Goal: Task Accomplishment & Management: Use online tool/utility

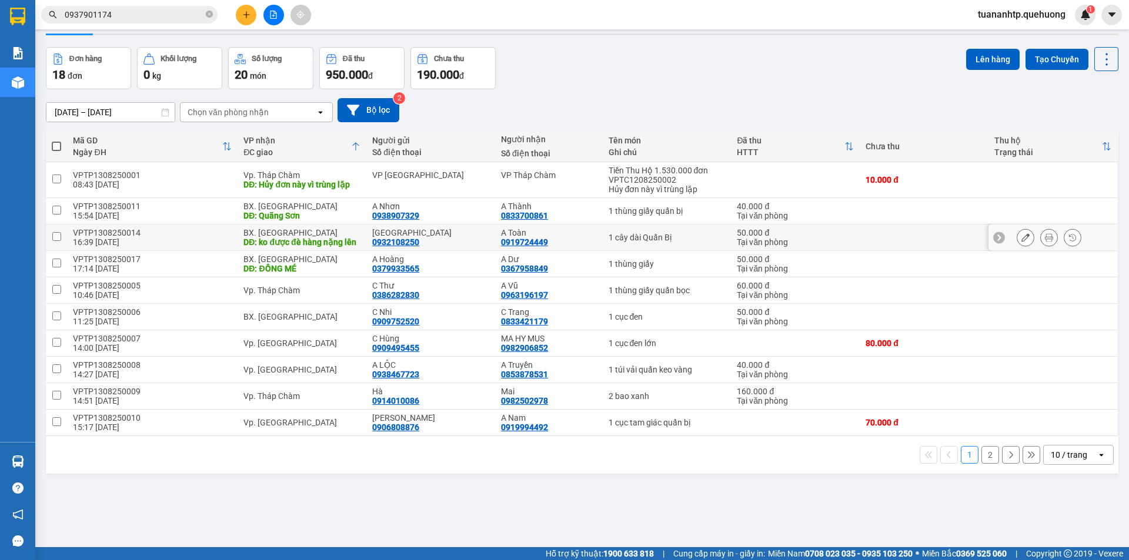
scroll to position [54, 0]
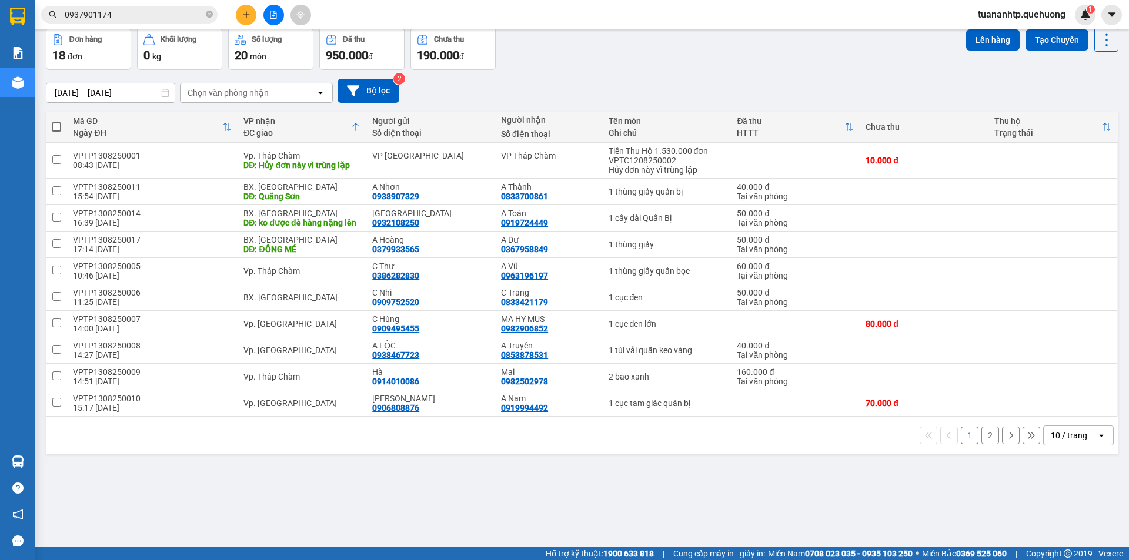
click at [982, 444] on button "2" at bounding box center [990, 436] width 18 height 18
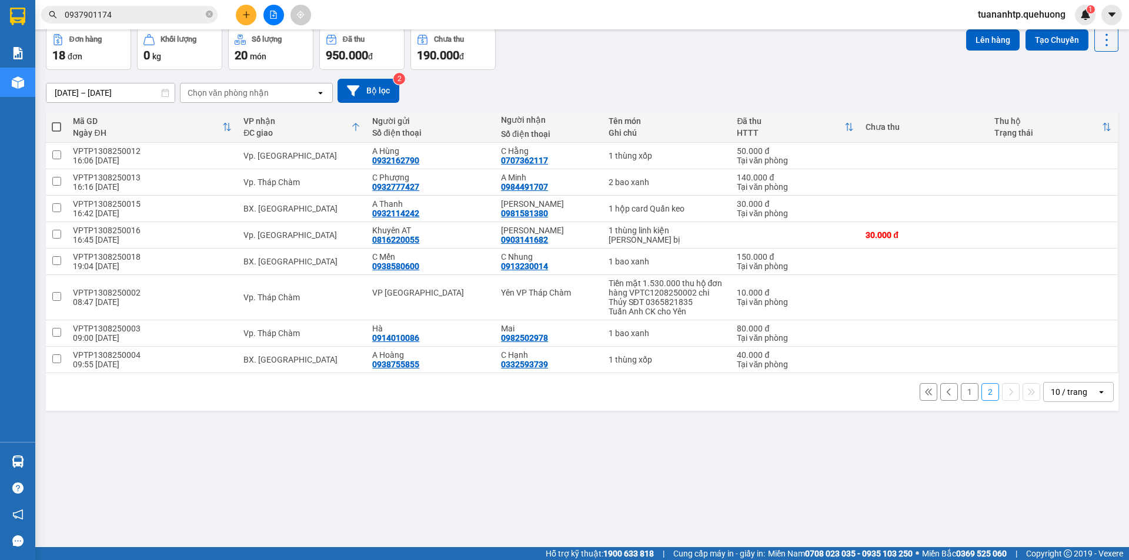
click at [961, 392] on button "1" at bounding box center [970, 392] width 18 height 18
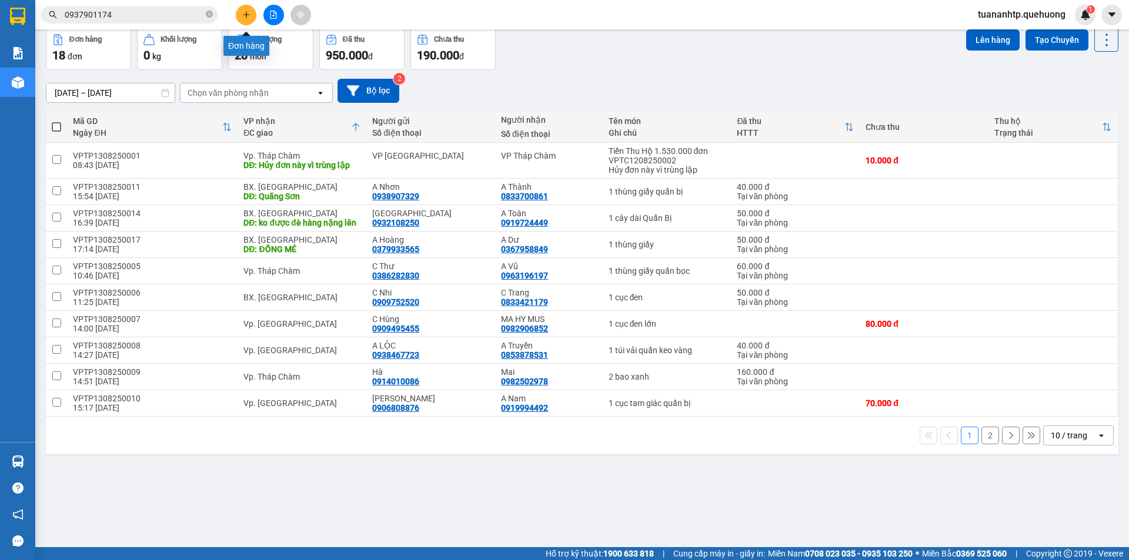
click at [251, 14] on button at bounding box center [246, 15] width 21 height 21
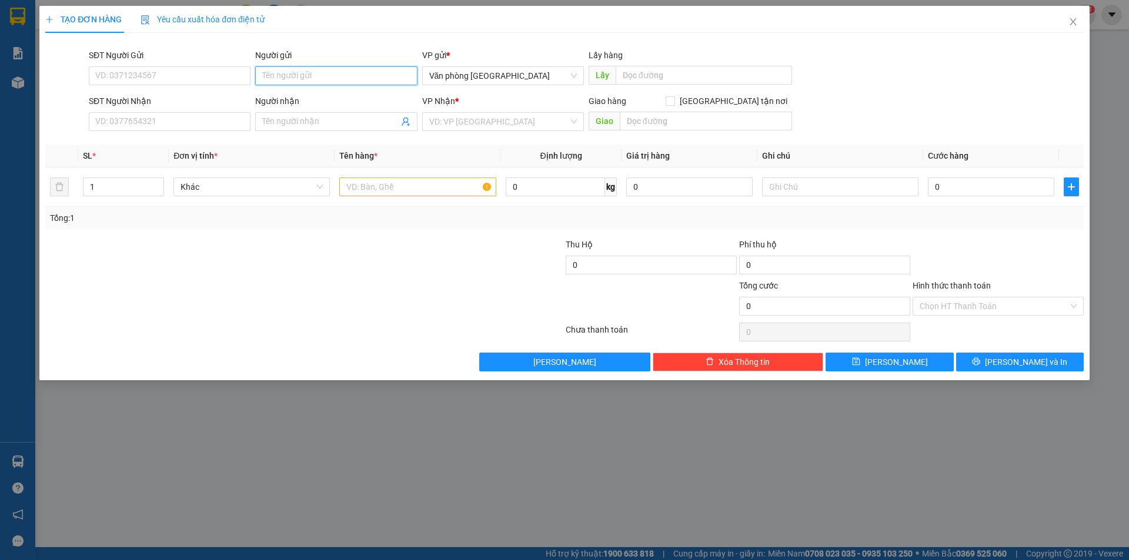
click at [375, 76] on input "Người gửi" at bounding box center [336, 75] width 162 height 19
type input "A"
type input "C Hiếu"
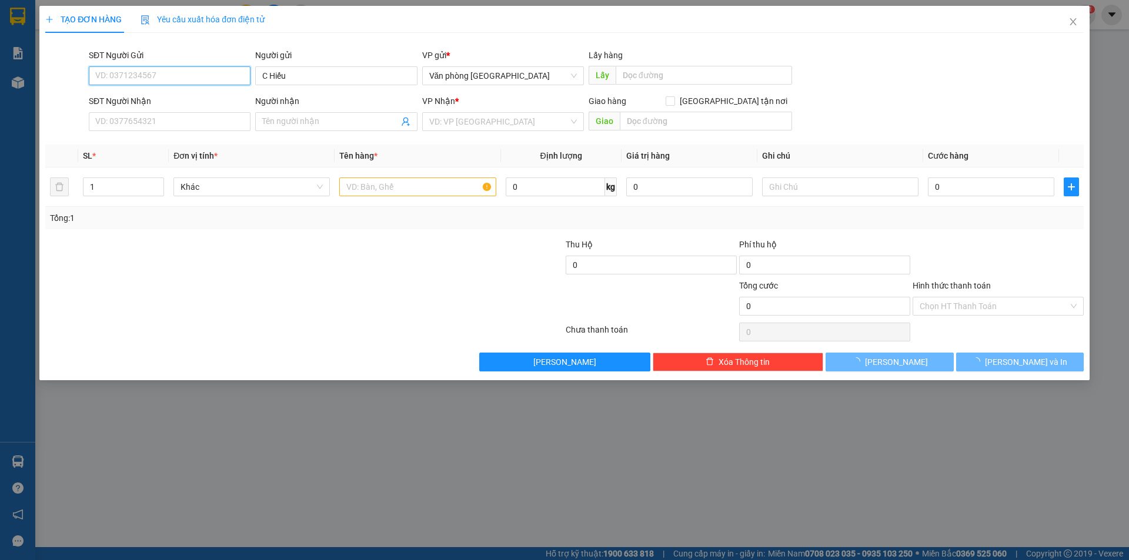
click at [190, 71] on input "SĐT Người Gửi" at bounding box center [170, 75] width 162 height 19
type input "0938624104"
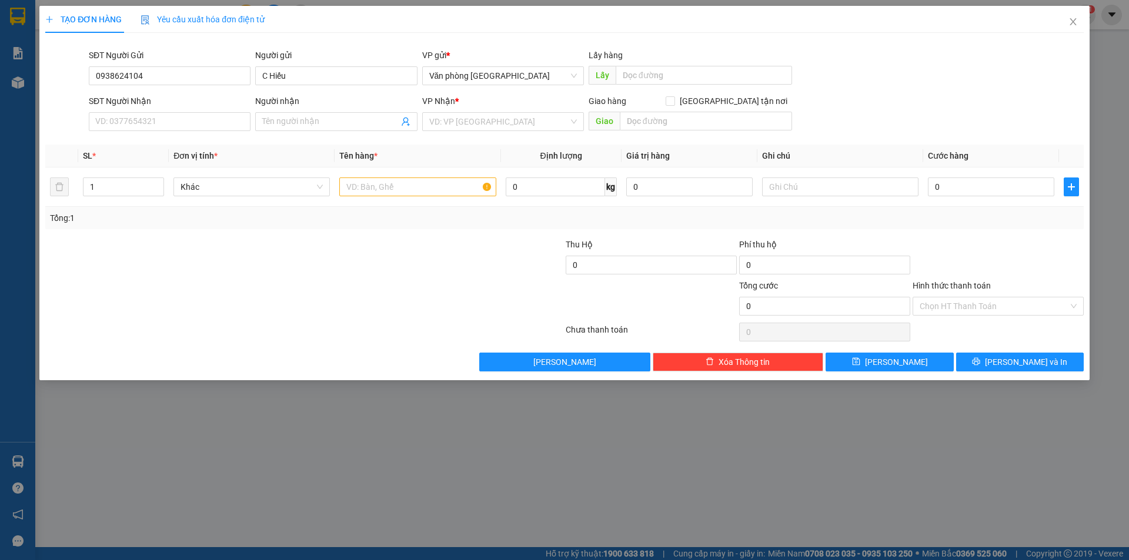
click at [311, 136] on div "Transit Pickup Surcharge Ids Transit Deliver Surcharge Ids Transit Deliver Surc…" at bounding box center [564, 206] width 1038 height 329
click at [320, 129] on span at bounding box center [336, 121] width 162 height 19
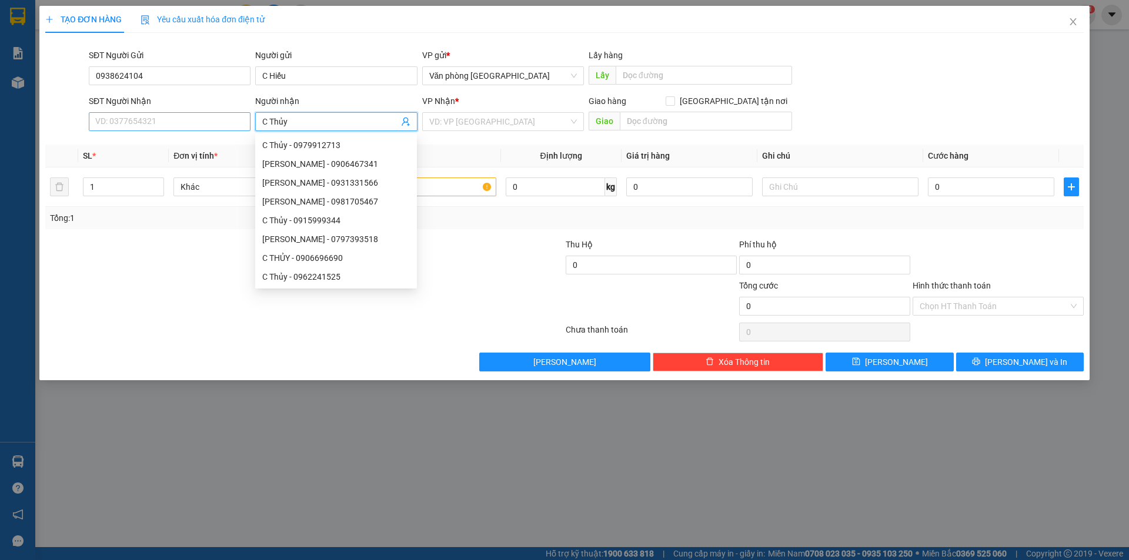
type input "C Thủy"
click at [198, 128] on input "SĐT Người Nhận" at bounding box center [170, 121] width 162 height 19
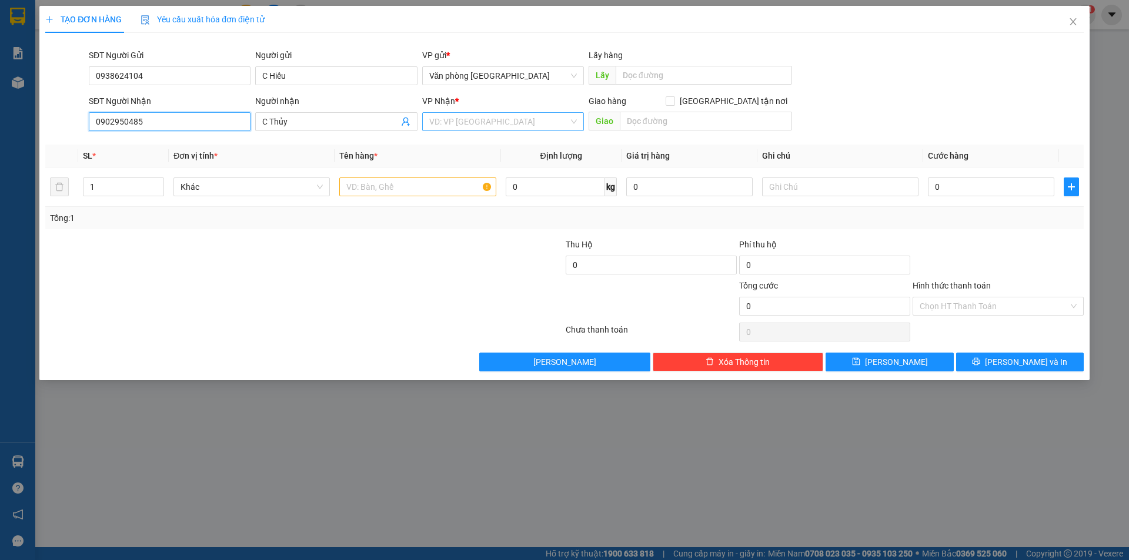
type input "0902950485"
click at [508, 127] on input "search" at bounding box center [498, 122] width 139 height 18
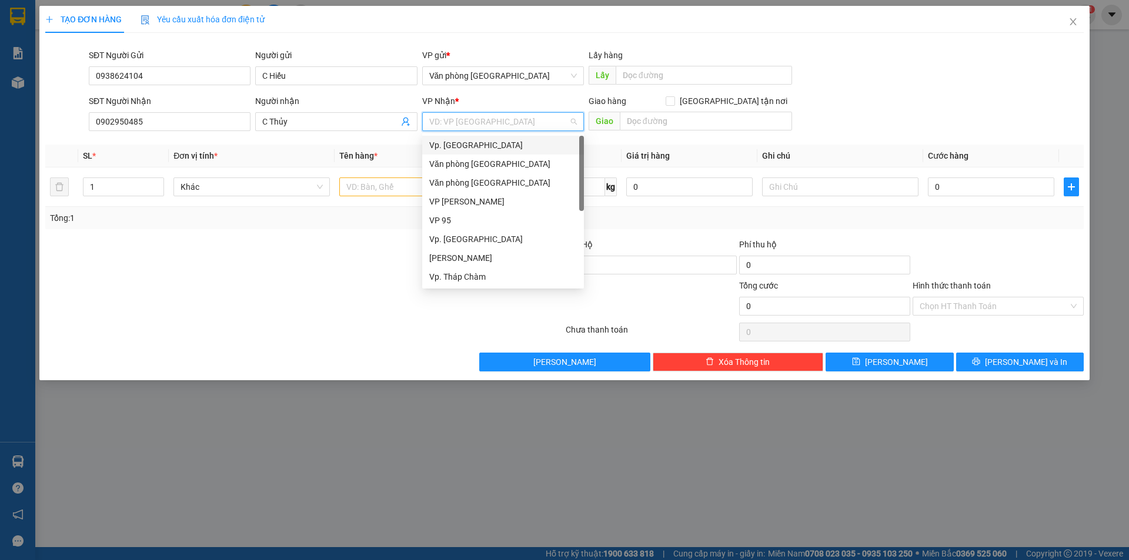
click at [480, 145] on div "Vp. [GEOGRAPHIC_DATA]" at bounding box center [503, 145] width 148 height 13
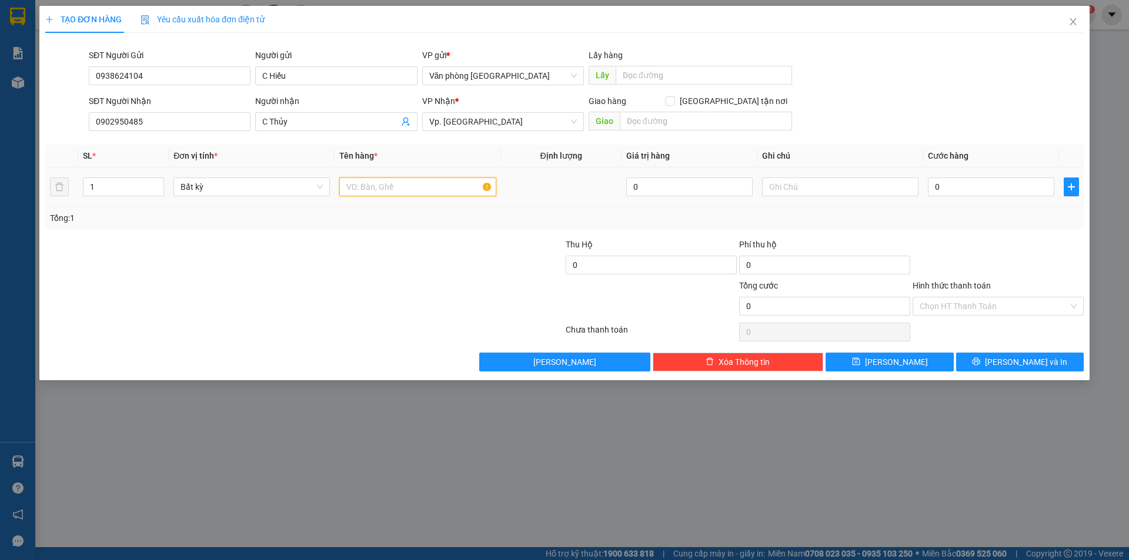
click at [420, 183] on input "text" at bounding box center [417, 187] width 156 height 19
type input "1 thùng xốp"
click at [962, 182] on input "0" at bounding box center [991, 187] width 126 height 19
type input "3"
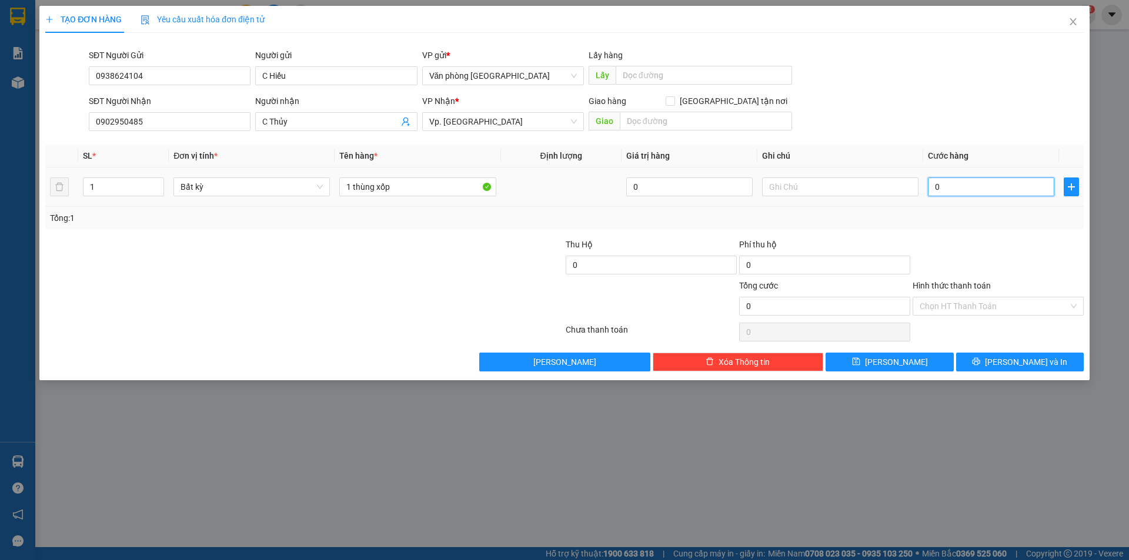
type input "3"
type input "30"
type input "300"
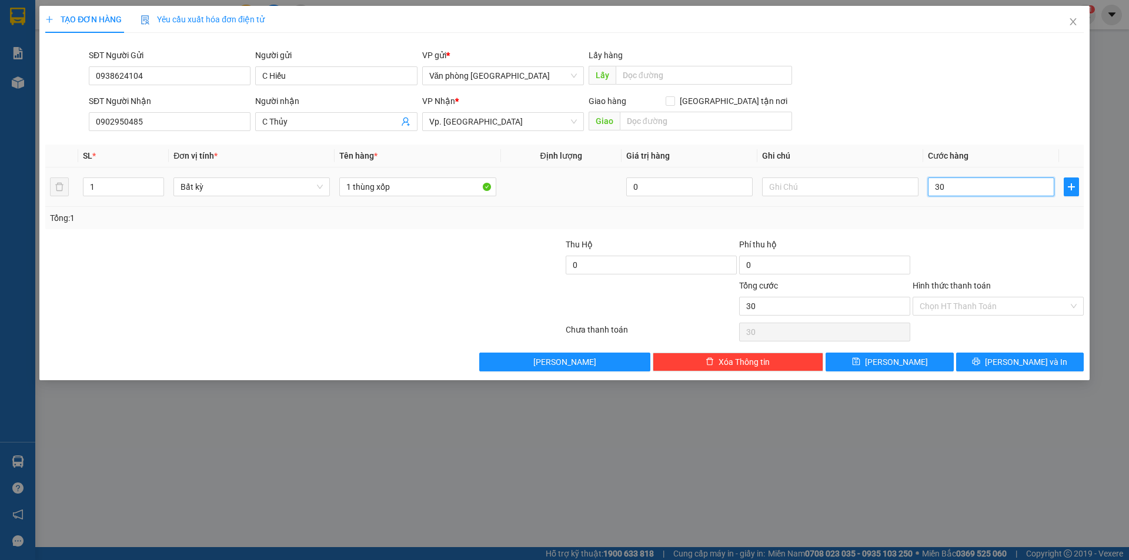
type input "300"
type input "3.000"
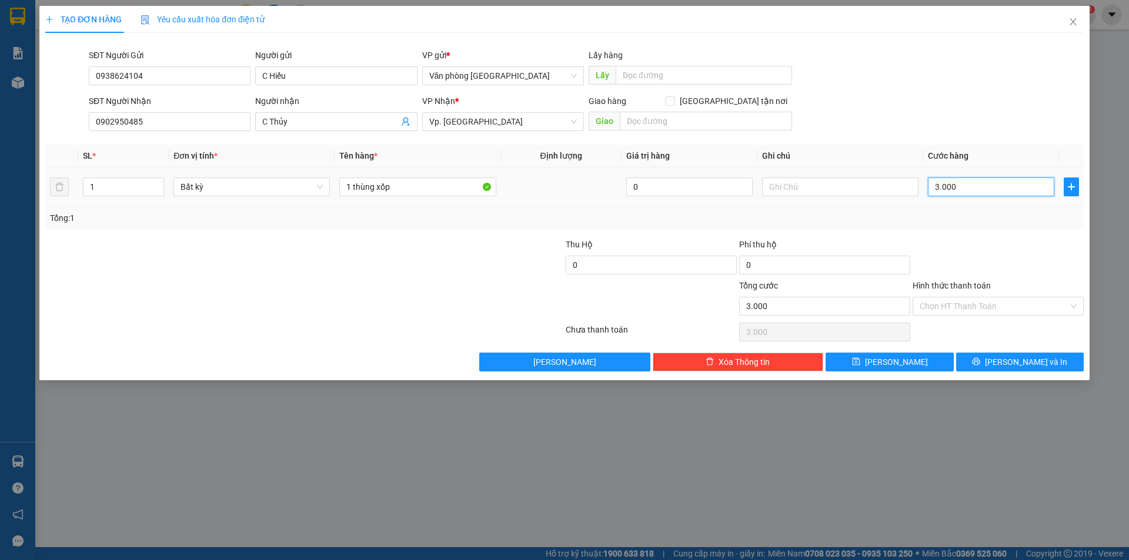
type input "30.000"
click at [1002, 306] on input "Hình thức thanh toán" at bounding box center [994, 306] width 149 height 18
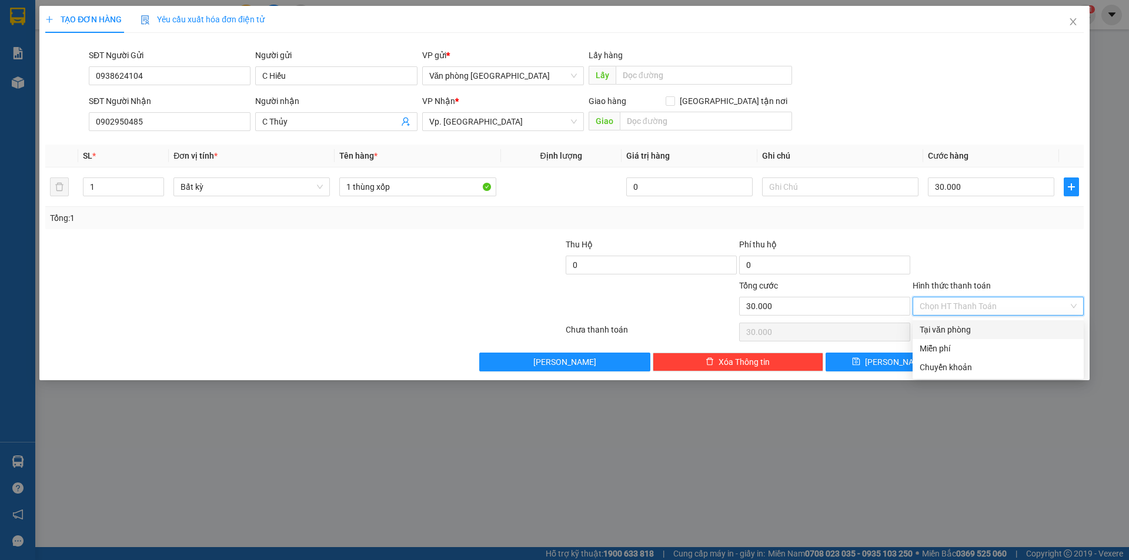
click at [966, 326] on div "Tại văn phòng" at bounding box center [998, 329] width 157 height 13
type input "0"
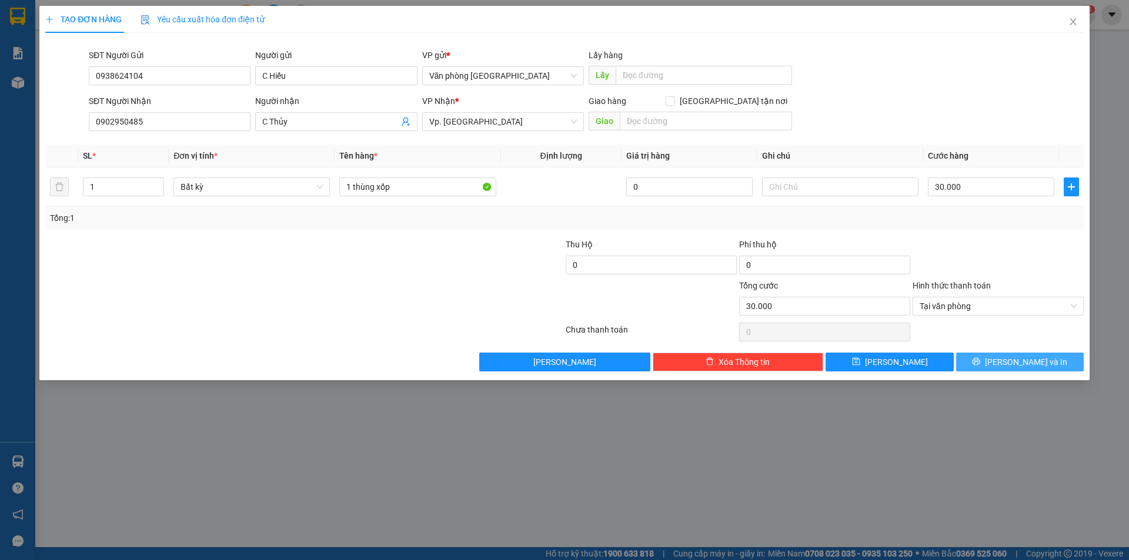
click at [1008, 359] on button "[PERSON_NAME] và In" at bounding box center [1020, 362] width 128 height 19
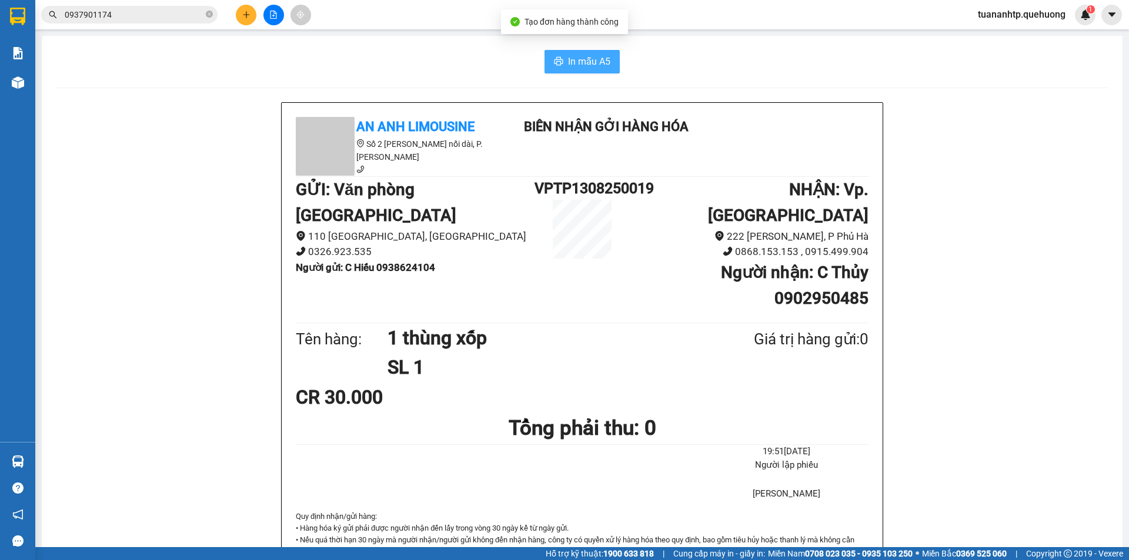
click at [584, 56] on span "In mẫu A5" at bounding box center [589, 61] width 42 height 15
click at [242, 11] on icon "plus" at bounding box center [246, 15] width 8 height 8
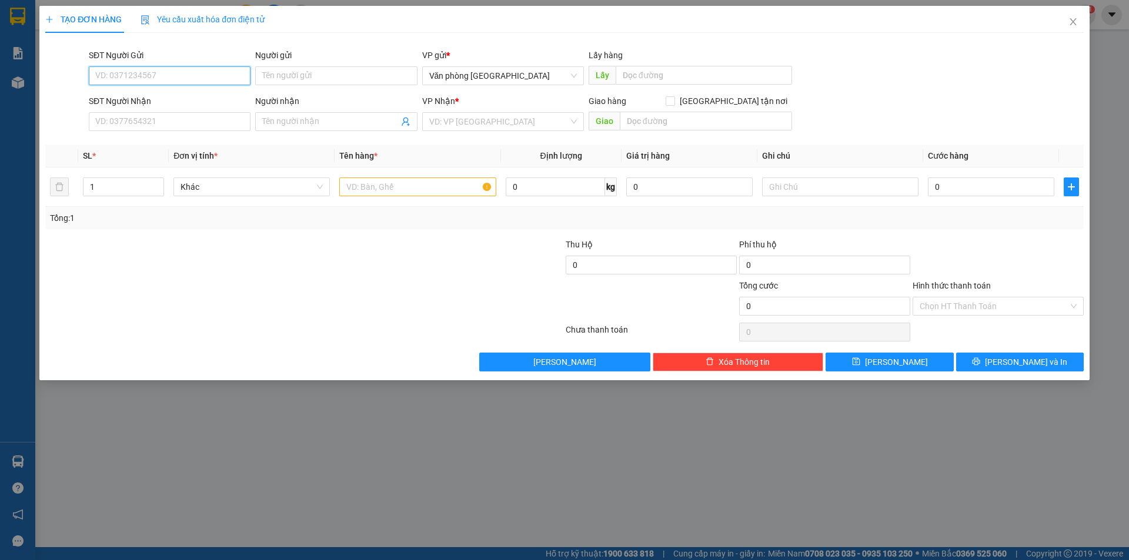
click at [213, 78] on input "SĐT Người Gửi" at bounding box center [170, 75] width 162 height 19
click at [270, 79] on input "Người gửi" at bounding box center [336, 75] width 162 height 19
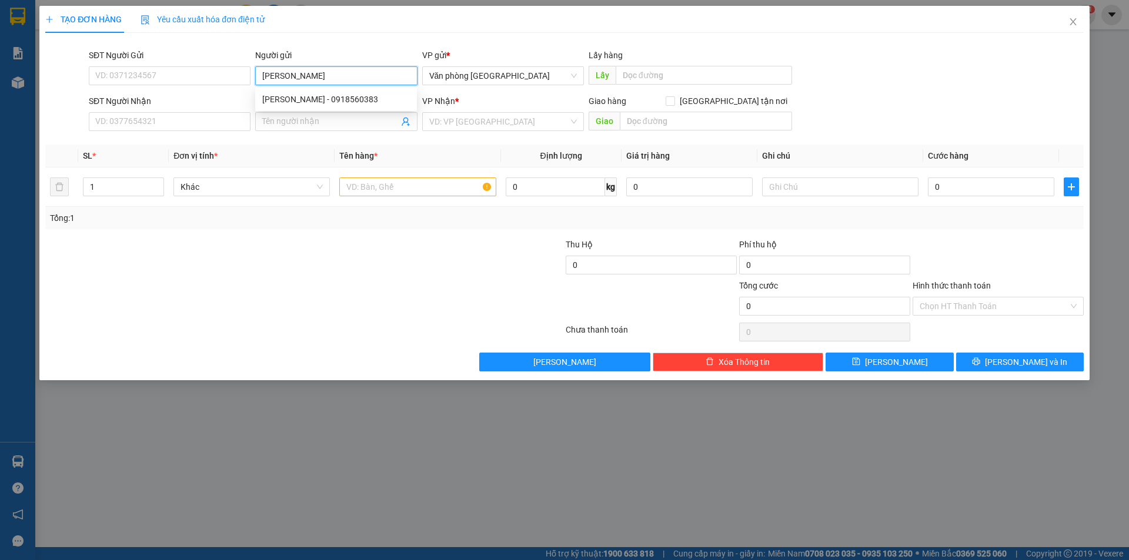
type input "[PERSON_NAME]"
click at [190, 60] on div "SĐT Người Gửi" at bounding box center [170, 55] width 162 height 13
click at [190, 66] on input "SĐT Người Gửi" at bounding box center [170, 75] width 162 height 19
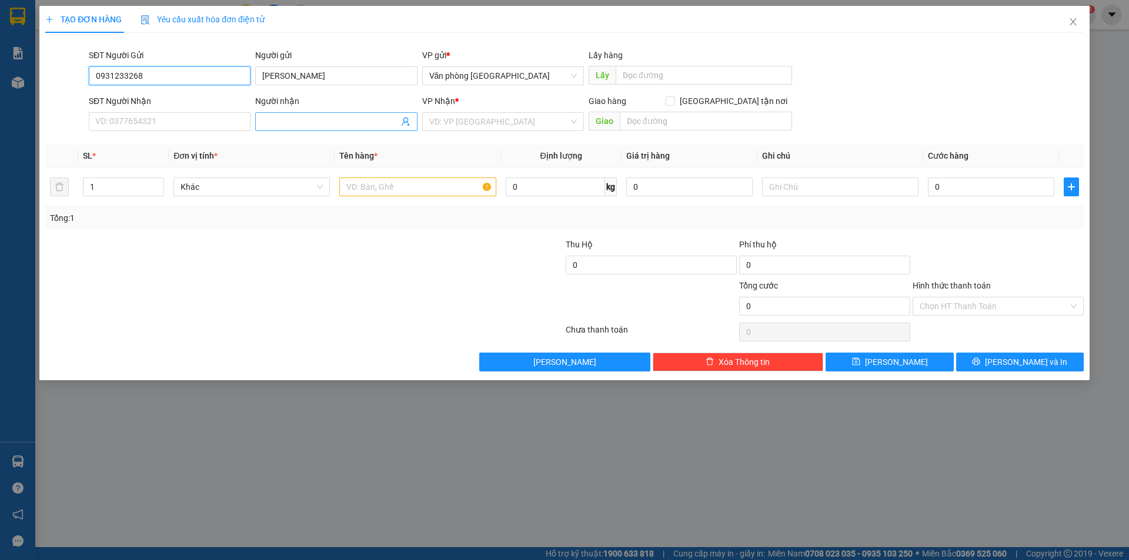
type input "0931233268"
click at [302, 128] on span at bounding box center [336, 121] width 162 height 19
type input "A Biên"
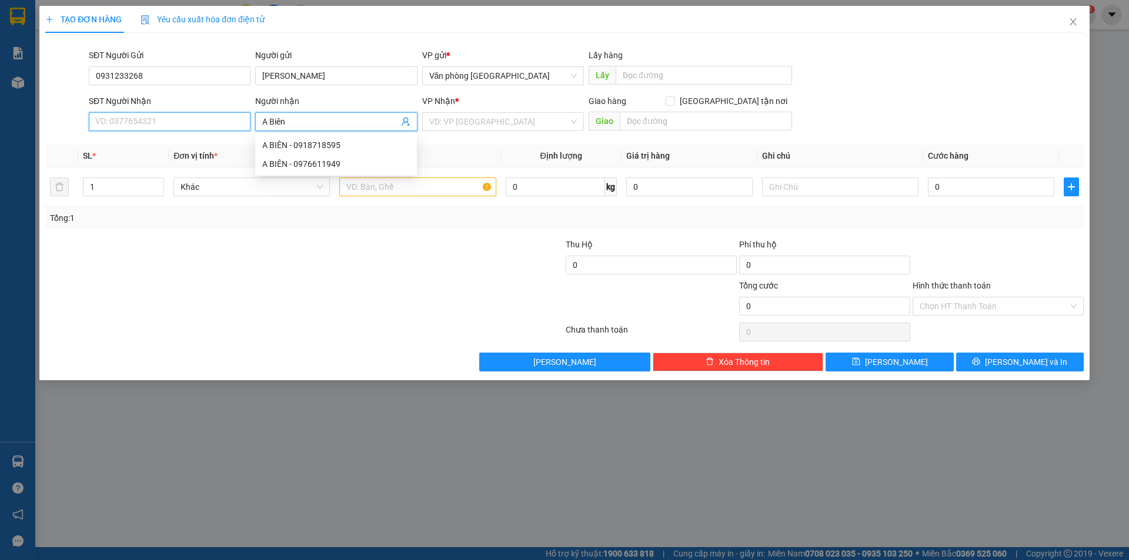
click at [206, 129] on input "SĐT Người Nhận" at bounding box center [170, 121] width 162 height 19
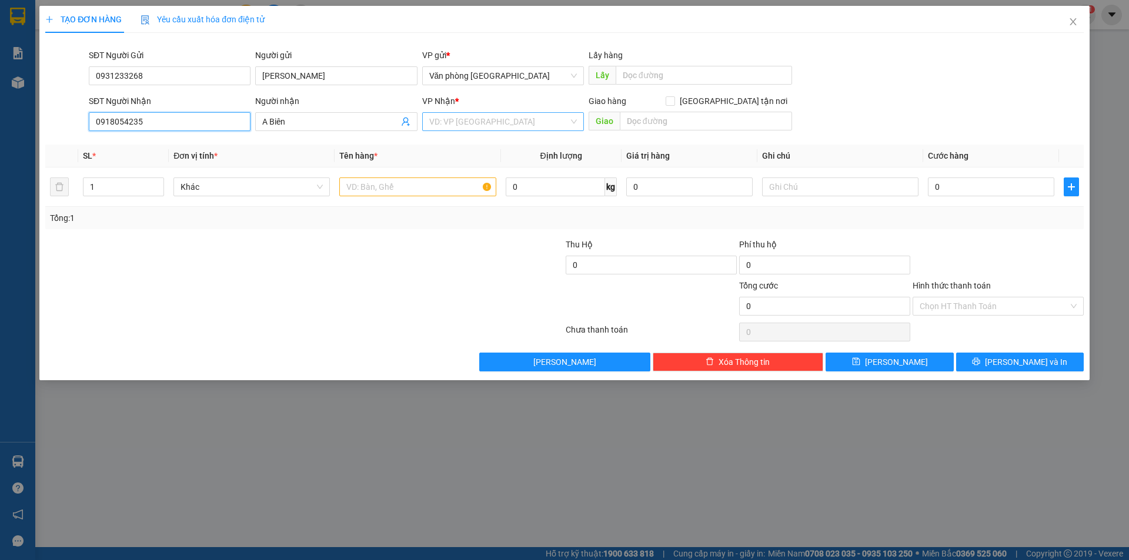
type input "0918054235"
click at [506, 125] on input "search" at bounding box center [498, 122] width 139 height 18
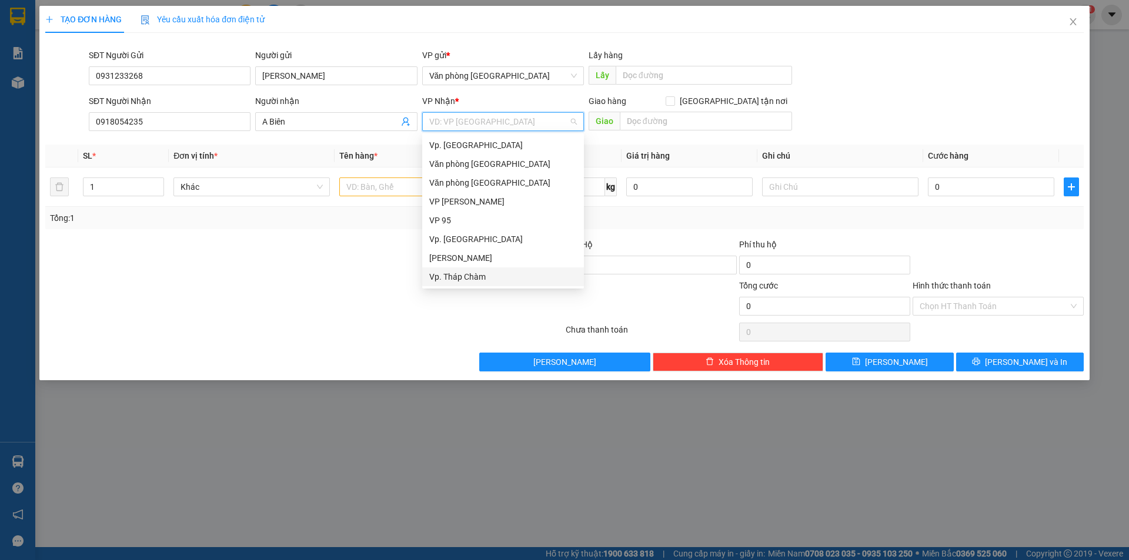
scroll to position [94, 0]
click at [452, 236] on div "BX. [GEOGRAPHIC_DATA]" at bounding box center [503, 239] width 148 height 13
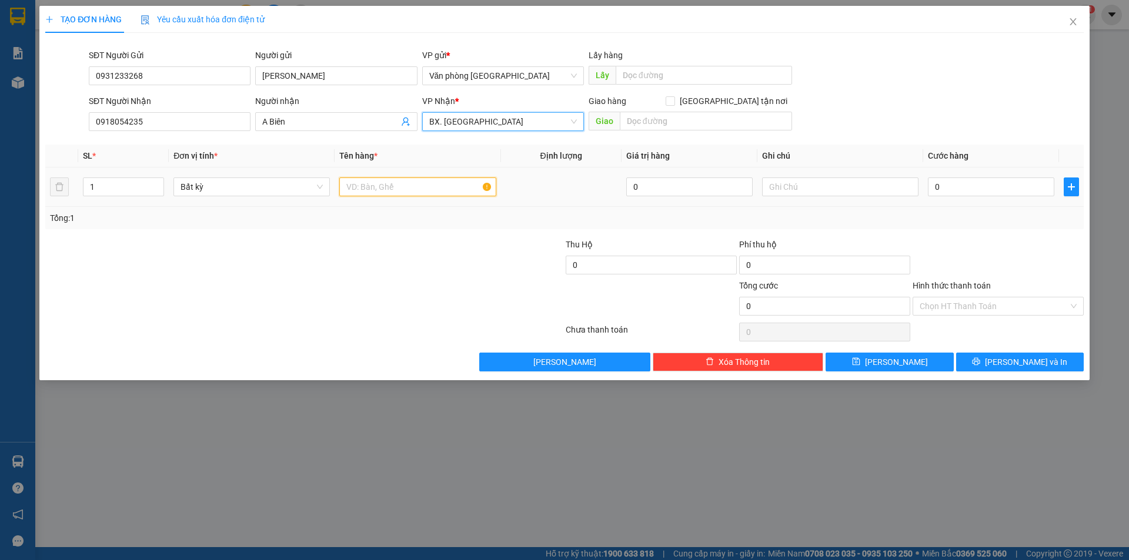
click at [417, 186] on input "text" at bounding box center [417, 187] width 156 height 19
type input "1 bao xanh"
click at [949, 189] on input "0" at bounding box center [991, 187] width 126 height 19
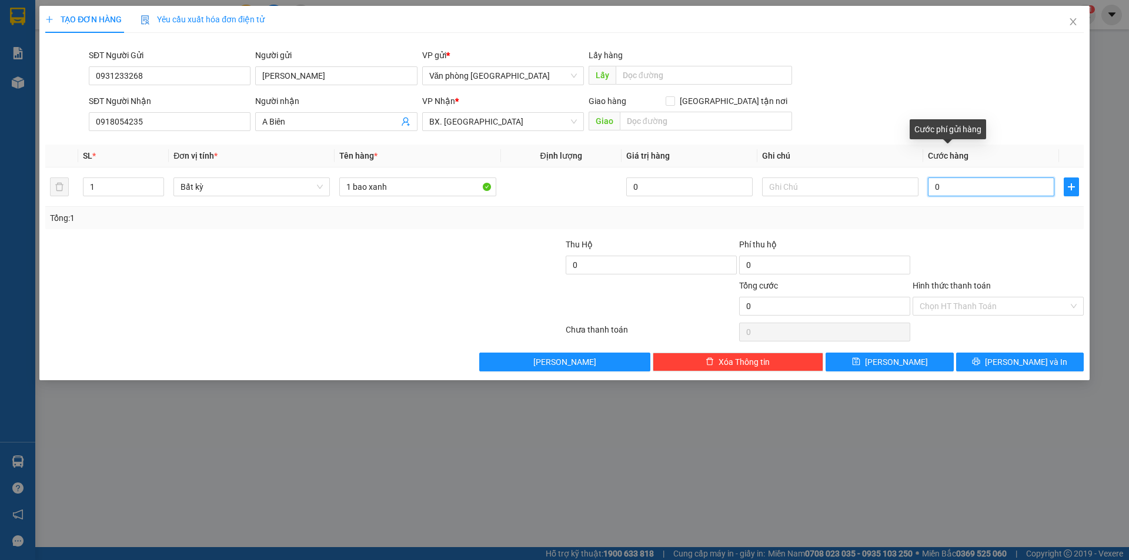
type input "8"
type input "80"
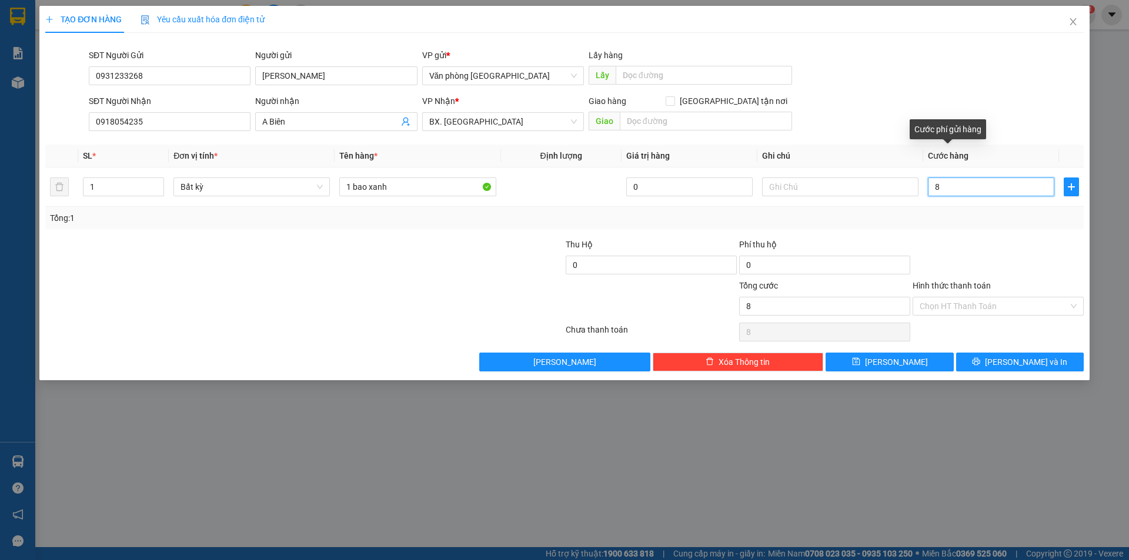
type input "80"
type input "800"
type input "8.000"
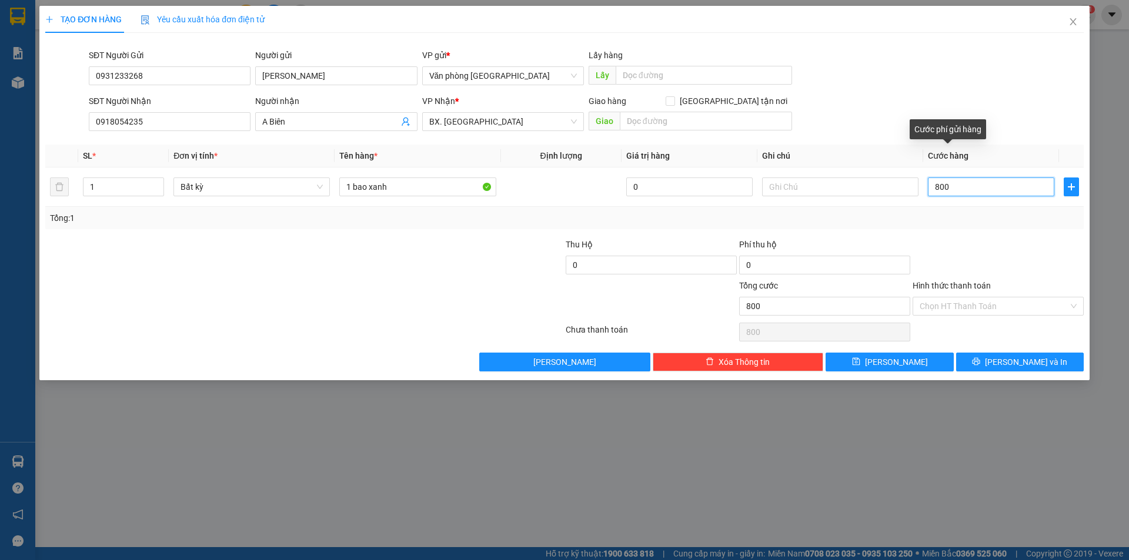
type input "8.000"
type input "80.000"
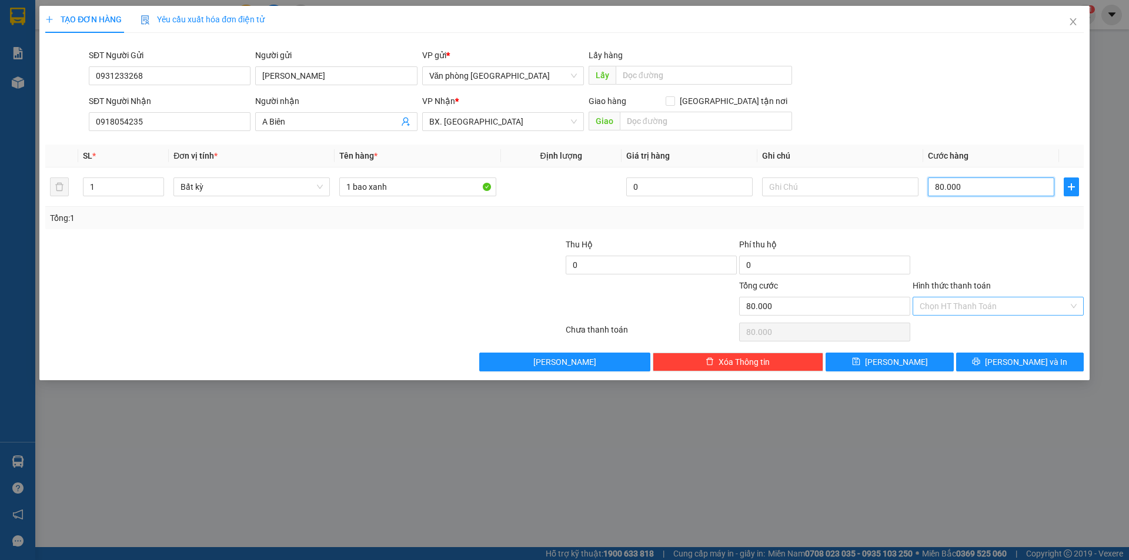
type input "80.000"
click at [968, 307] on input "Hình thức thanh toán" at bounding box center [994, 306] width 149 height 18
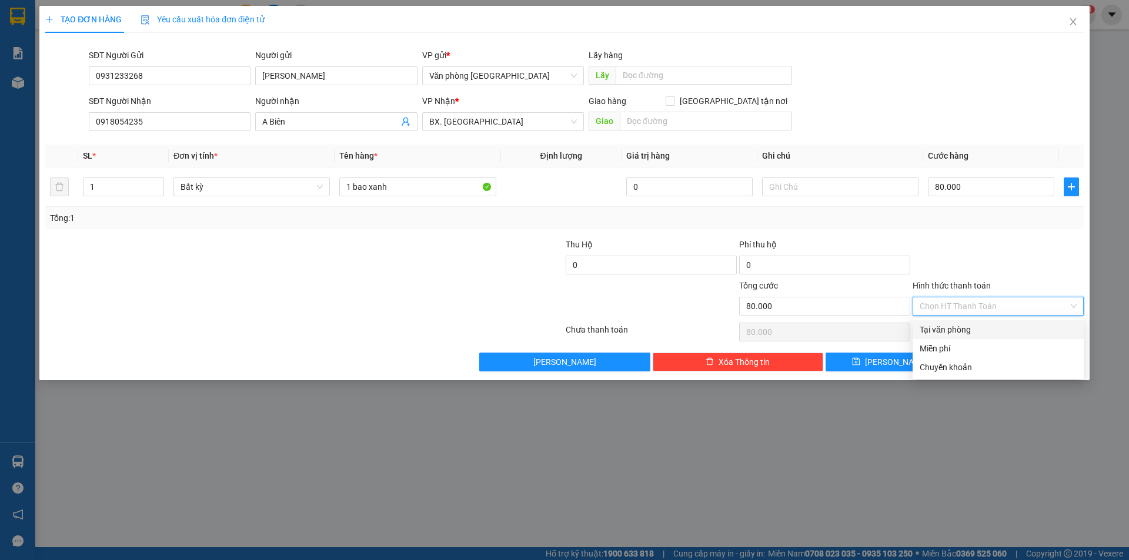
click at [963, 332] on div "Tại văn phòng" at bounding box center [998, 329] width 157 height 13
type input "0"
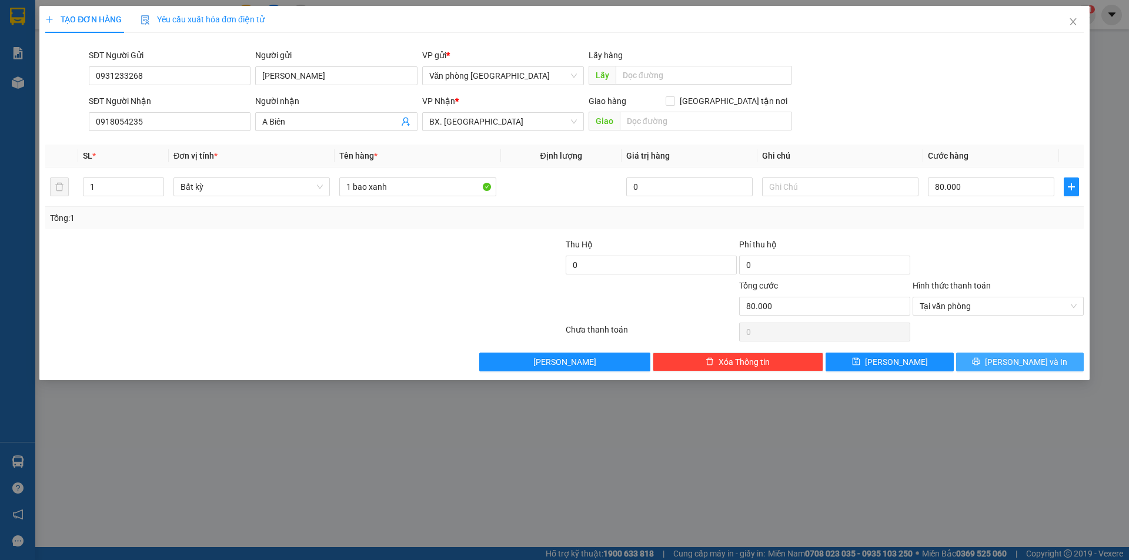
click at [1005, 363] on button "[PERSON_NAME] và In" at bounding box center [1020, 362] width 128 height 19
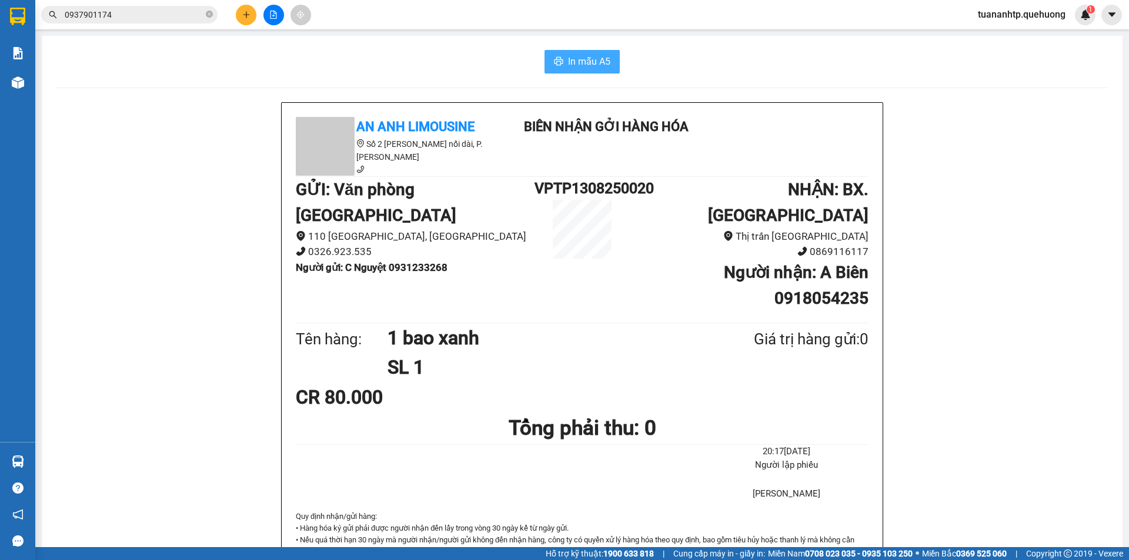
click at [591, 66] on span "In mẫu A5" at bounding box center [589, 61] width 42 height 15
click at [239, 18] on button at bounding box center [246, 15] width 21 height 21
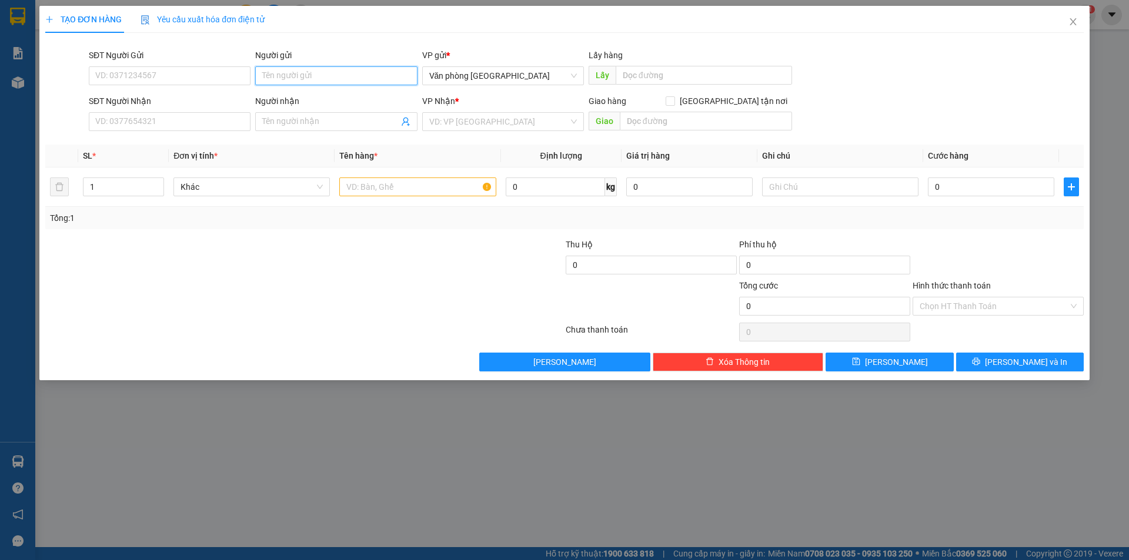
click at [342, 75] on input "Người gửi" at bounding box center [336, 75] width 162 height 19
type input "P"
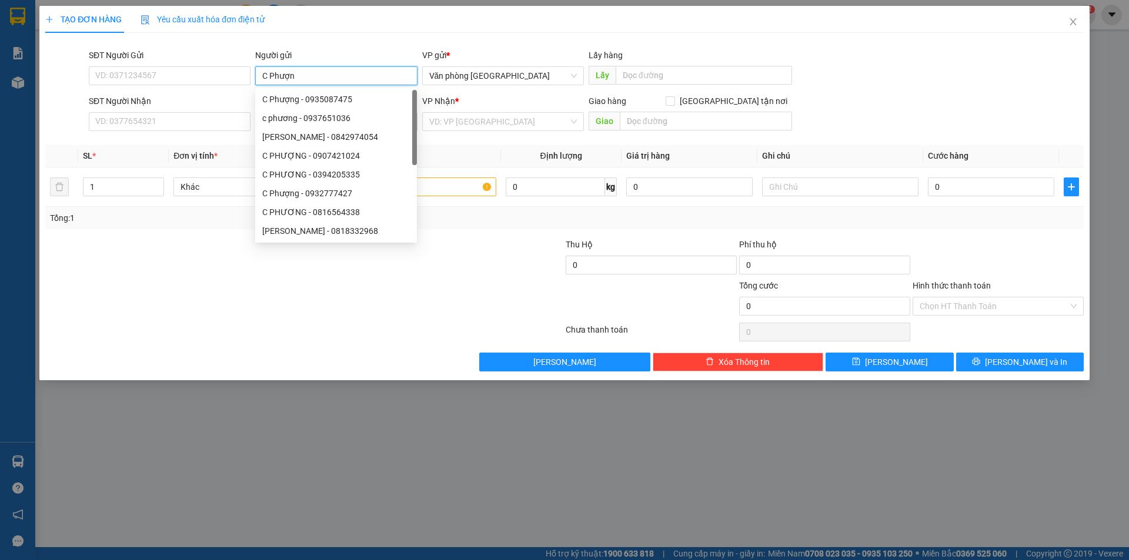
type input "C Phượng"
click at [366, 133] on div "C Phượng - 0932777427" at bounding box center [336, 137] width 148 height 13
type input "0932777427"
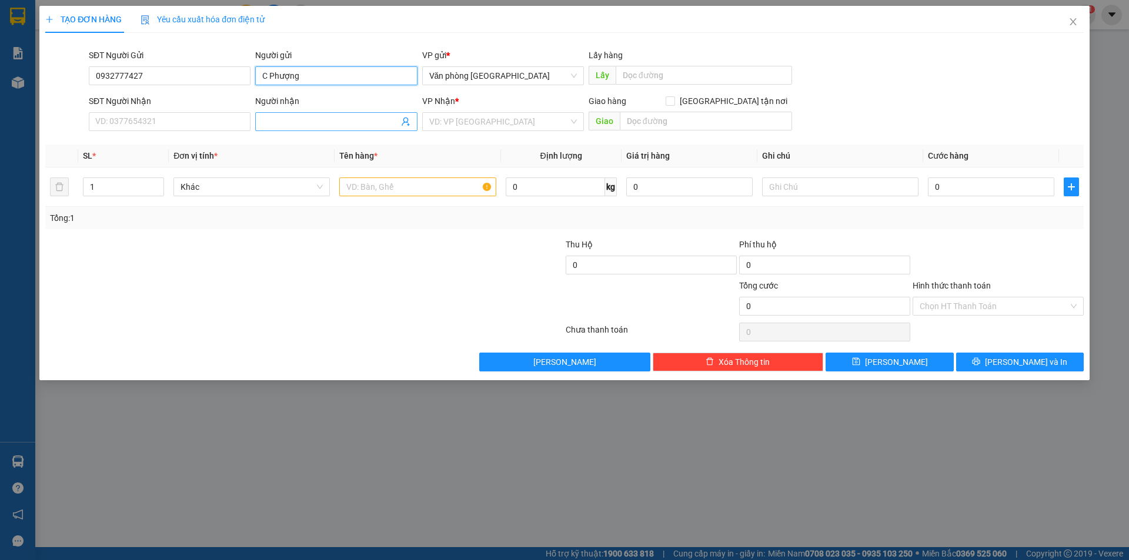
type input "C Phượng"
click at [334, 127] on input "Người nhận" at bounding box center [330, 121] width 136 height 13
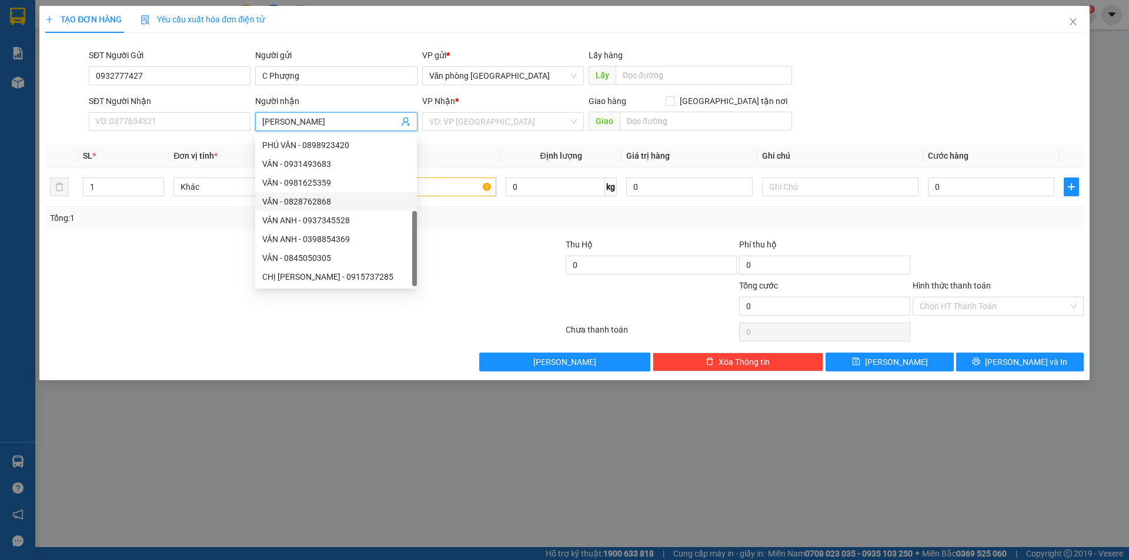
scroll to position [38, 0]
click at [324, 125] on input "[PERSON_NAME]" at bounding box center [330, 121] width 136 height 13
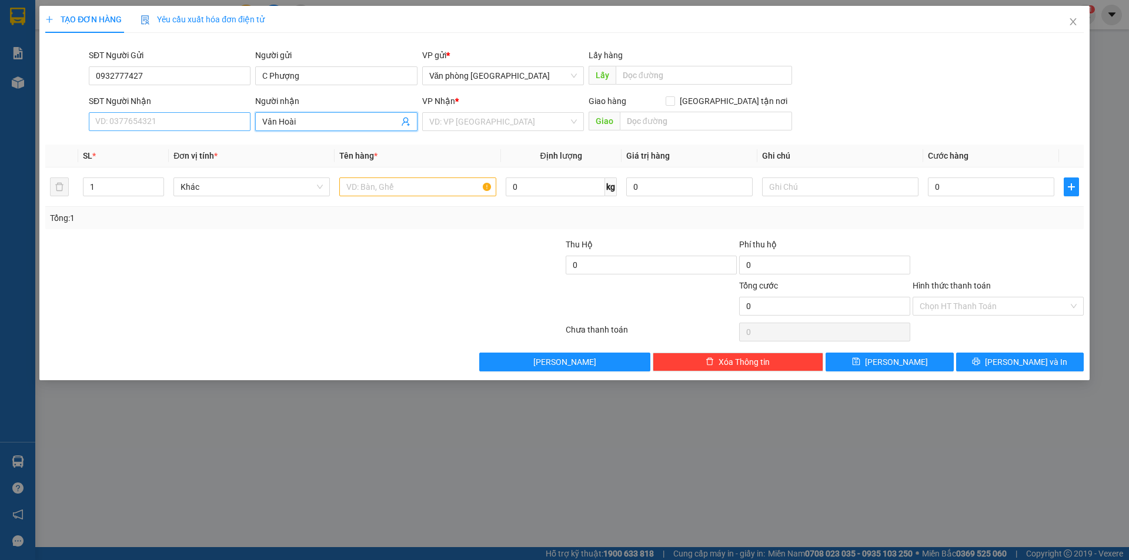
type input "Vân Hoài"
click at [184, 118] on input "SĐT Người Nhận" at bounding box center [170, 121] width 162 height 19
type input "0868883500"
click at [480, 119] on input "search" at bounding box center [498, 122] width 139 height 18
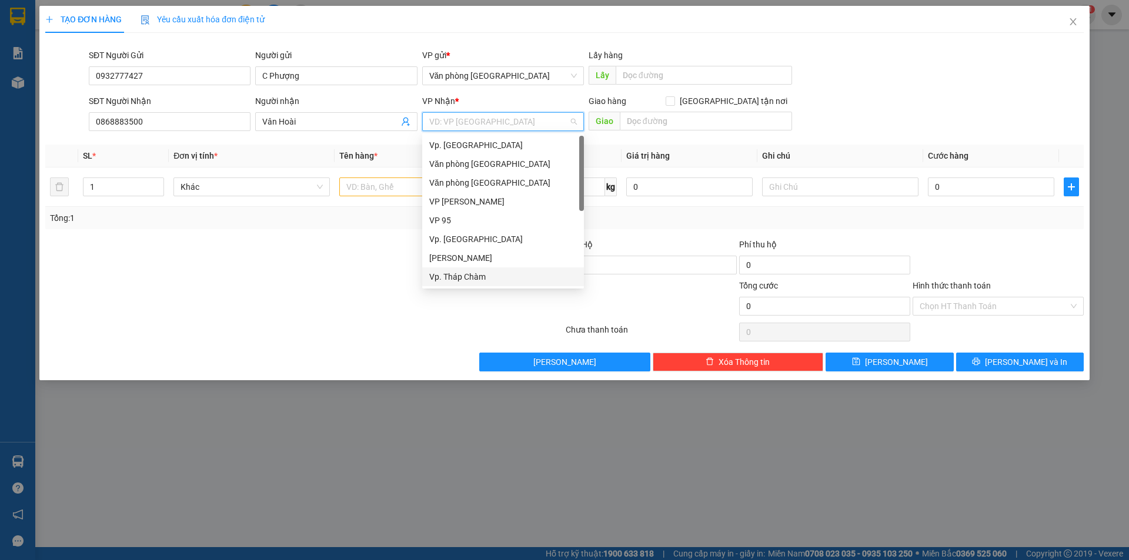
click at [459, 280] on div "Vp. Tháp Chàm" at bounding box center [503, 276] width 148 height 13
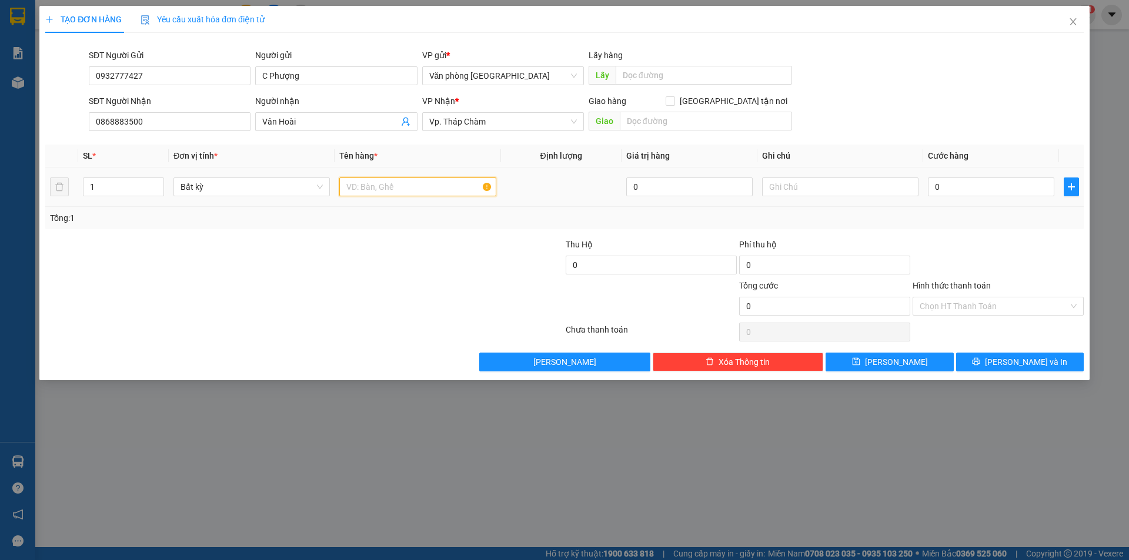
click at [381, 184] on input "text" at bounding box center [417, 187] width 156 height 19
type input "1 bao xanh"
click at [984, 305] on input "Hình thức thanh toán" at bounding box center [994, 306] width 149 height 18
click at [971, 188] on input "0" at bounding box center [991, 187] width 126 height 19
type input "8"
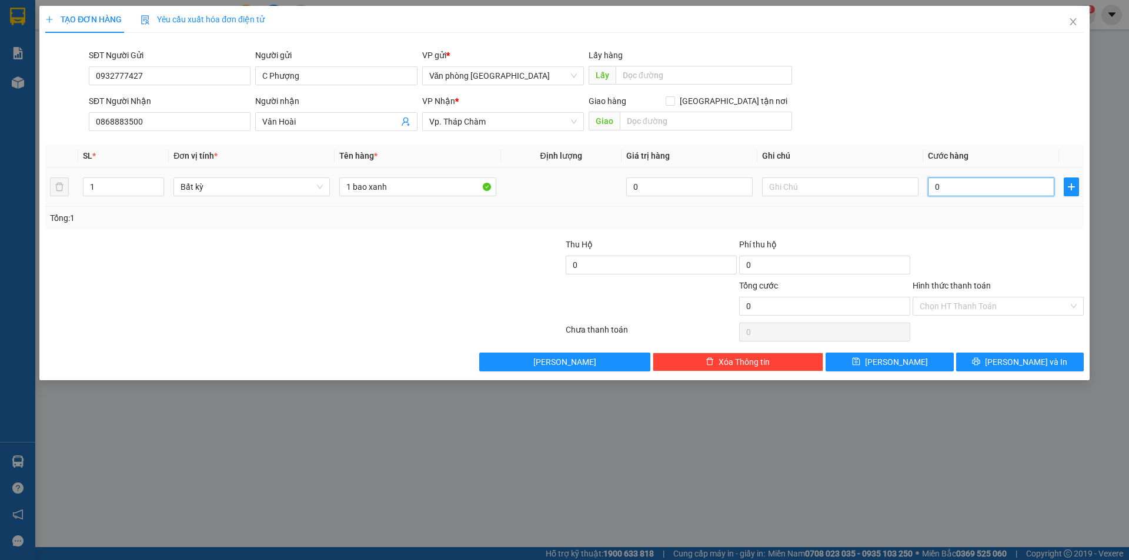
type input "8"
type input "80"
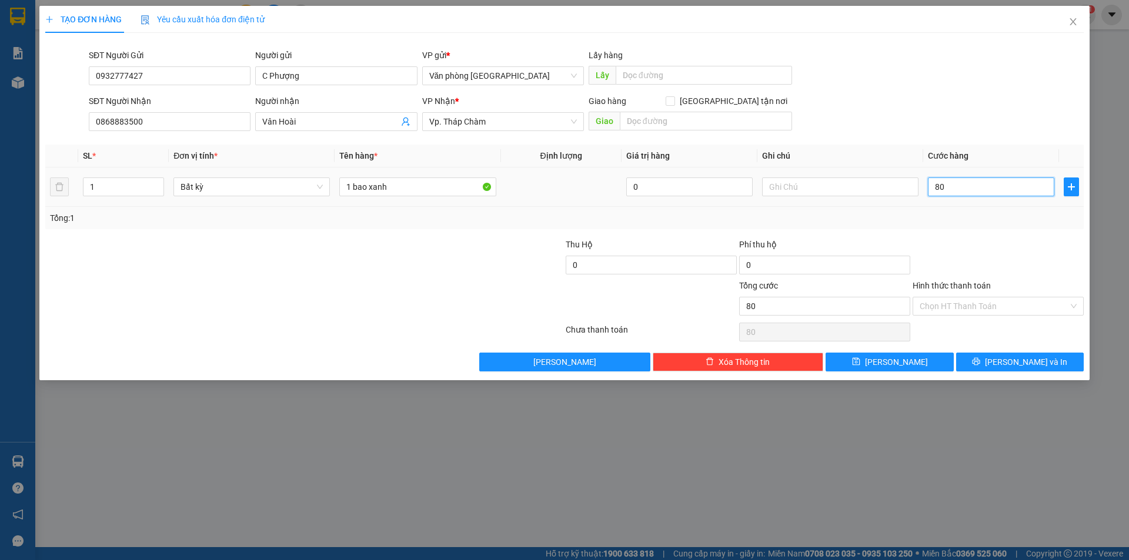
type input "800"
type input "8.000"
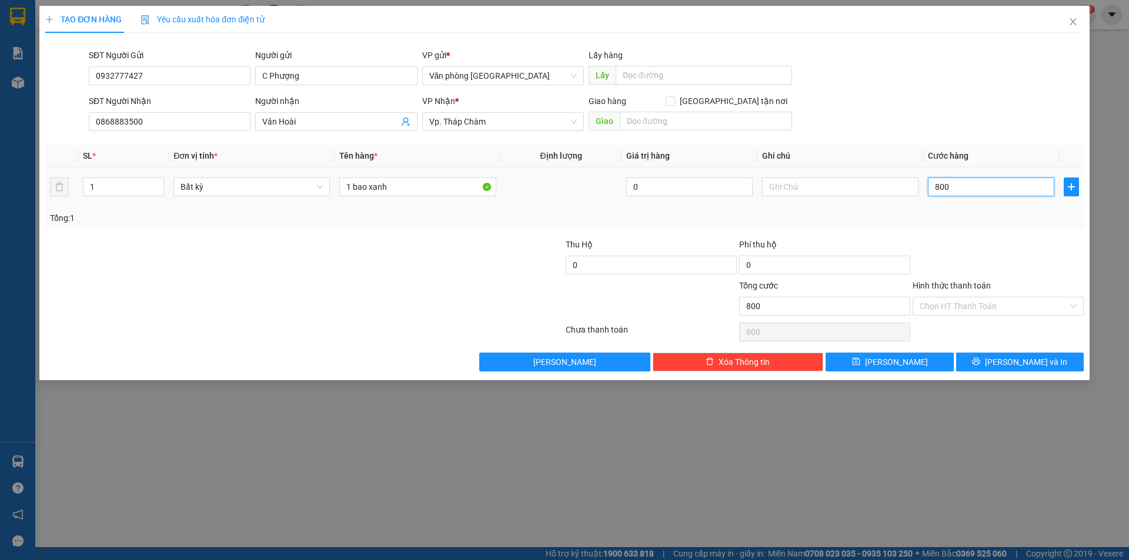
type input "8.000"
type input "80.000"
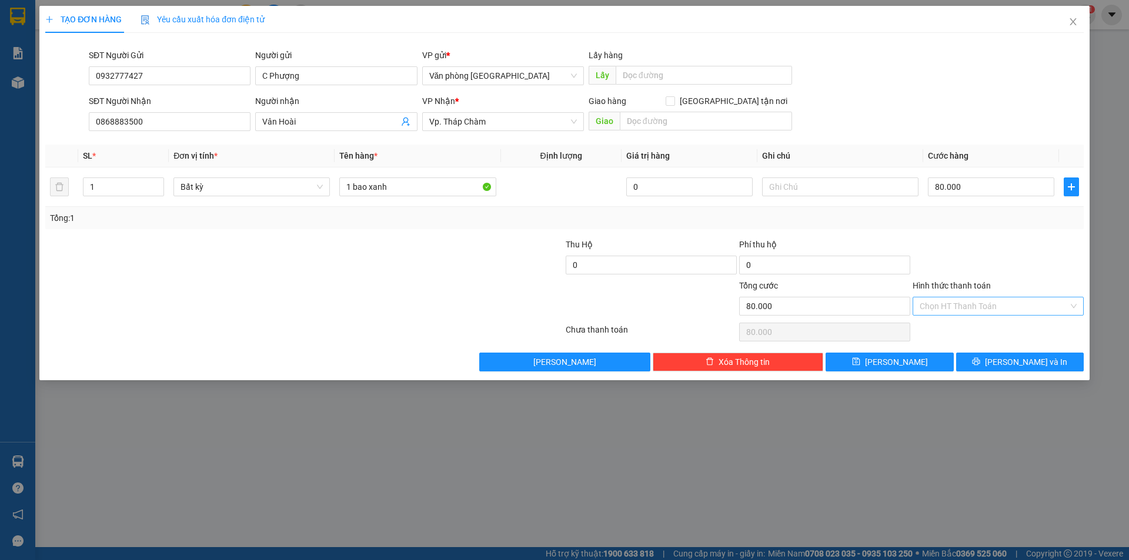
click at [985, 302] on input "Hình thức thanh toán" at bounding box center [994, 306] width 149 height 18
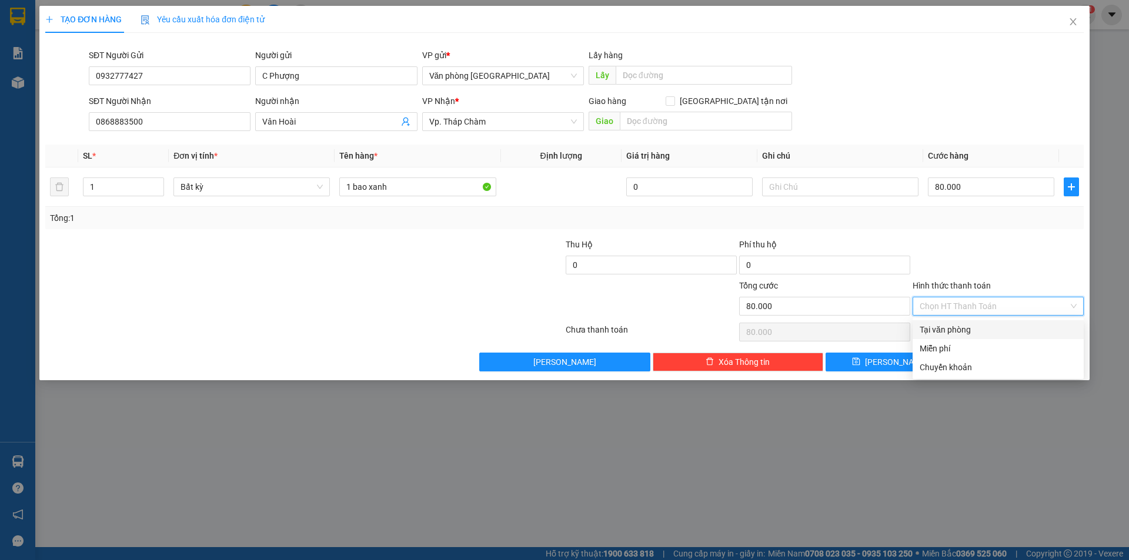
click at [953, 326] on div "Tại văn phòng" at bounding box center [998, 329] width 157 height 13
type input "0"
click at [1022, 364] on span "[PERSON_NAME] và In" at bounding box center [1026, 362] width 82 height 13
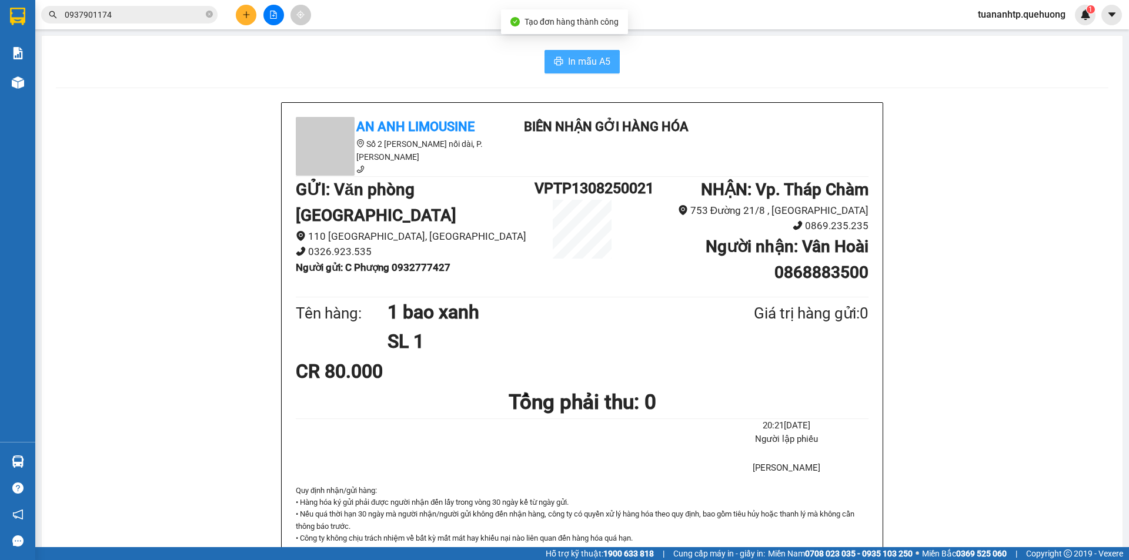
click at [590, 64] on span "In mẫu A5" at bounding box center [589, 61] width 42 height 15
click at [243, 18] on button at bounding box center [246, 15] width 21 height 21
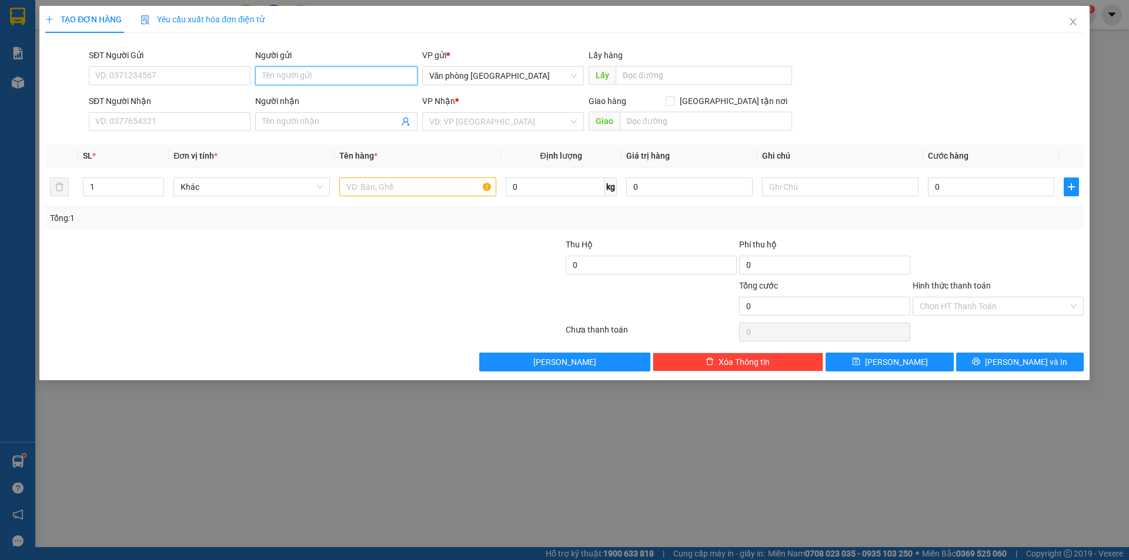
click at [303, 68] on input "Người gửi" at bounding box center [336, 75] width 162 height 19
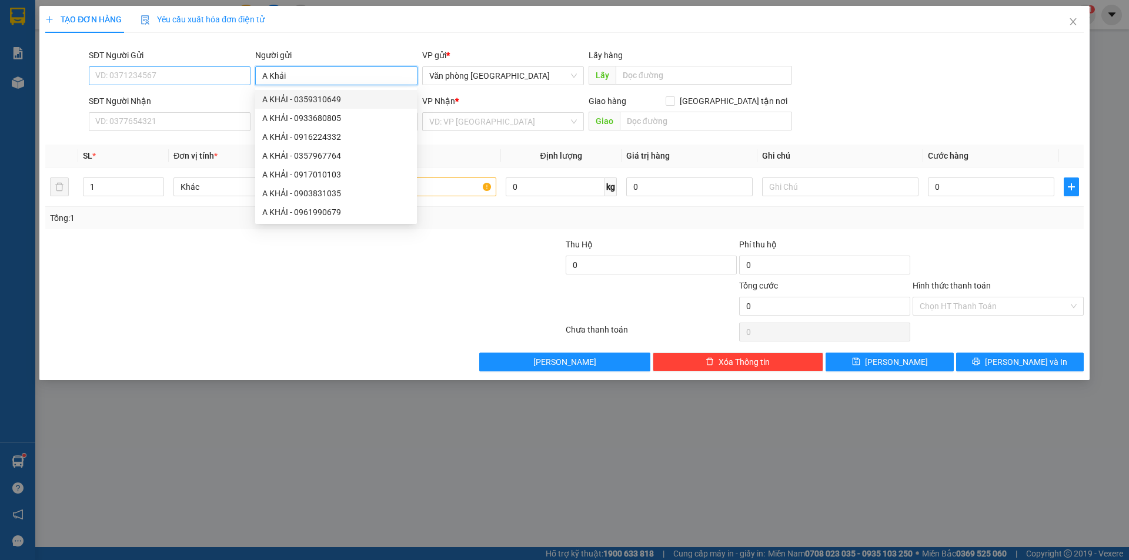
type input "A Khải"
click at [178, 76] on input "SĐT Người Gửi" at bounding box center [170, 75] width 162 height 19
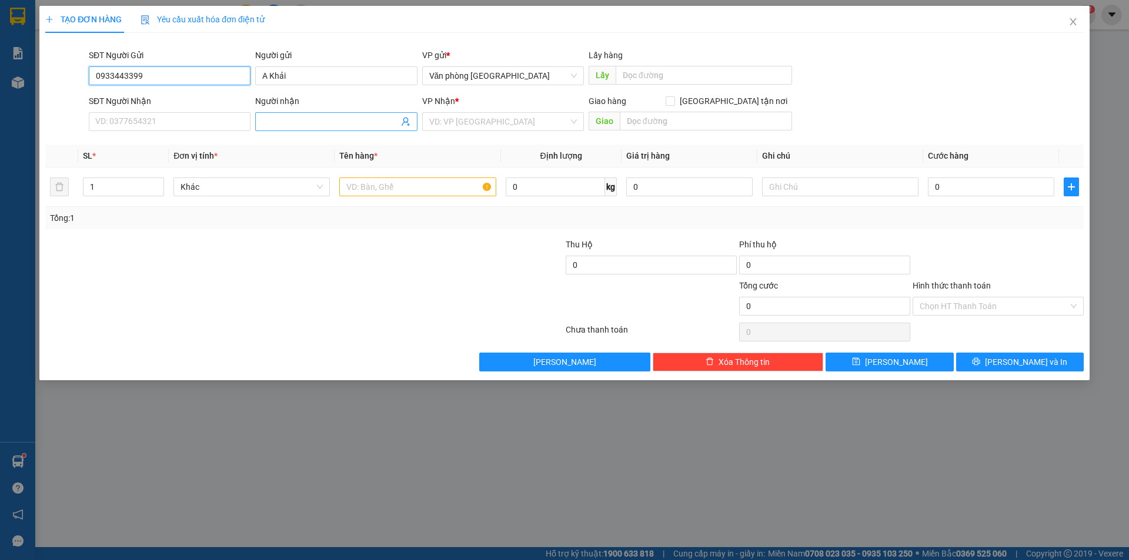
type input "0933443399"
click at [297, 115] on input "Người nhận" at bounding box center [330, 121] width 136 height 13
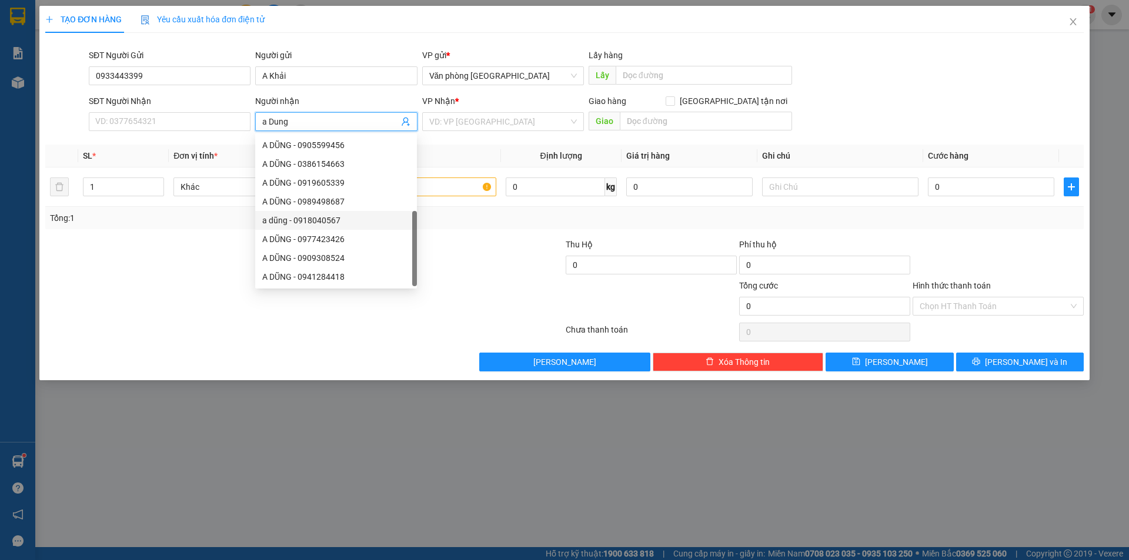
scroll to position [38, 0]
type input "a"
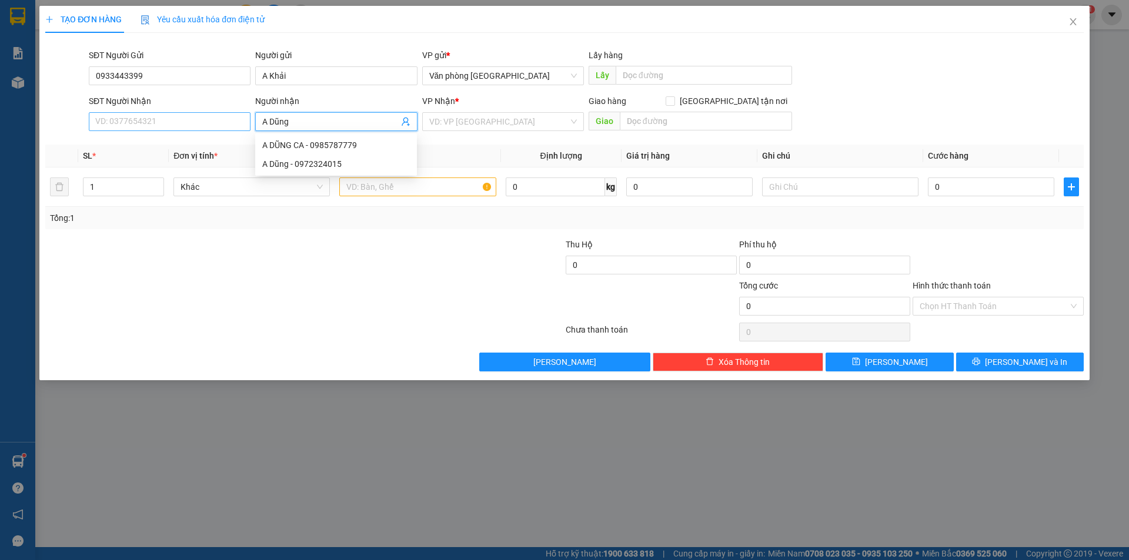
type input "A Dũng"
click at [168, 125] on input "SĐT Người Nhận" at bounding box center [170, 121] width 162 height 19
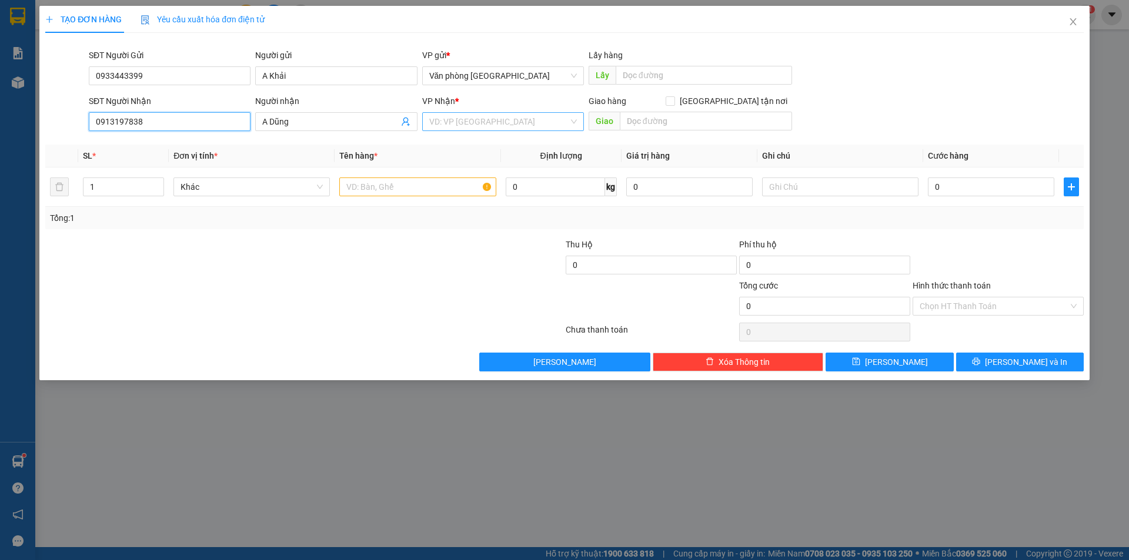
type input "0913197838"
click at [479, 126] on input "search" at bounding box center [498, 122] width 139 height 18
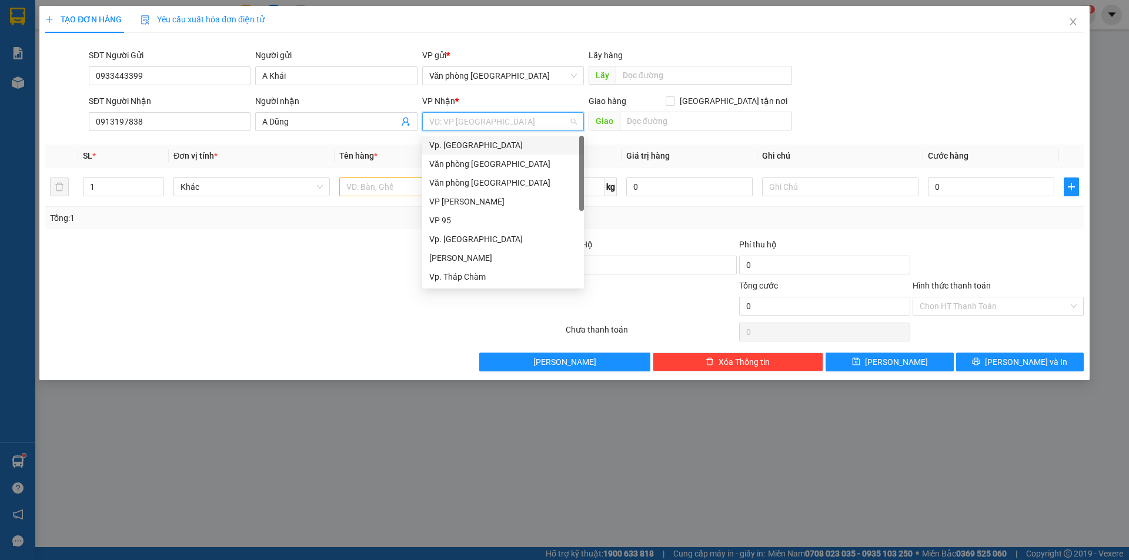
click at [475, 146] on div "Vp. [GEOGRAPHIC_DATA]" at bounding box center [503, 145] width 148 height 13
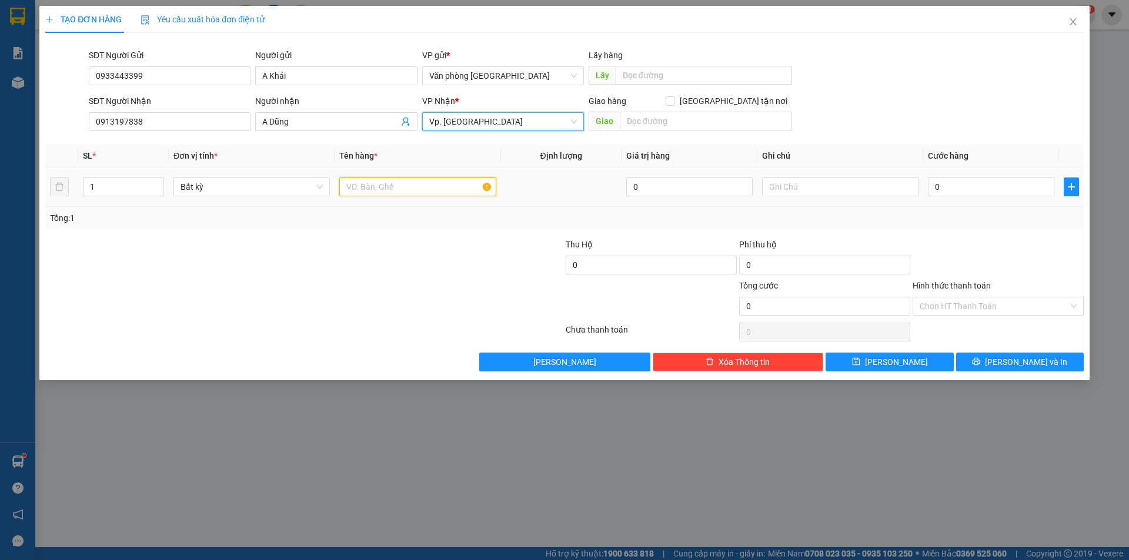
click at [440, 195] on input "text" at bounding box center [417, 187] width 156 height 19
type input "1 bao xanh"
click at [978, 193] on input "0" at bounding box center [991, 187] width 126 height 19
type input "1"
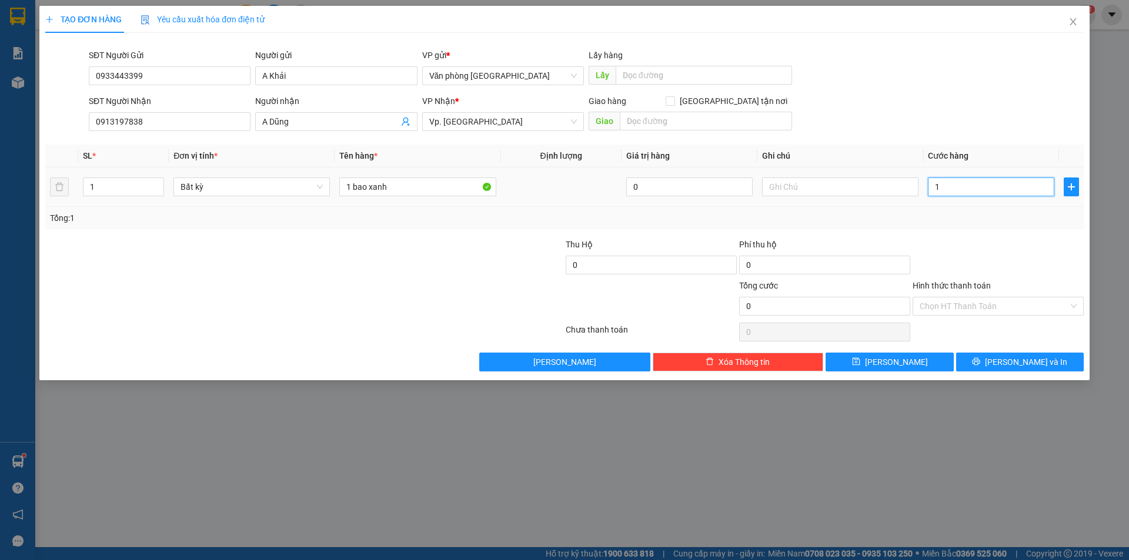
type input "1"
type input "10"
type input "100"
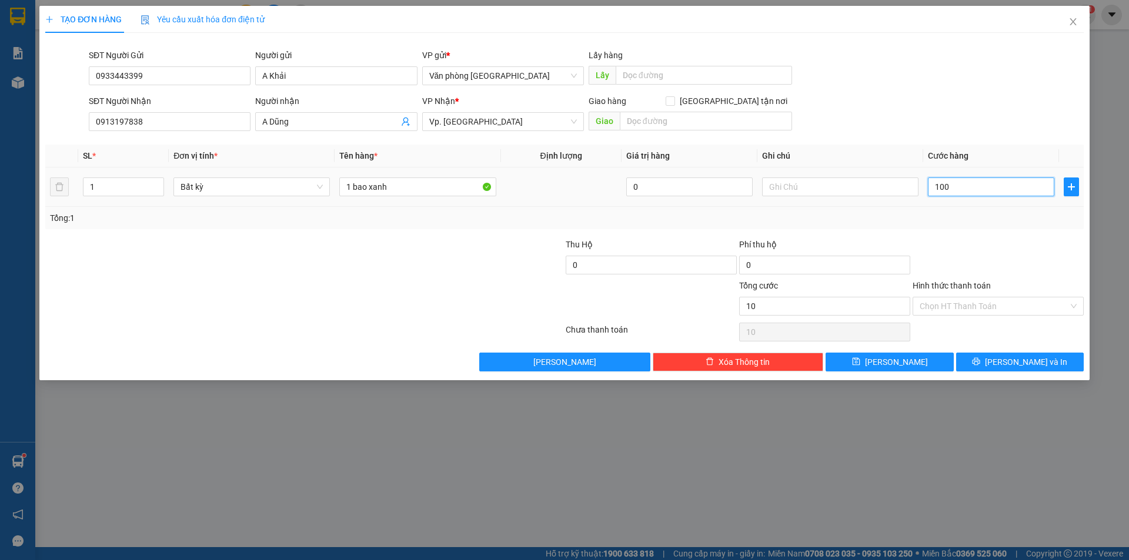
type input "100"
type input "1.000"
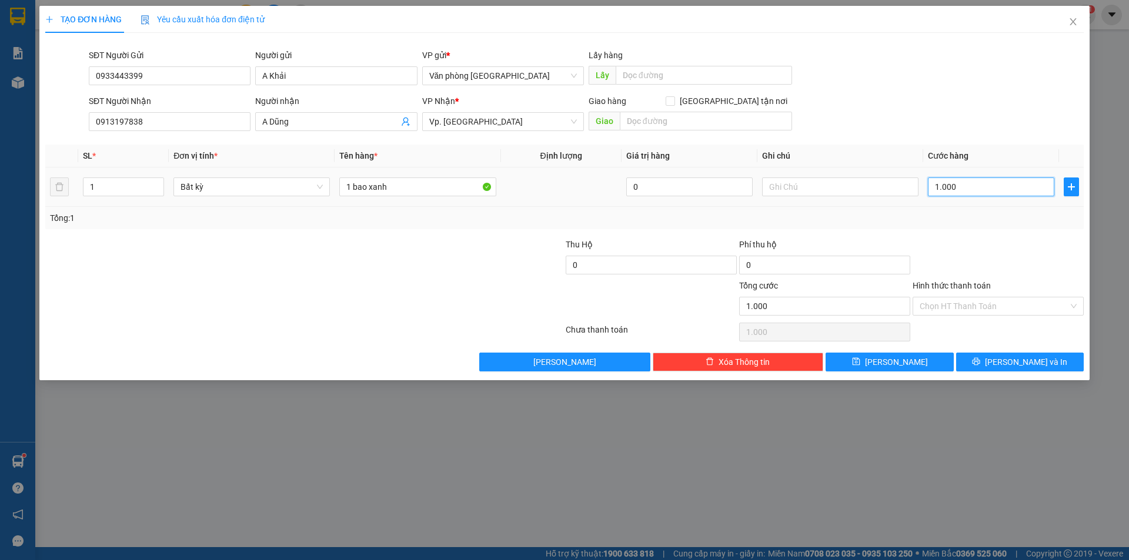
type input "10.000"
type input "100.000"
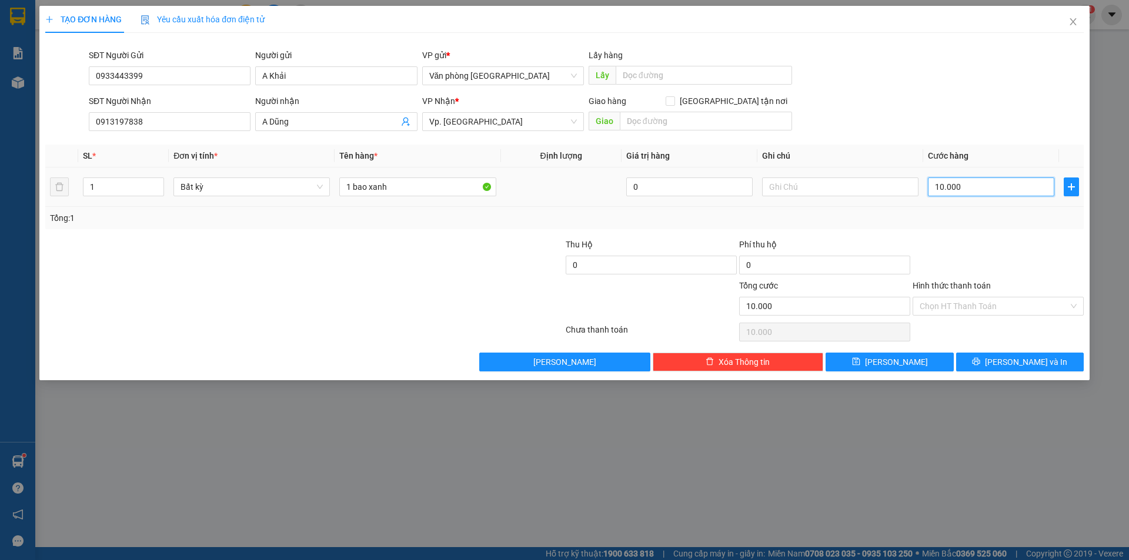
type input "100.000"
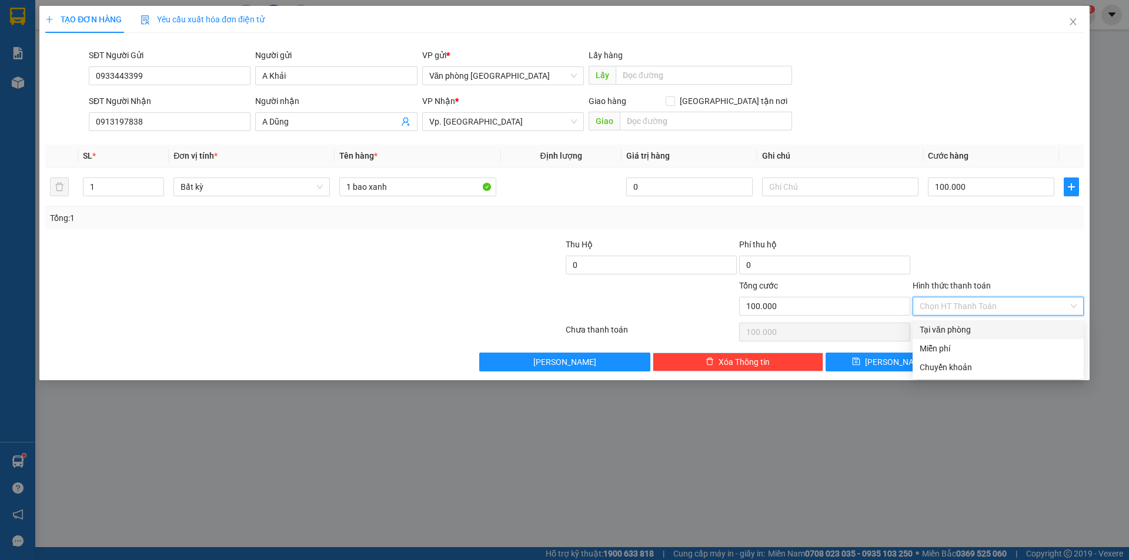
click at [1011, 300] on input "Hình thức thanh toán" at bounding box center [994, 306] width 149 height 18
click at [972, 334] on div "Tại văn phòng" at bounding box center [998, 329] width 157 height 13
type input "0"
click at [988, 363] on button "[PERSON_NAME] và In" at bounding box center [1020, 362] width 128 height 19
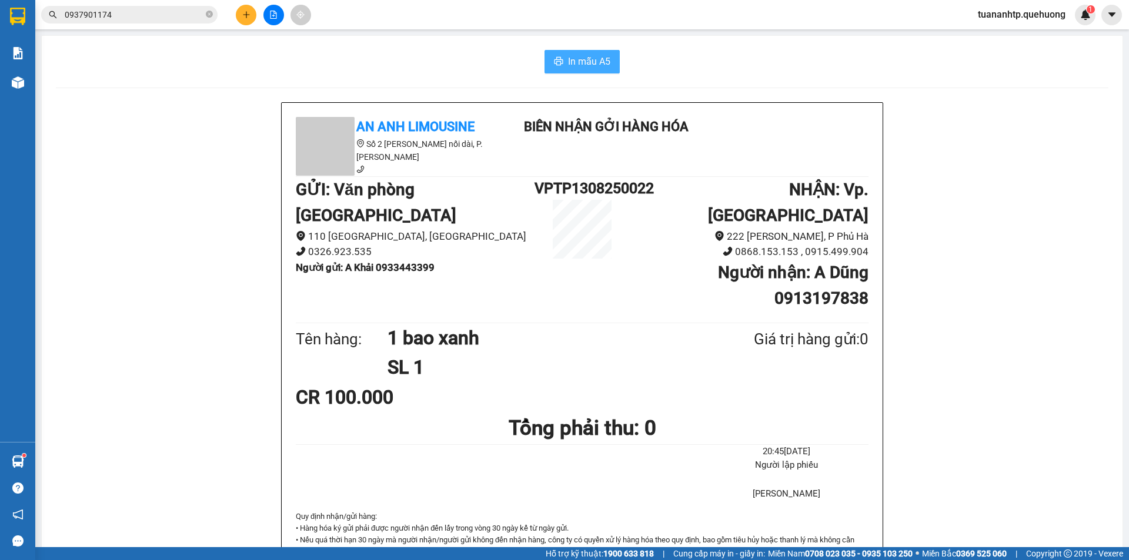
click at [578, 64] on span "In mẫu A5" at bounding box center [589, 61] width 42 height 15
click at [244, 18] on icon "plus" at bounding box center [246, 15] width 8 height 8
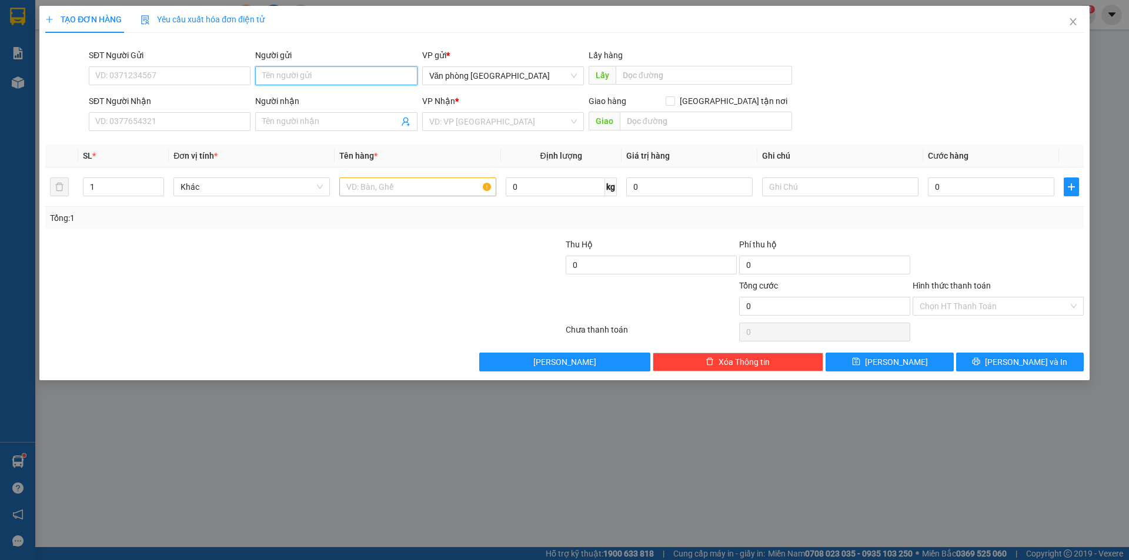
click at [388, 72] on input "Người gửi" at bounding box center [336, 75] width 162 height 19
type input "[PERSON_NAME]"
drag, startPoint x: 131, startPoint y: 75, endPoint x: 135, endPoint y: 68, distance: 8.7
click at [131, 75] on input "SĐT Người Gửi" at bounding box center [170, 75] width 162 height 19
type input "0869238021"
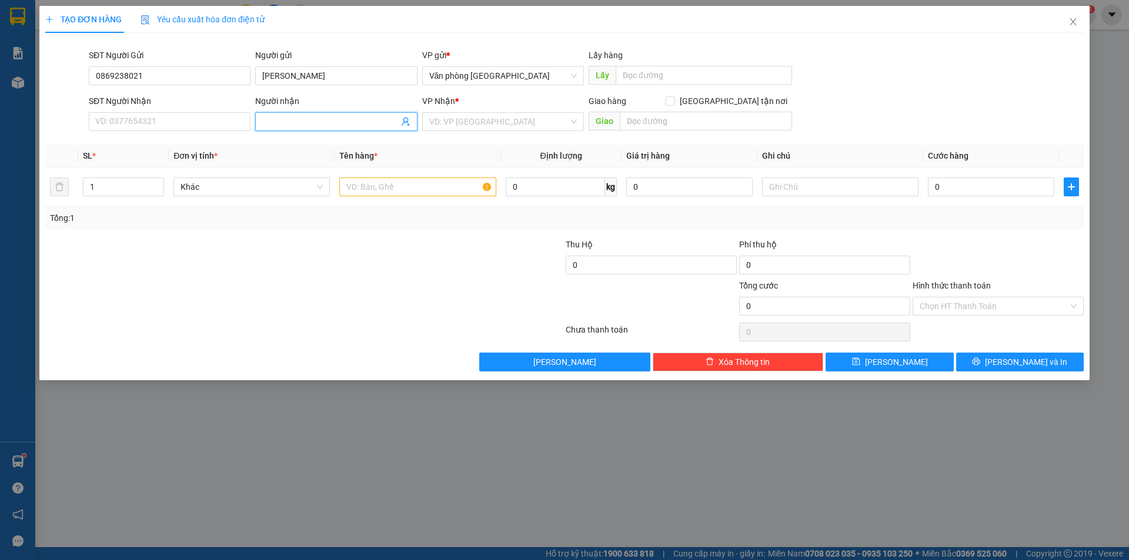
click at [303, 122] on input "Người nhận" at bounding box center [330, 121] width 136 height 13
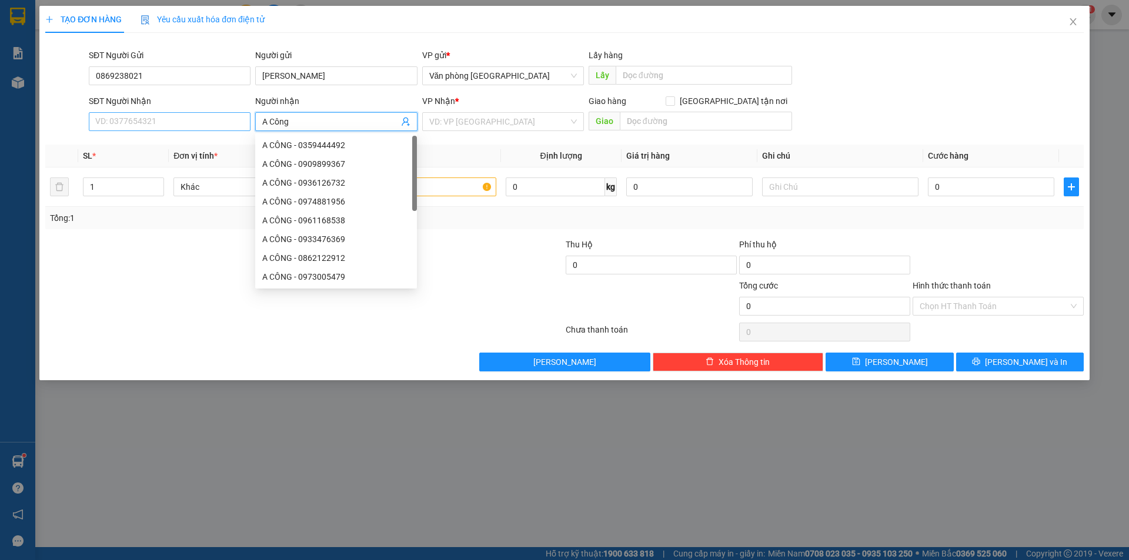
type input "A Công"
click at [232, 126] on input "SĐT Người Nhận" at bounding box center [170, 121] width 162 height 19
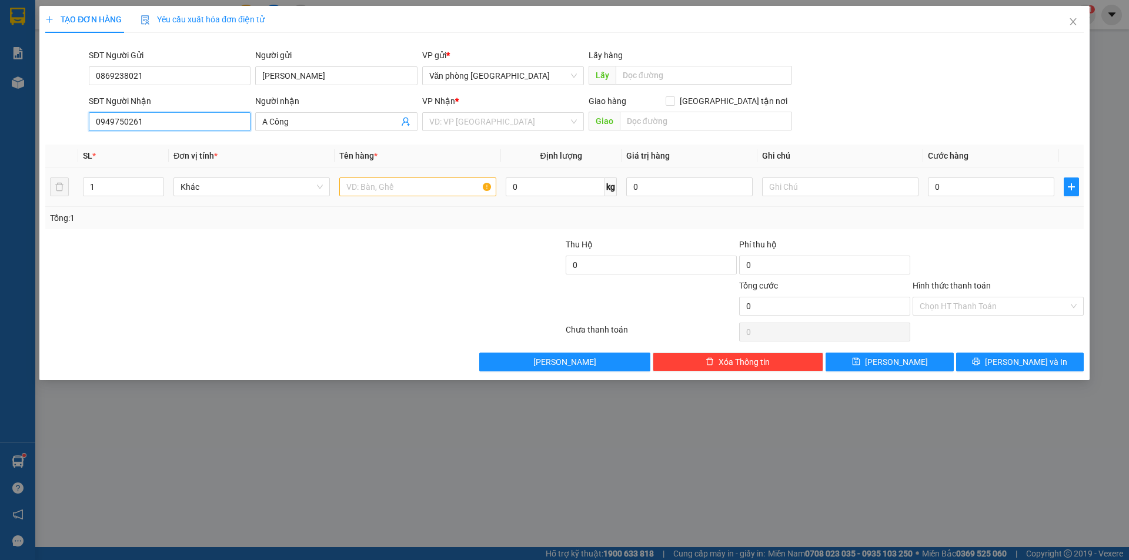
type input "0949750261"
click at [433, 191] on input "text" at bounding box center [417, 187] width 156 height 19
type input "1 hộp giấy nhỏ"
click at [557, 123] on input "search" at bounding box center [498, 122] width 139 height 18
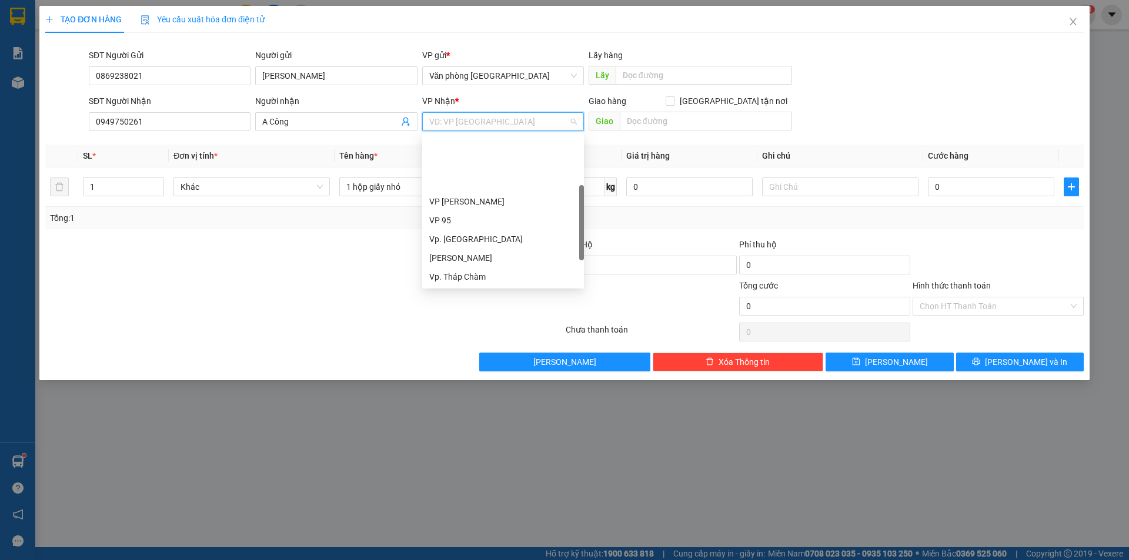
scroll to position [94, 0]
click at [457, 239] on div "BX. [GEOGRAPHIC_DATA]" at bounding box center [503, 239] width 148 height 13
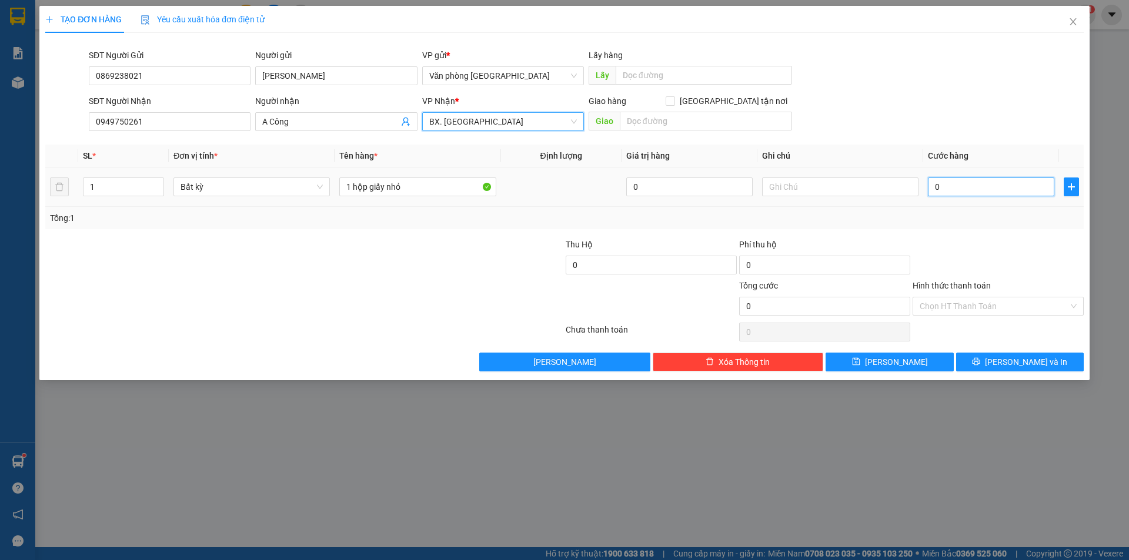
click at [970, 185] on input "0" at bounding box center [991, 187] width 126 height 19
type input "2"
type input "20"
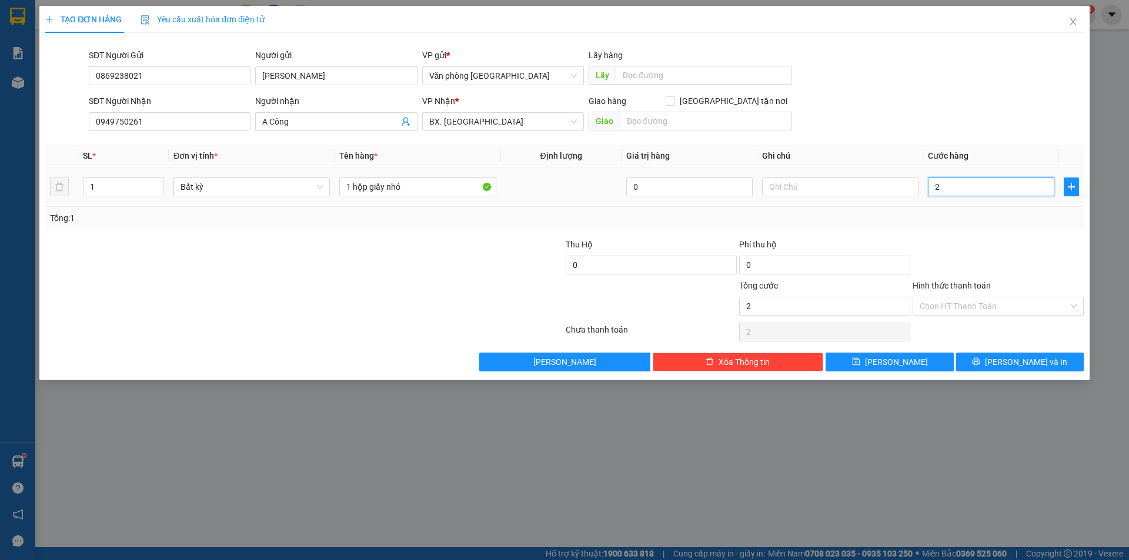
type input "20"
type input "200"
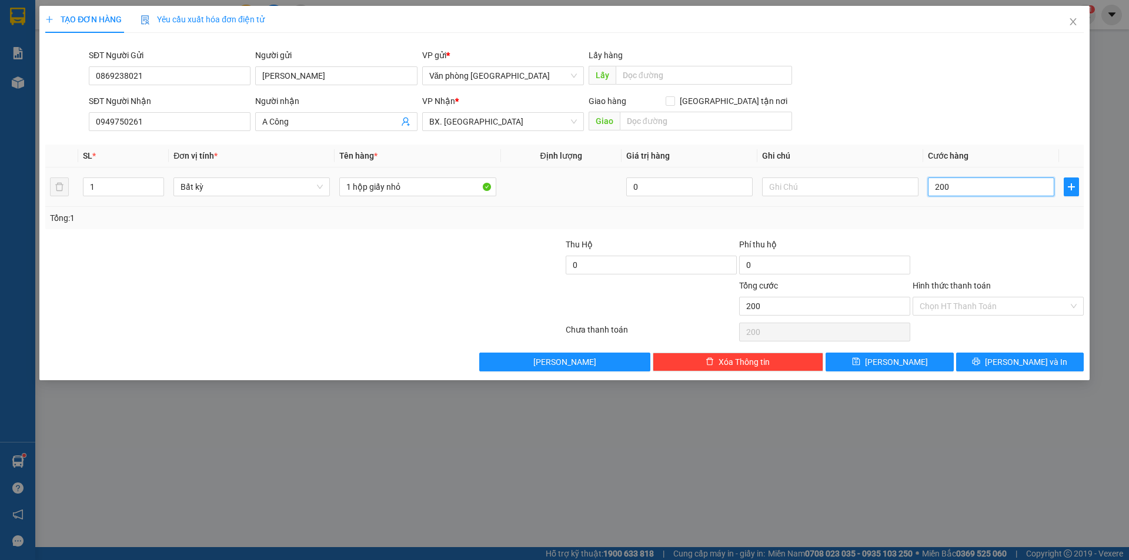
type input "2.000"
type input "20.000"
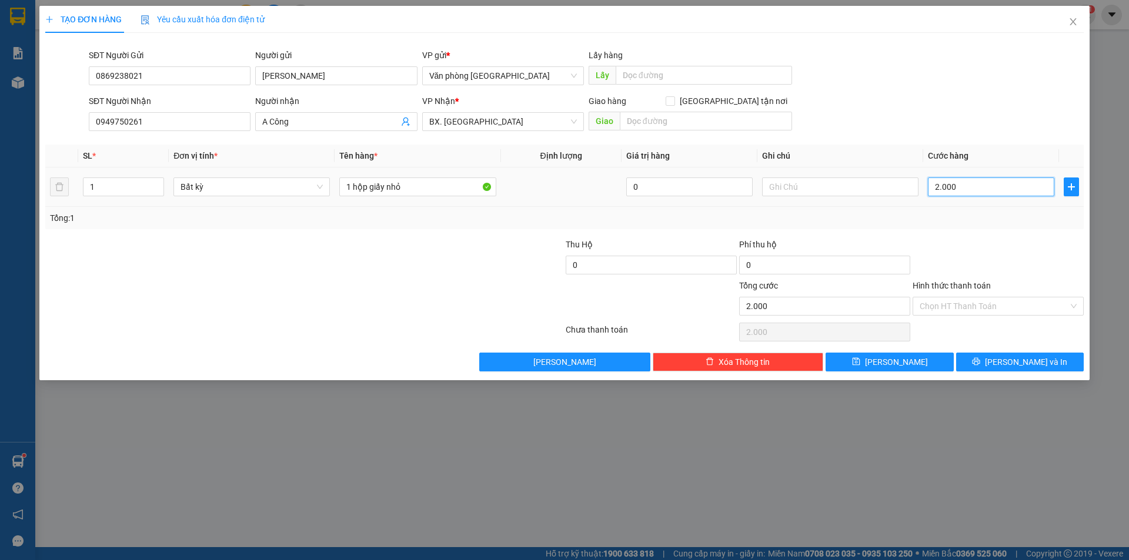
type input "20.000"
type input "2.000"
type input "200"
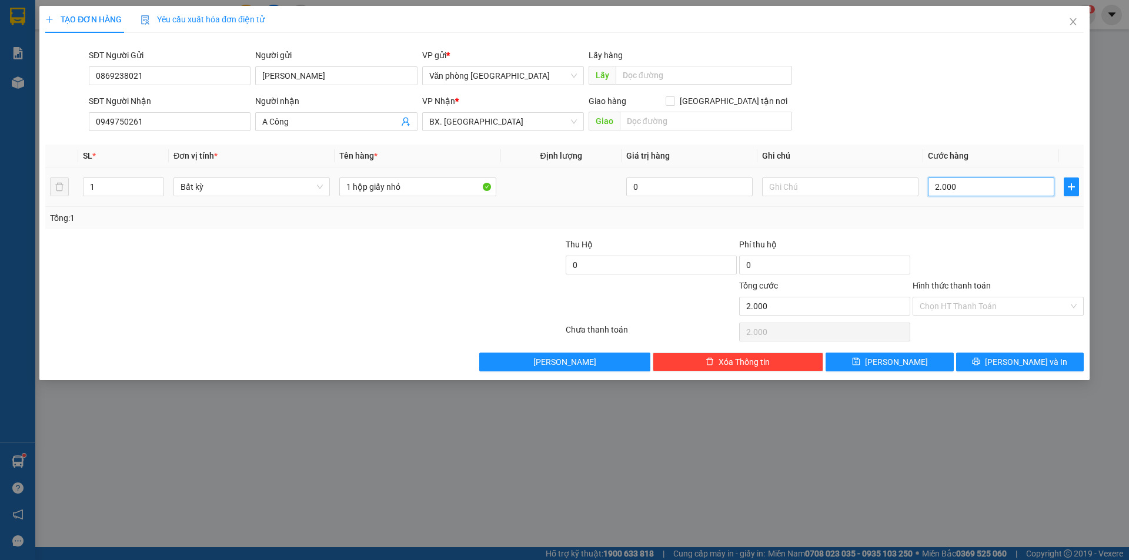
type input "200"
type input "20"
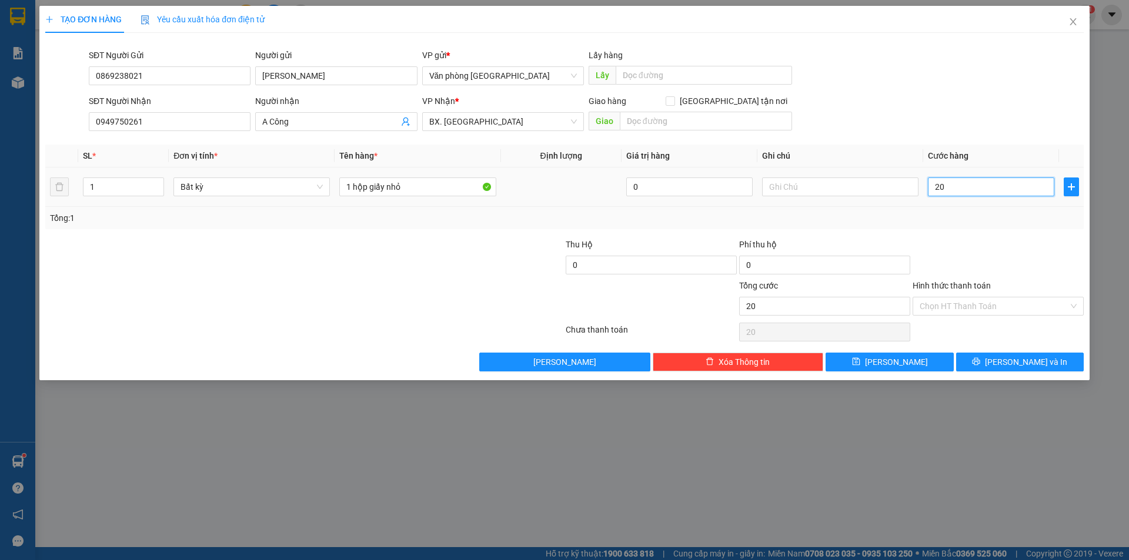
type input "2"
type input "0"
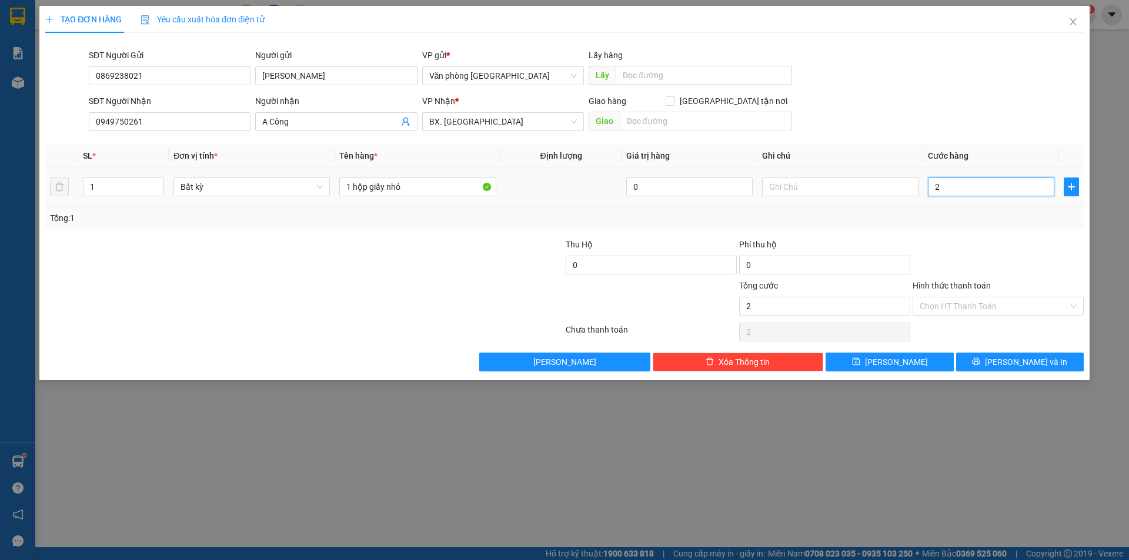
type input "0"
type input "02"
type input "2"
type input "020"
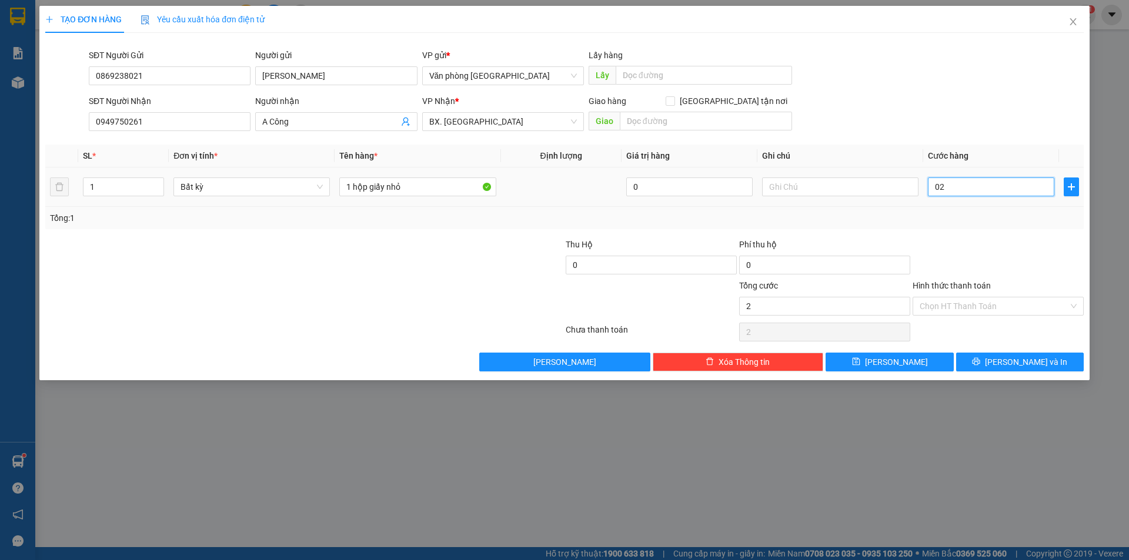
type input "20"
type input "0.200"
type input "200"
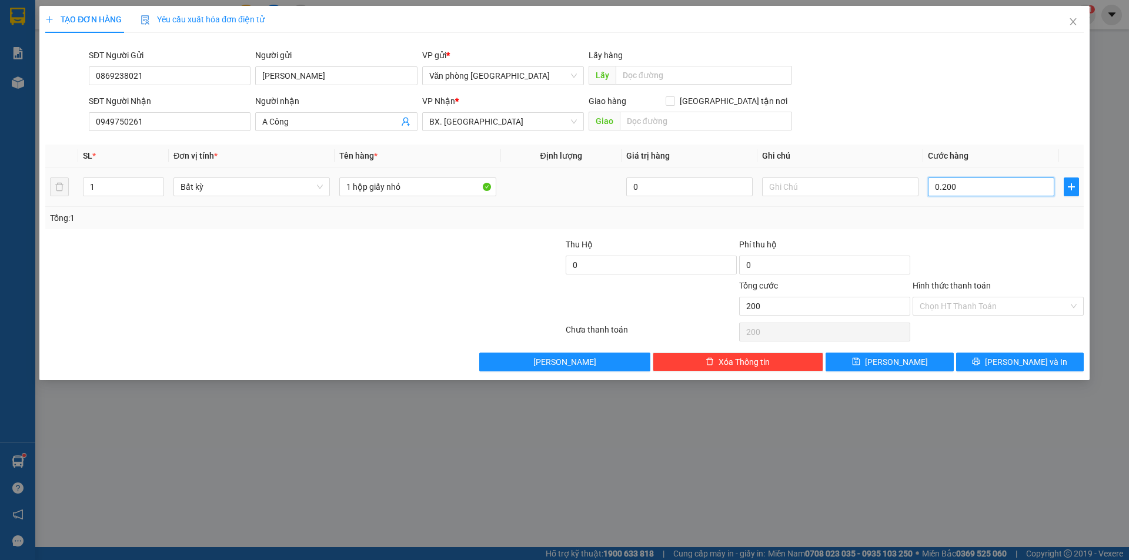
type input "02.000"
type input "2.000"
type input "020.000"
type input "20.000"
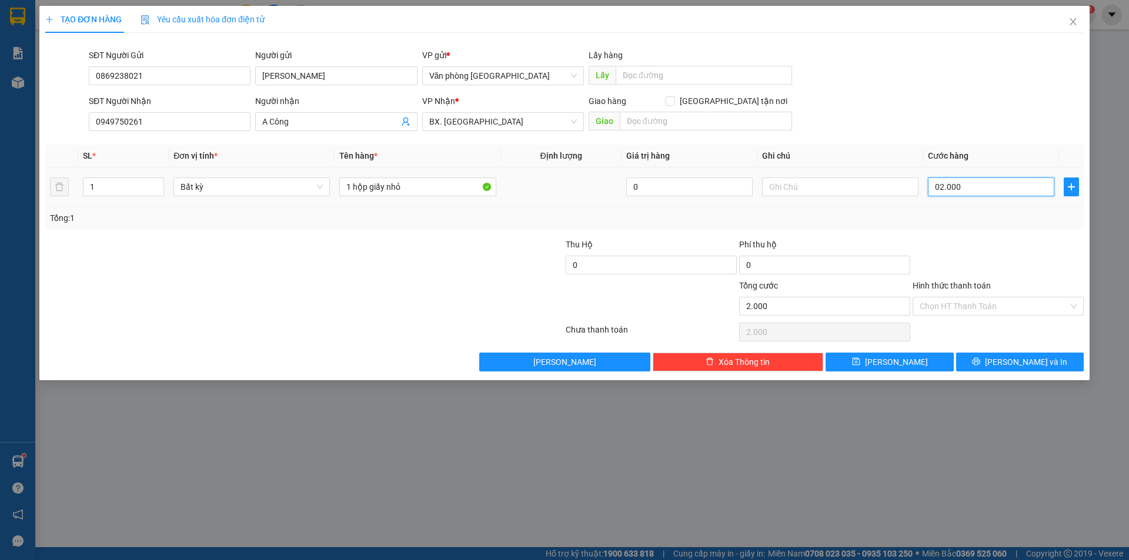
type input "20.000"
type input "02.000"
type input "2.000"
type input "0.200"
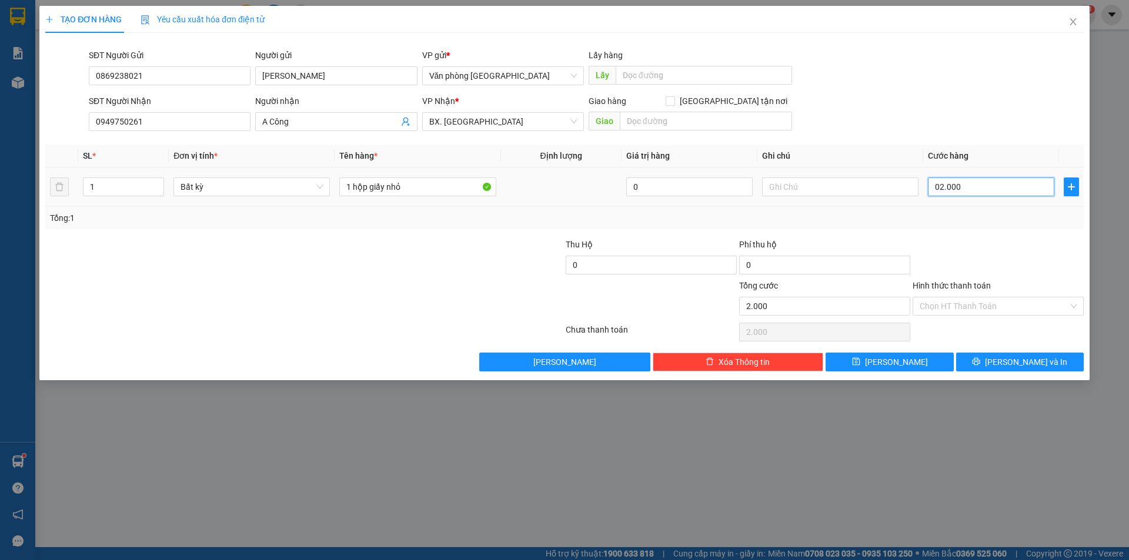
type input "200"
type input "020"
type input "20"
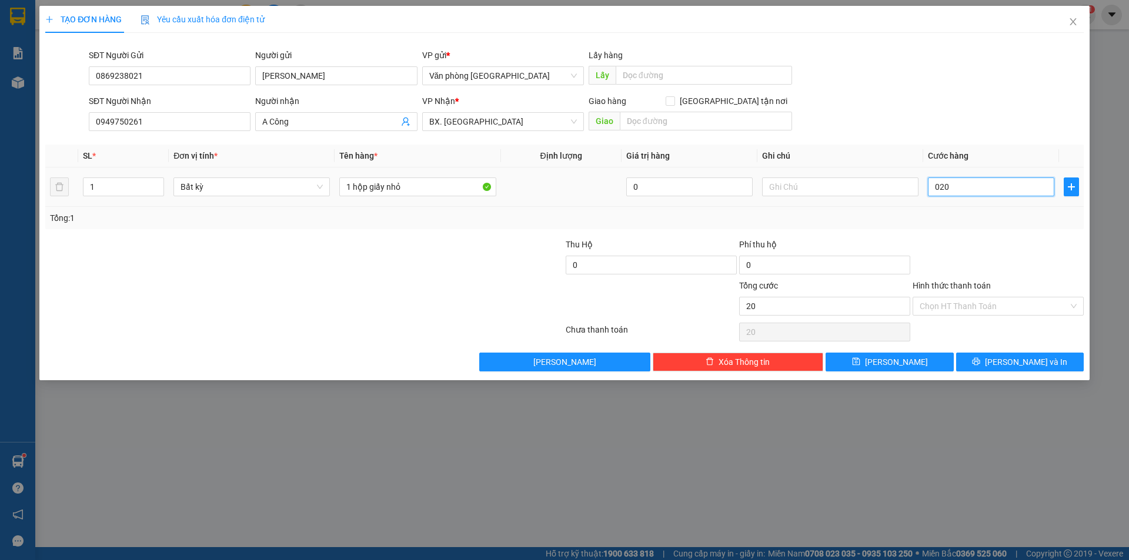
type input "02"
type input "2"
type input "0"
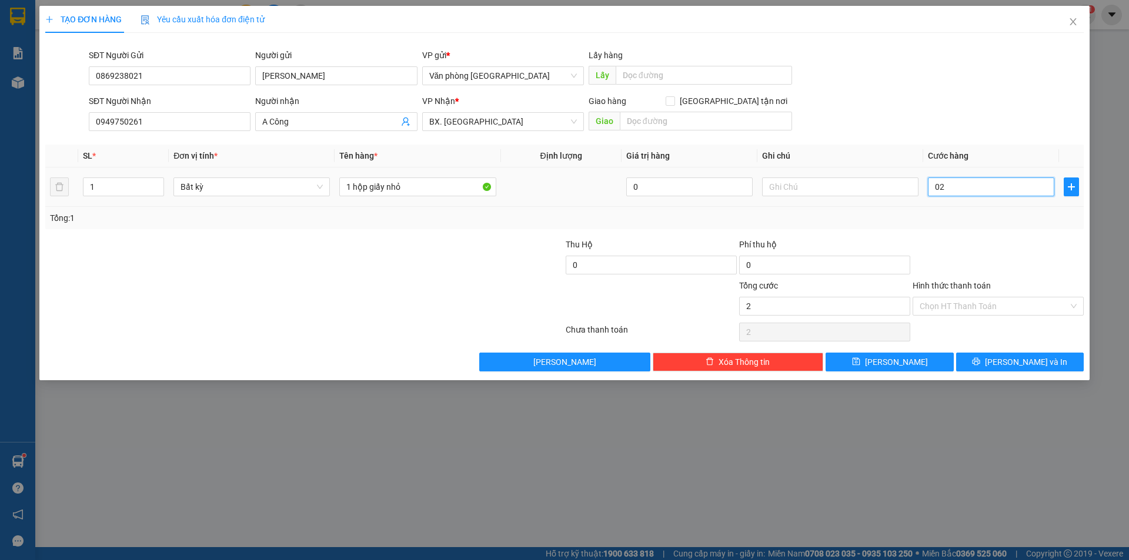
type input "0"
drag, startPoint x: 937, startPoint y: 186, endPoint x: 930, endPoint y: 186, distance: 7.6
click at [930, 186] on input "0" at bounding box center [991, 187] width 126 height 19
type input "2"
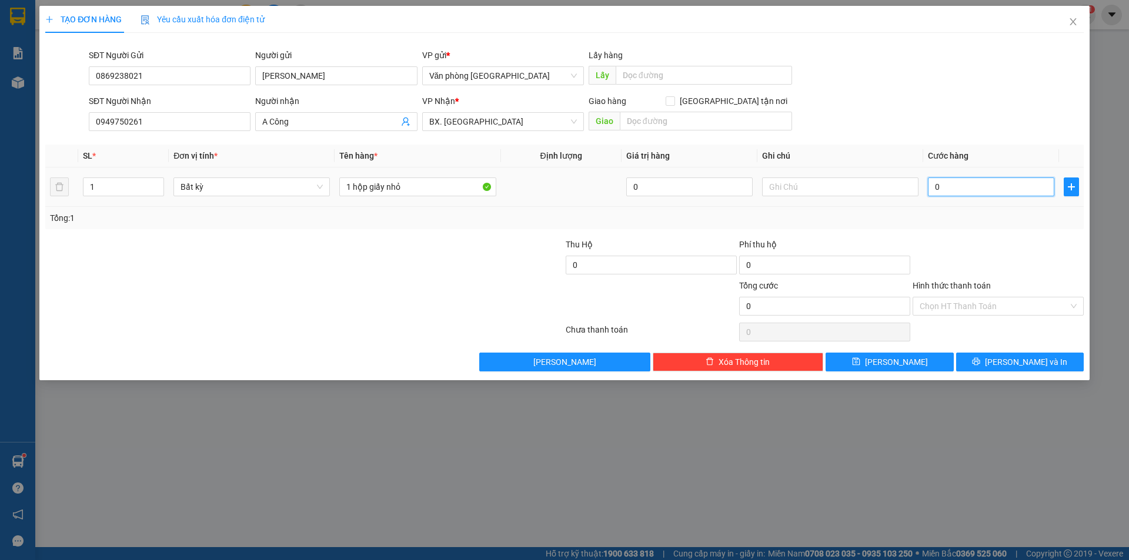
type input "2"
type input "20"
type input "200"
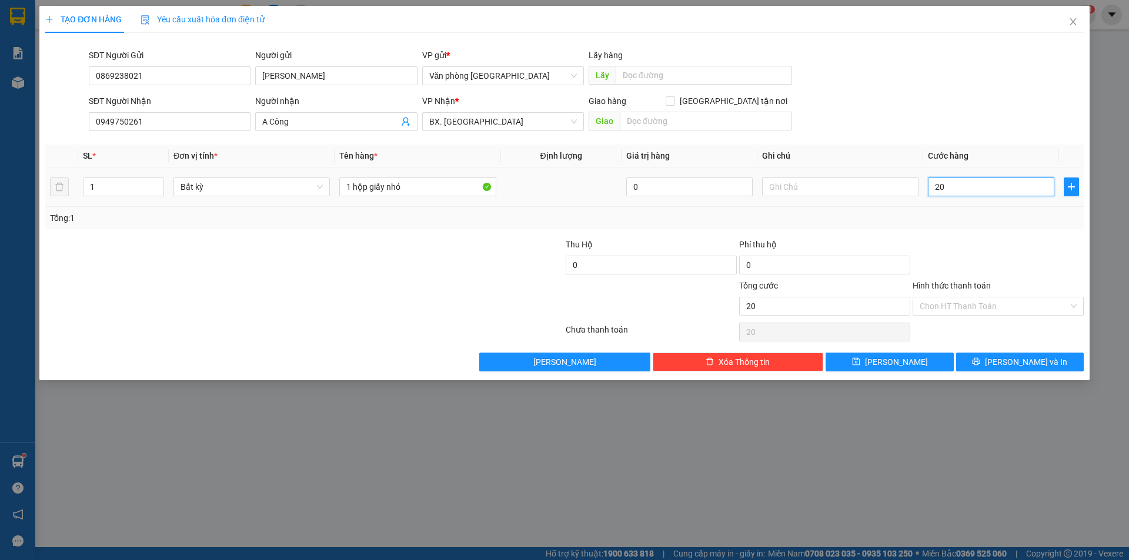
type input "200"
type input "2.000"
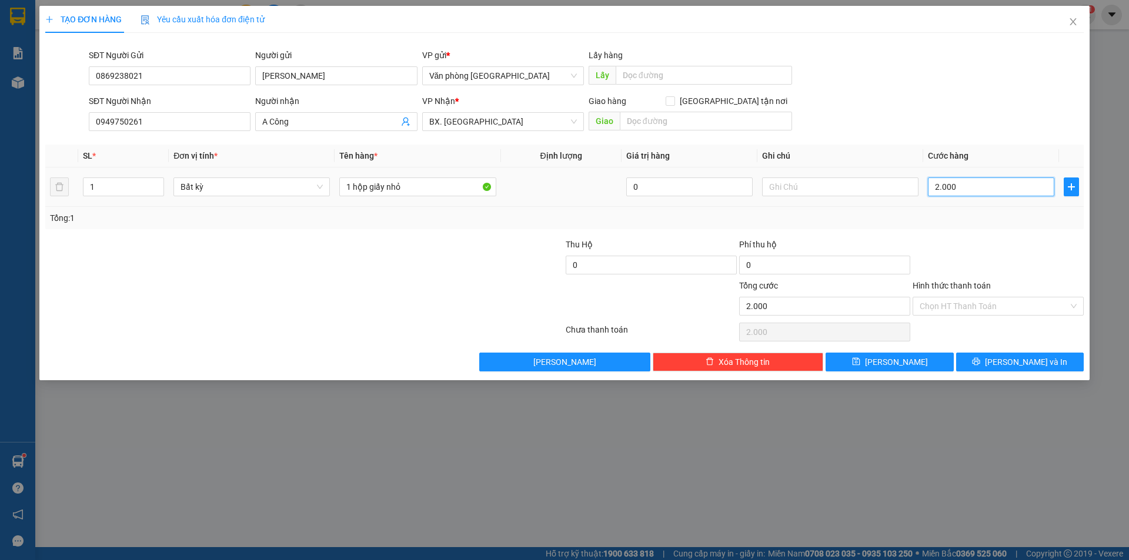
type input "20.000"
click at [969, 308] on input "Hình thức thanh toán" at bounding box center [994, 306] width 149 height 18
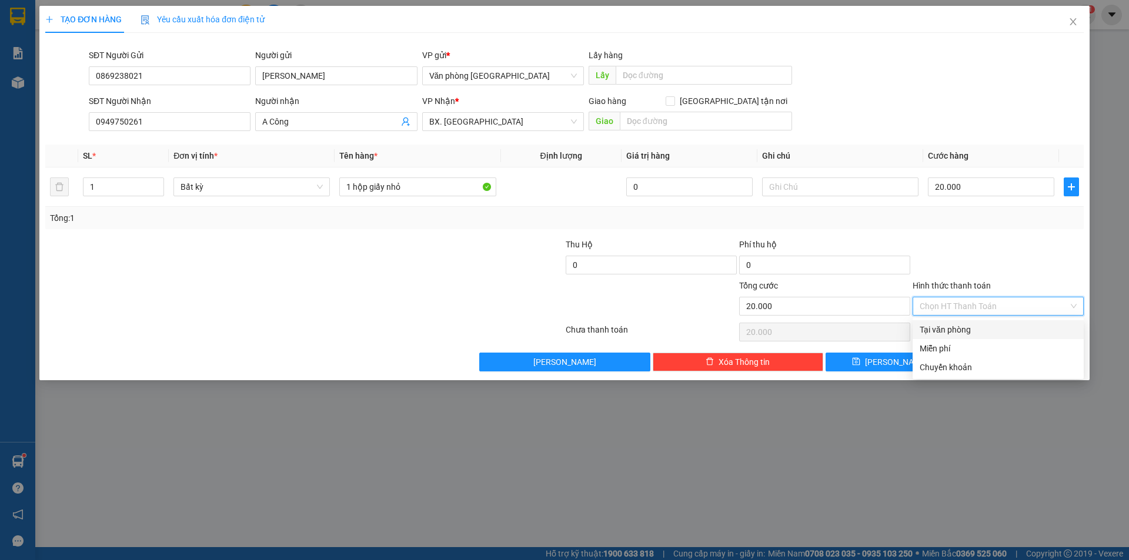
click at [962, 335] on div "Tại văn phòng" at bounding box center [998, 329] width 157 height 13
type input "0"
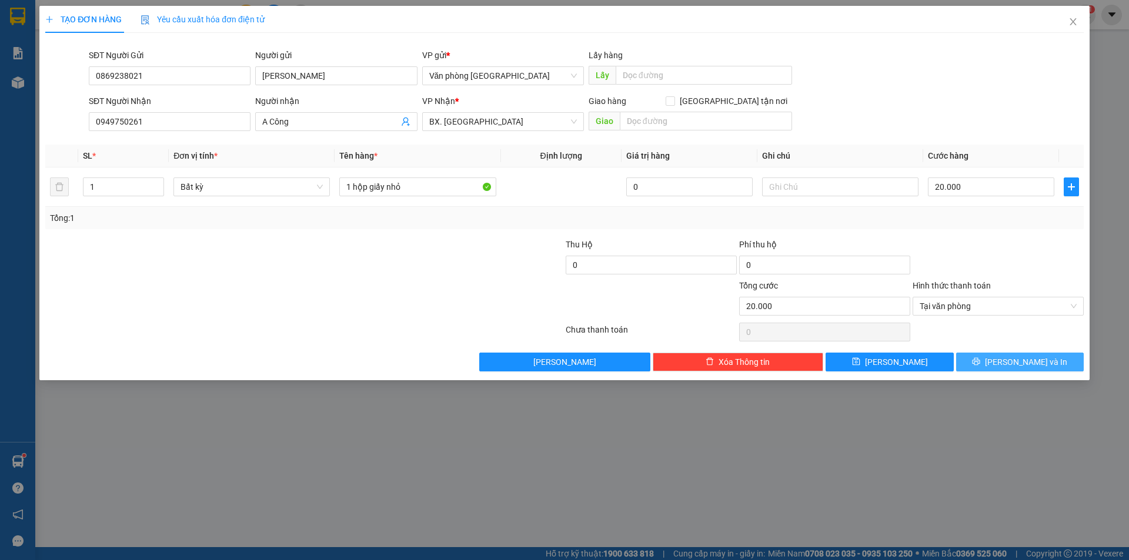
click at [1001, 369] on button "[PERSON_NAME] và In" at bounding box center [1020, 362] width 128 height 19
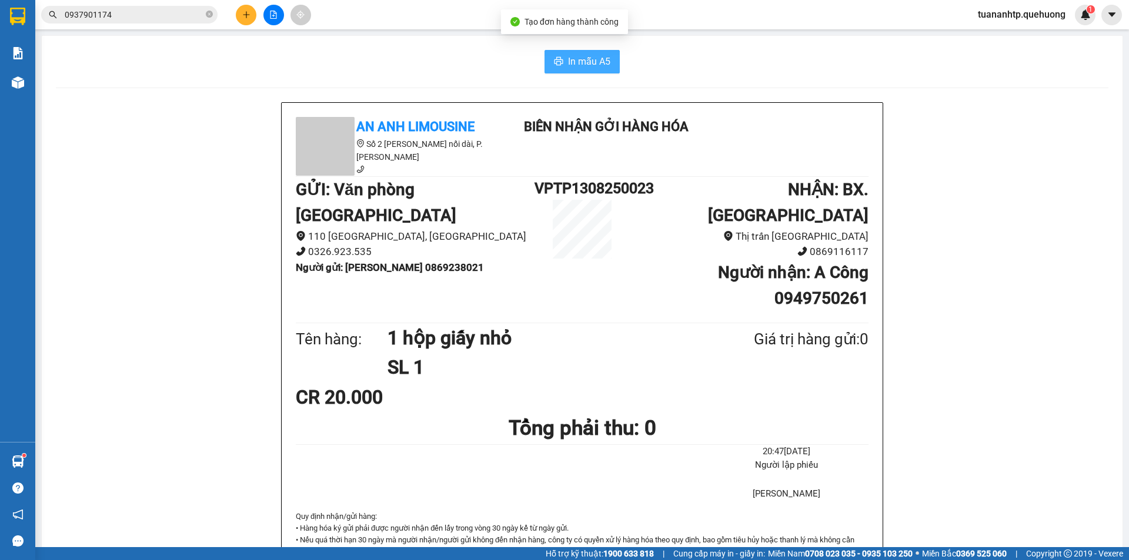
click at [566, 71] on button "In mẫu A5" at bounding box center [581, 62] width 75 height 24
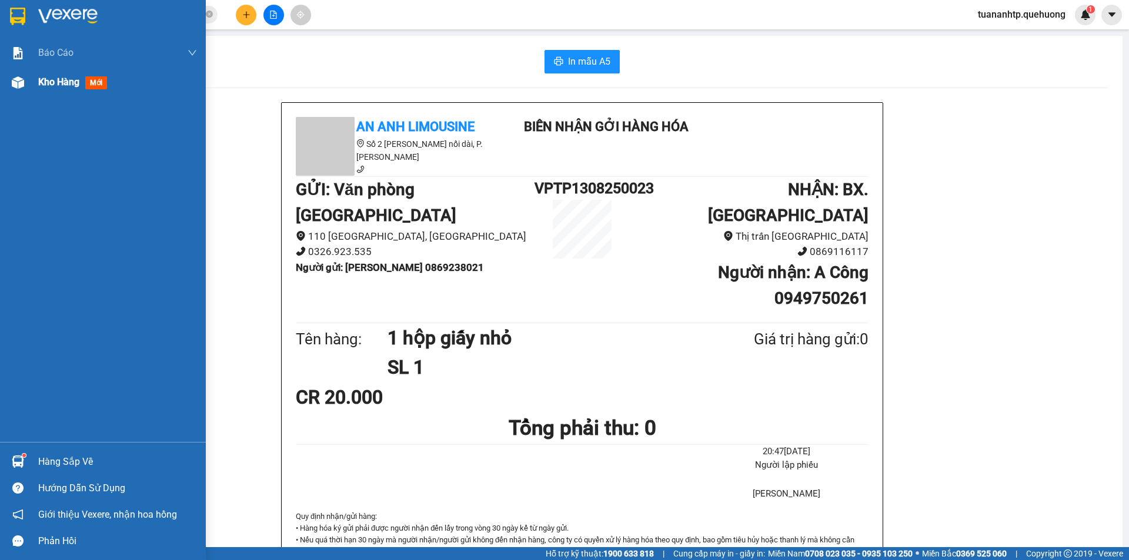
click at [59, 85] on span "Kho hàng" at bounding box center [58, 81] width 41 height 11
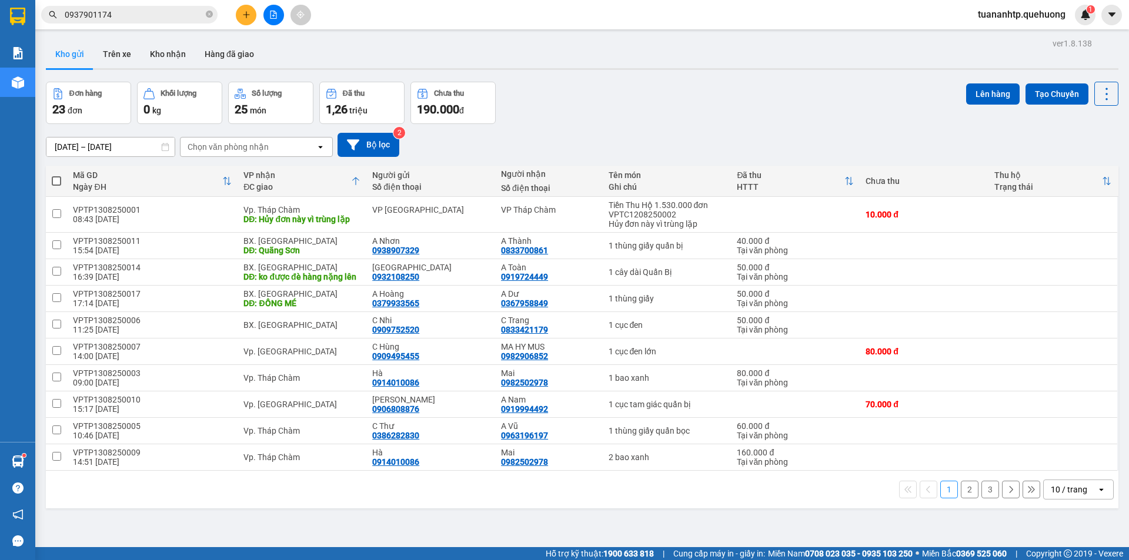
click at [57, 183] on span at bounding box center [56, 180] width 9 height 9
click at [56, 175] on input "checkbox" at bounding box center [56, 175] width 0 height 0
checkbox input "true"
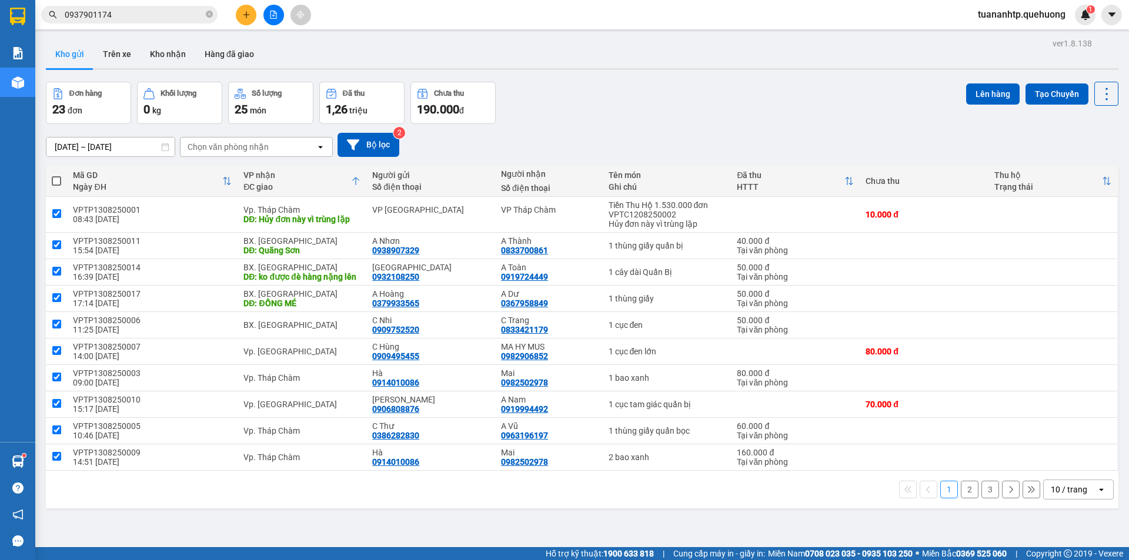
checkbox input "true"
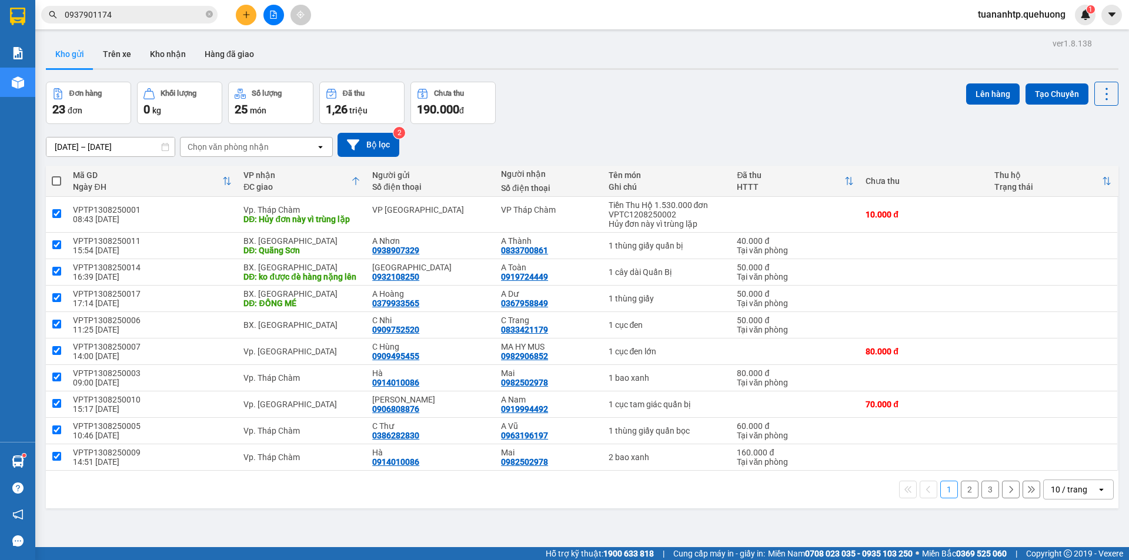
checkbox input "true"
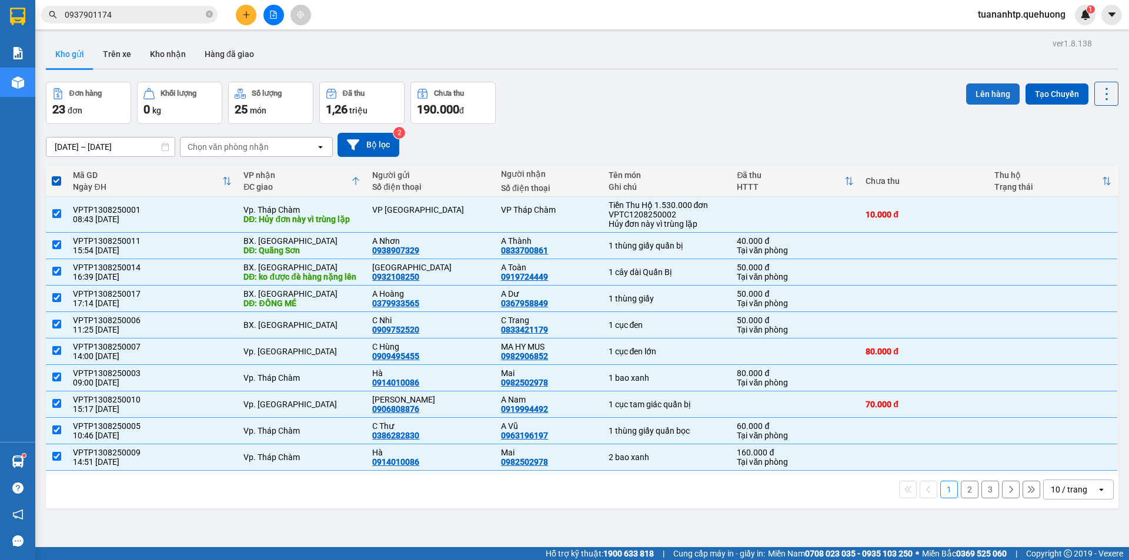
click at [990, 91] on button "Lên hàng" at bounding box center [993, 93] width 54 height 21
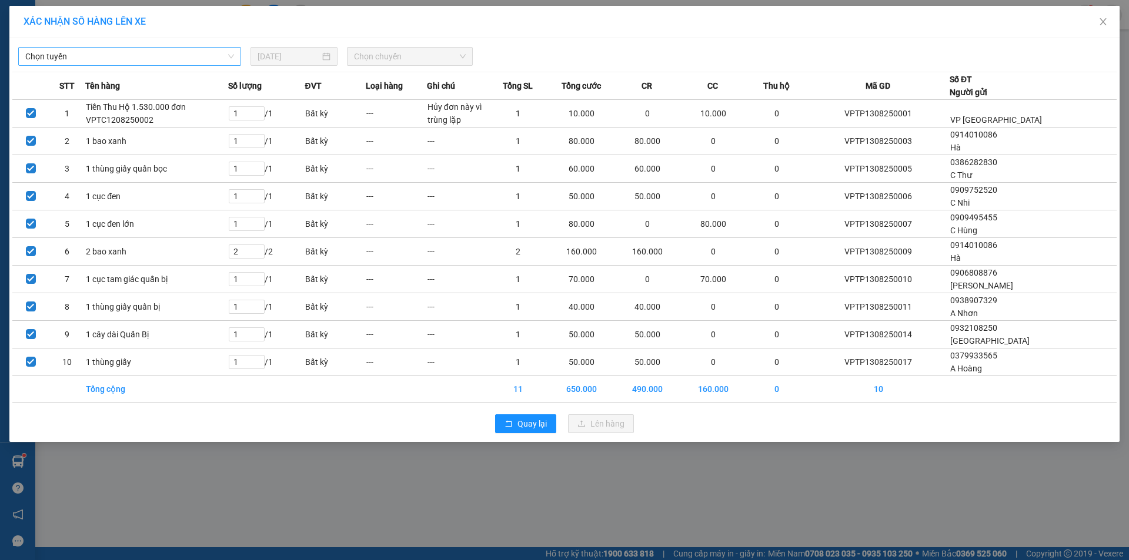
click at [198, 57] on span "Chọn tuyến" at bounding box center [129, 57] width 209 height 18
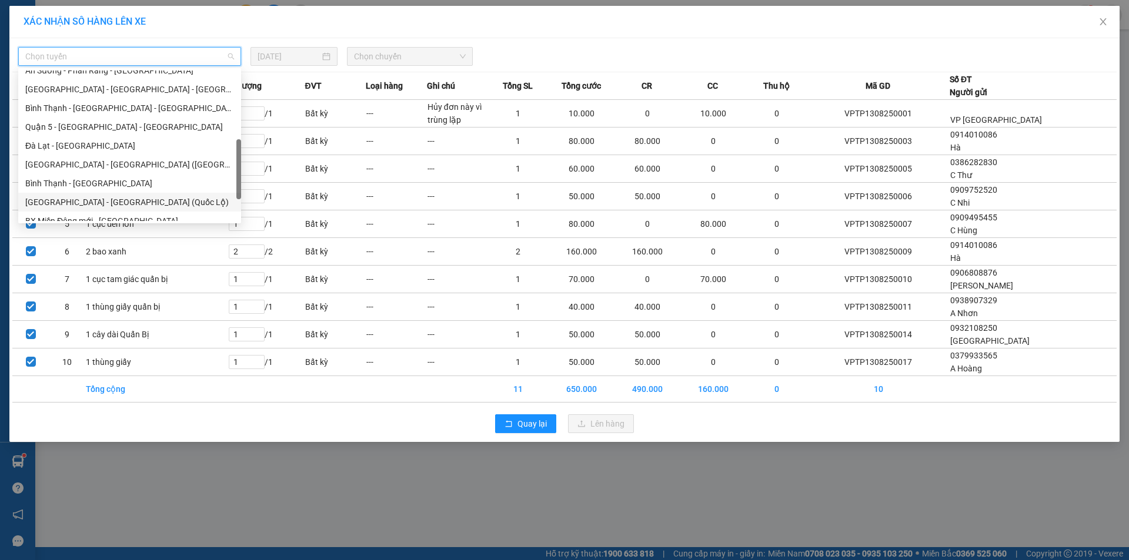
scroll to position [320, 0]
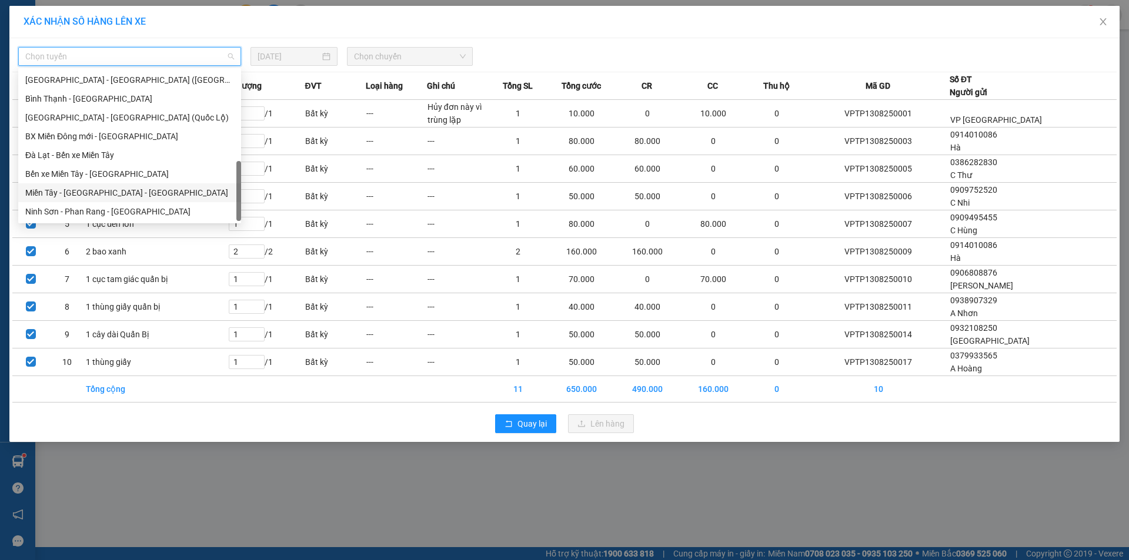
click at [107, 189] on div "Miền Tây - [GEOGRAPHIC_DATA] - [GEOGRAPHIC_DATA]" at bounding box center [129, 192] width 209 height 13
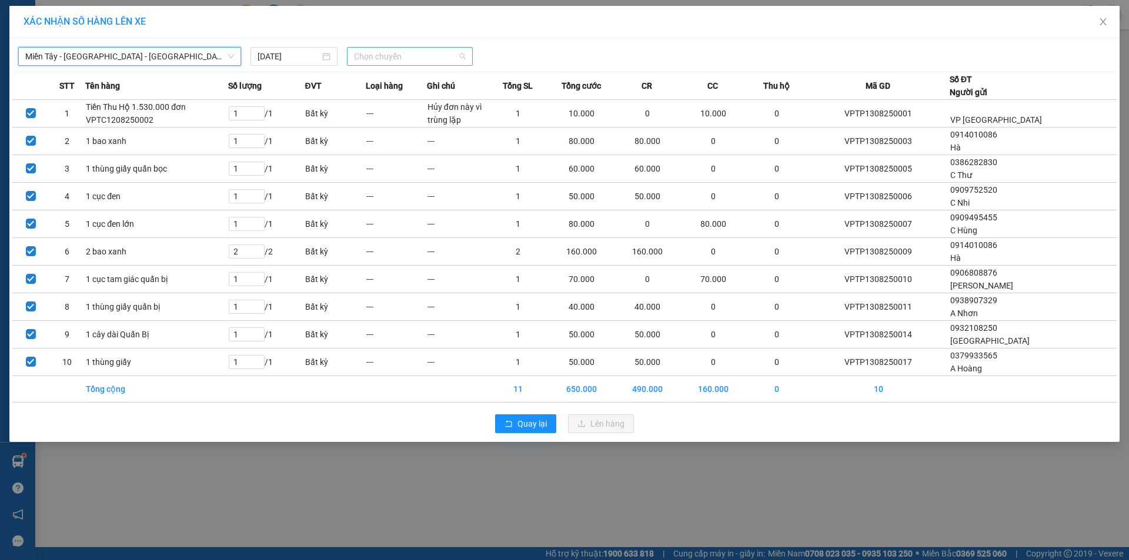
click at [388, 60] on span "Chọn chuyến" at bounding box center [410, 57] width 112 height 18
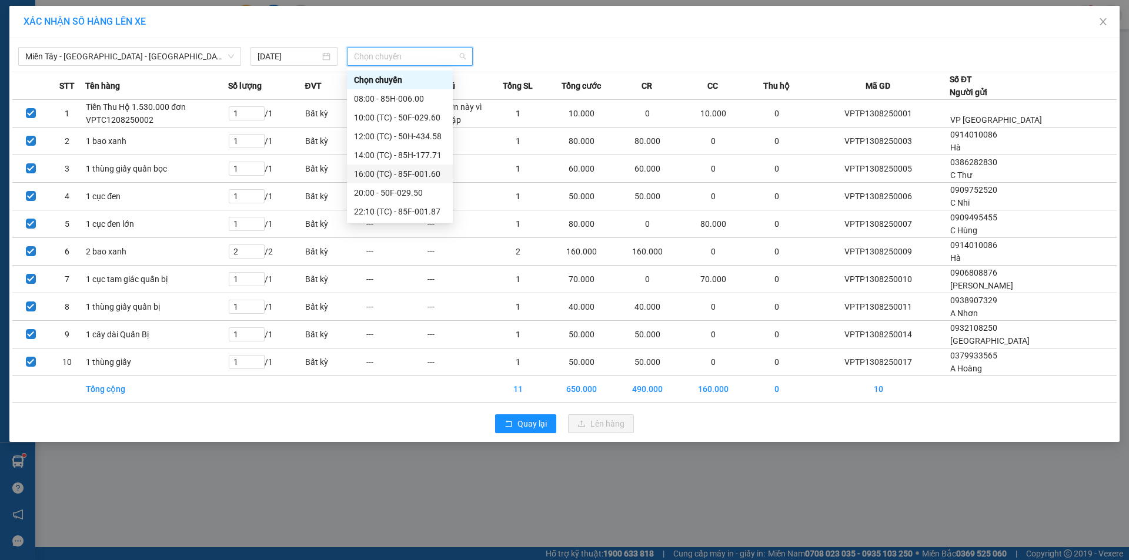
scroll to position [113, 0]
click at [427, 174] on div "23:07 (TC) - 50F-021.61" at bounding box center [400, 174] width 92 height 13
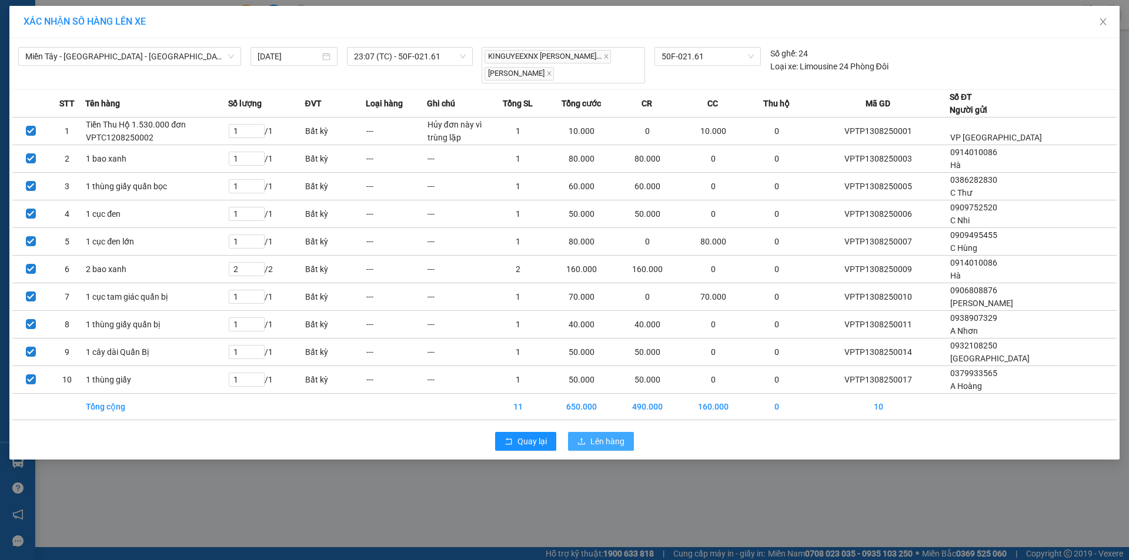
click at [613, 442] on span "Lên hàng" at bounding box center [607, 441] width 34 height 13
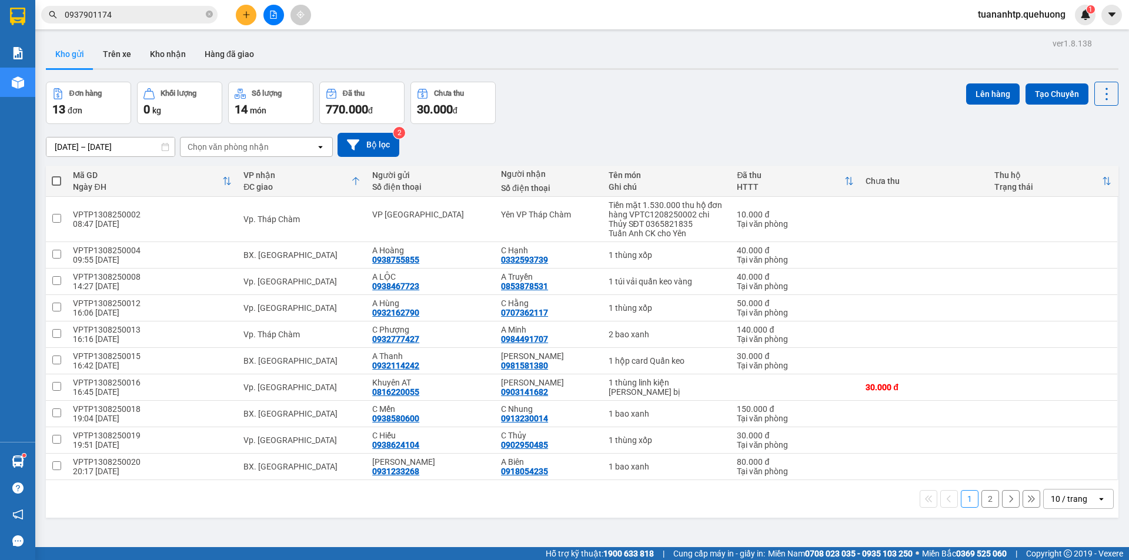
click at [61, 178] on span at bounding box center [56, 180] width 9 height 9
click at [56, 175] on input "checkbox" at bounding box center [56, 175] width 0 height 0
checkbox input "true"
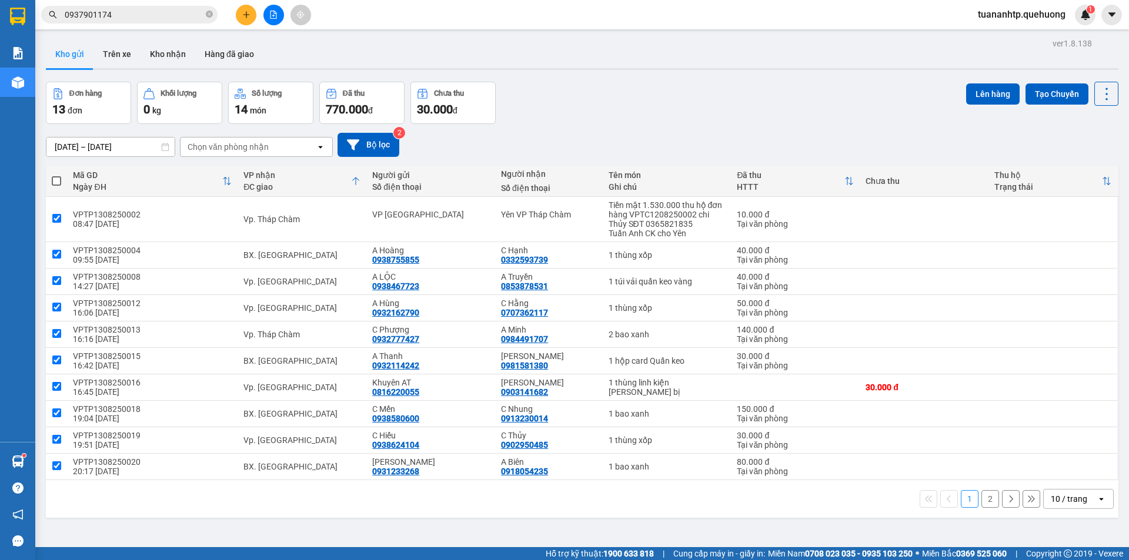
checkbox input "true"
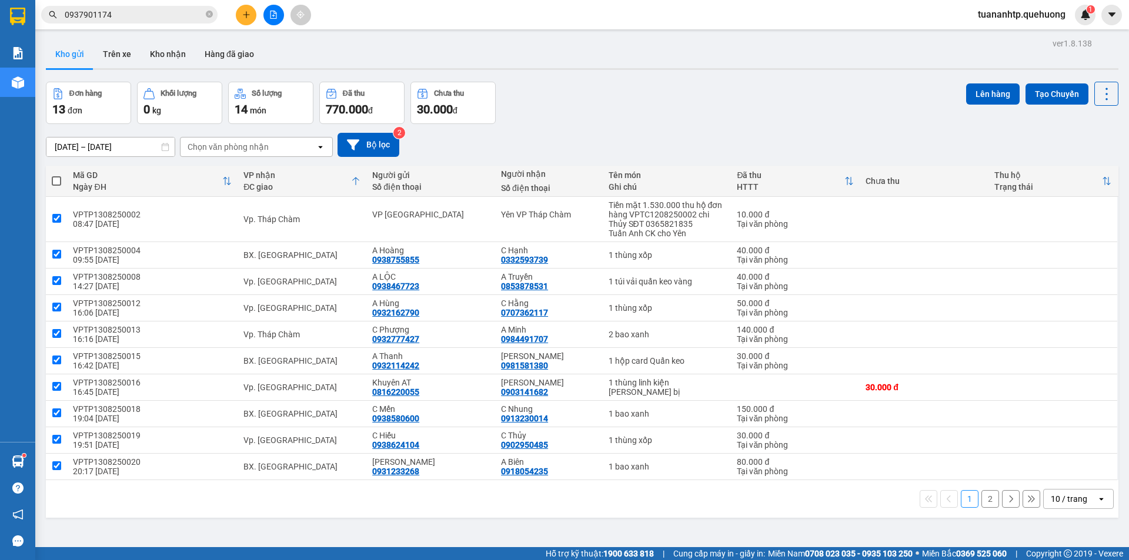
checkbox input "true"
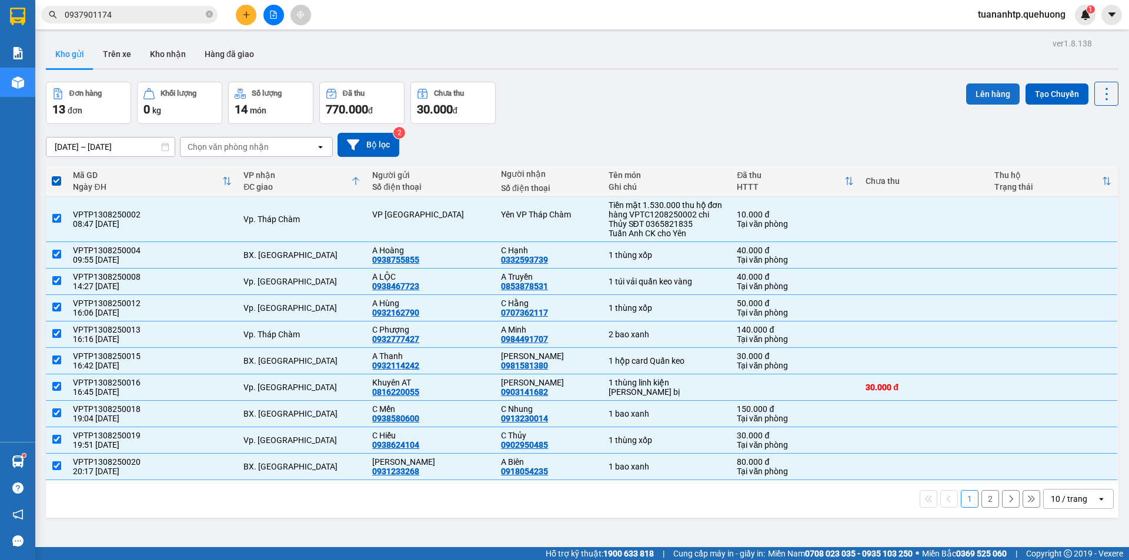
click at [971, 101] on button "Lên hàng" at bounding box center [993, 93] width 54 height 21
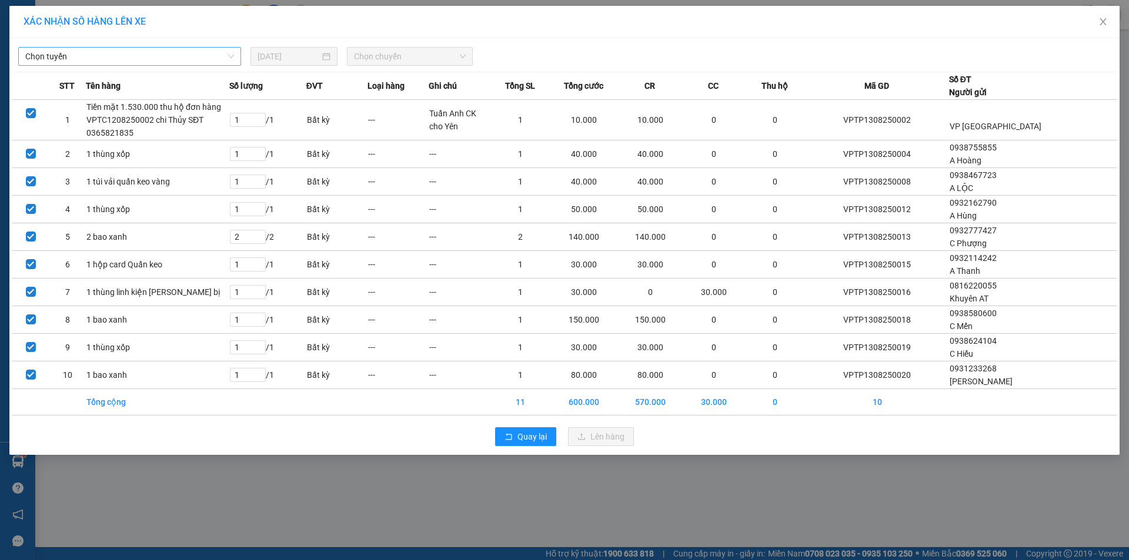
click at [181, 61] on span "Chọn tuyến" at bounding box center [129, 57] width 209 height 18
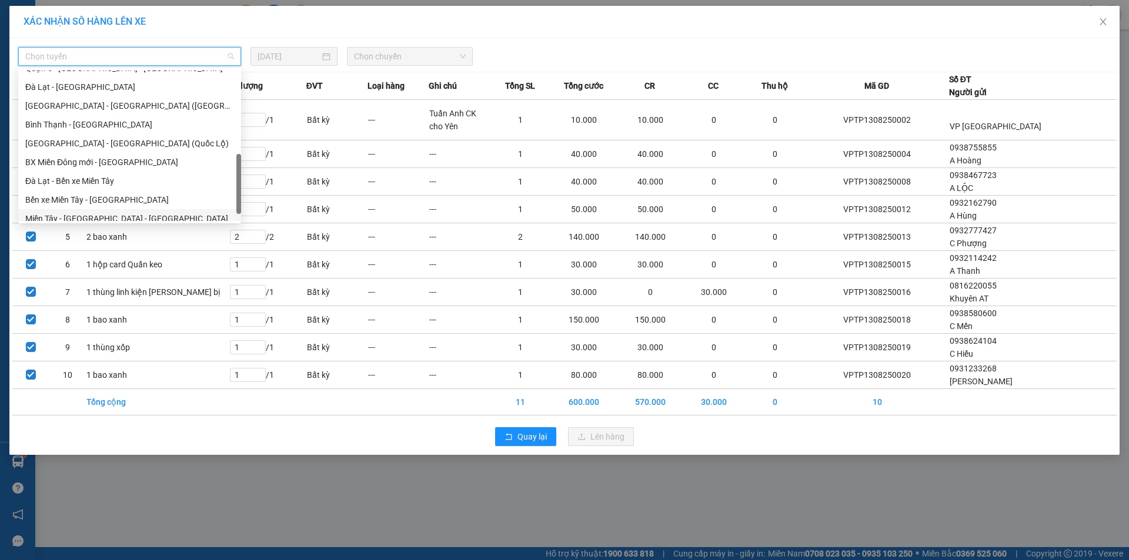
scroll to position [320, 0]
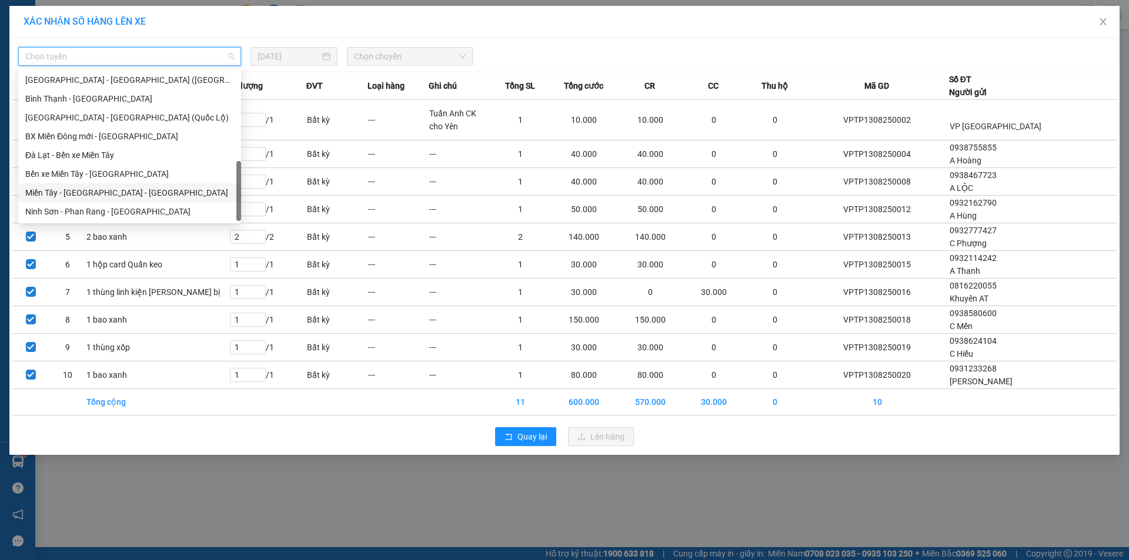
click at [124, 189] on div "Miền Tây - [GEOGRAPHIC_DATA] - [GEOGRAPHIC_DATA]" at bounding box center [129, 192] width 209 height 13
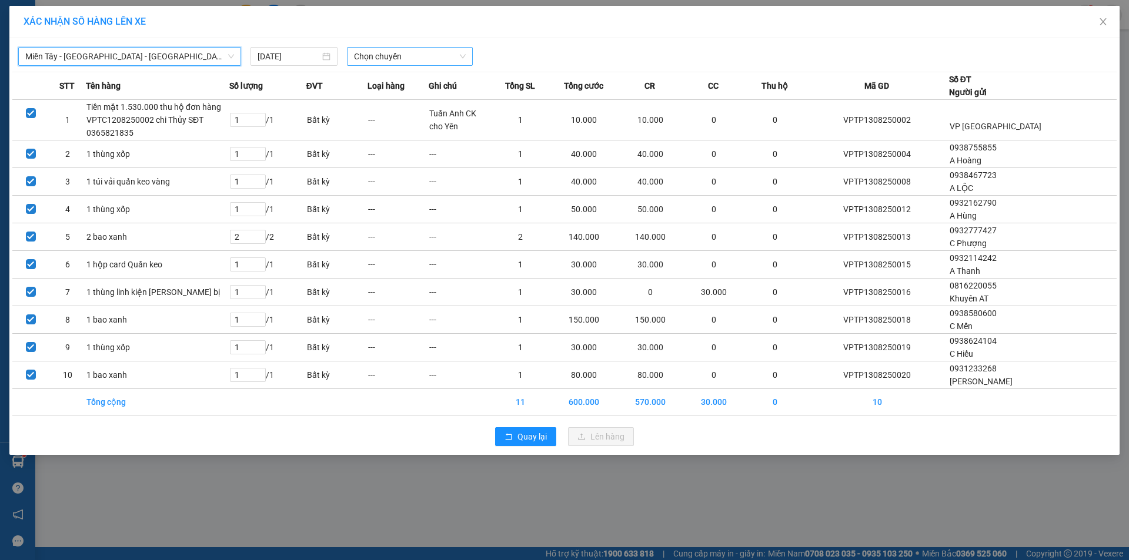
click at [412, 59] on span "Chọn chuyến" at bounding box center [410, 57] width 112 height 18
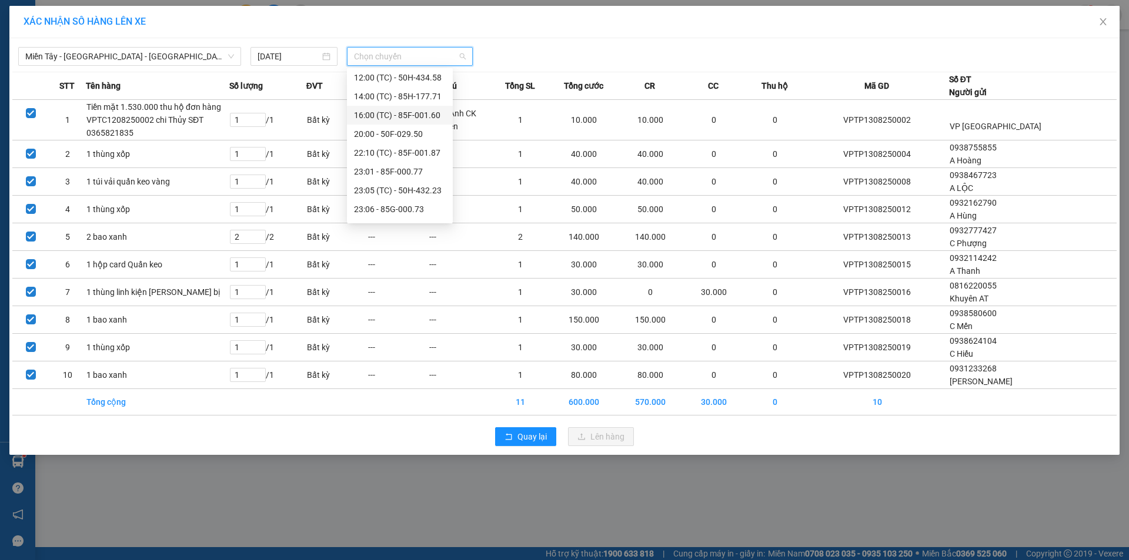
scroll to position [113, 0]
click at [428, 172] on div "23:07 (TC) - 50F-021.61" at bounding box center [400, 174] width 92 height 13
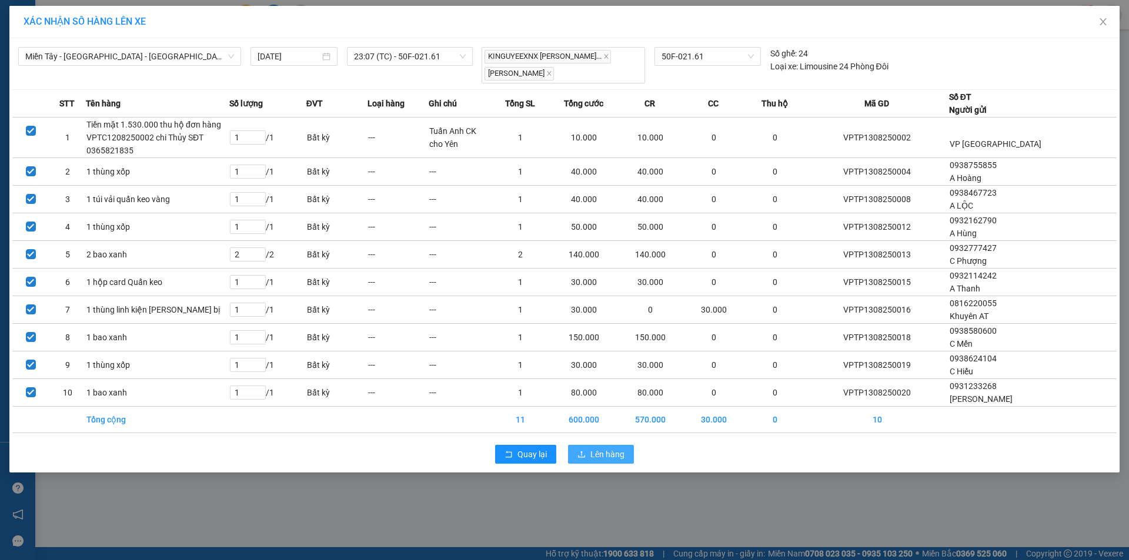
click at [604, 455] on span "Lên hàng" at bounding box center [607, 454] width 34 height 13
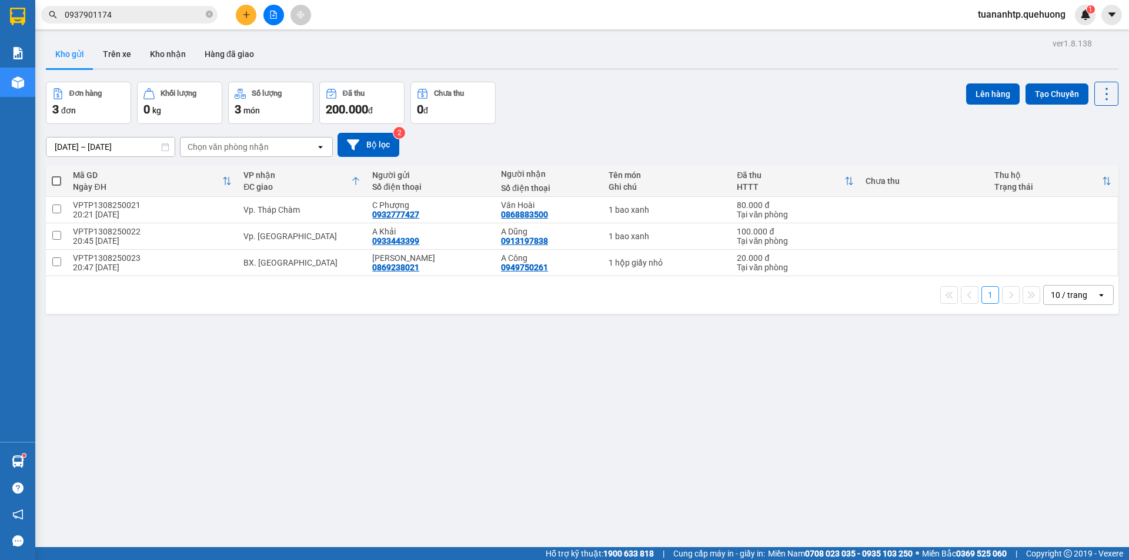
click at [55, 183] on span at bounding box center [56, 180] width 9 height 9
click at [56, 175] on input "checkbox" at bounding box center [56, 175] width 0 height 0
checkbox input "true"
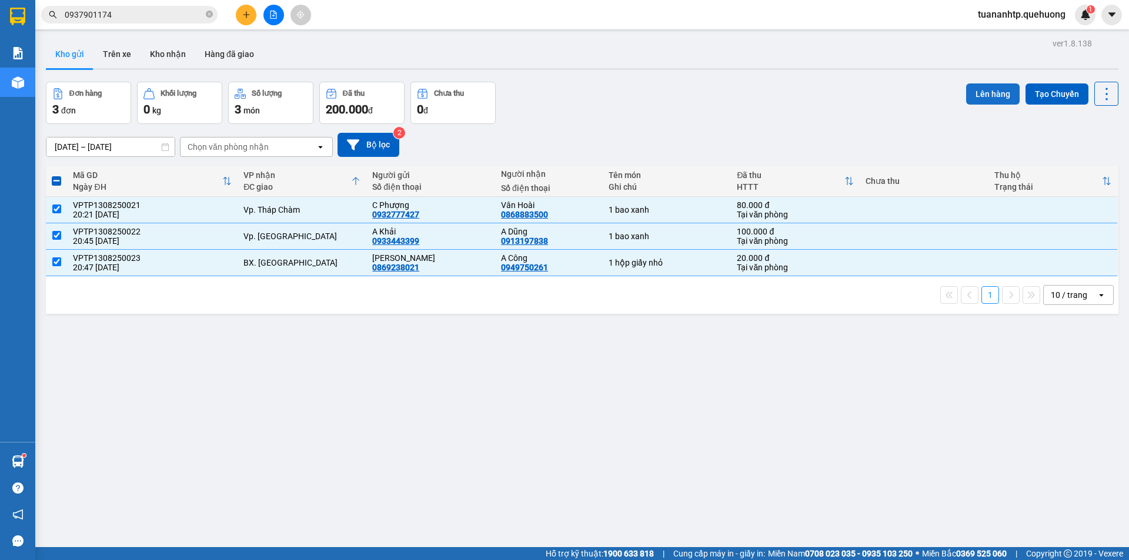
click at [988, 98] on button "Lên hàng" at bounding box center [993, 93] width 54 height 21
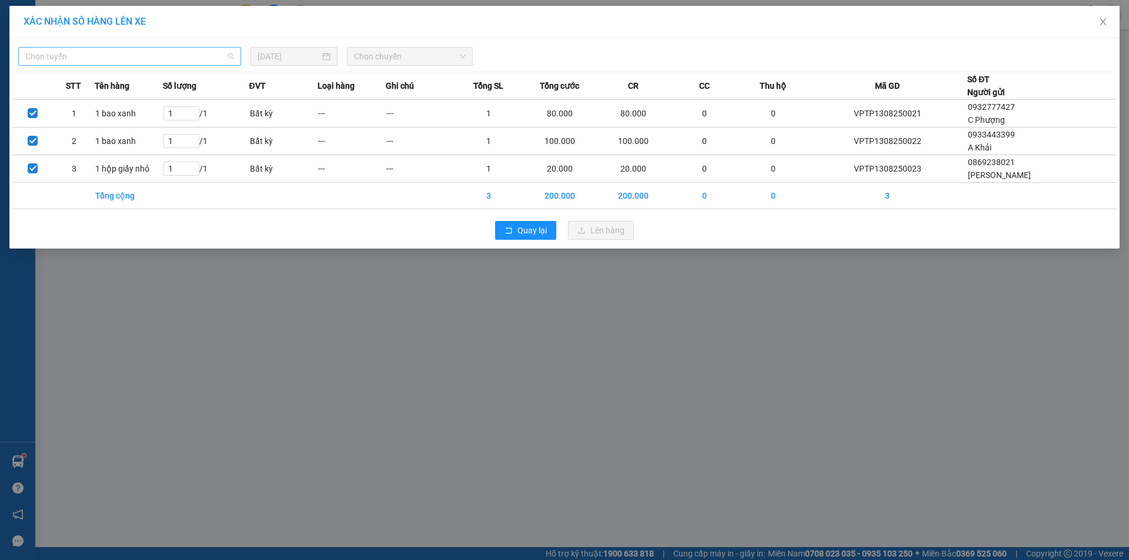
click at [180, 50] on span "Chọn tuyến" at bounding box center [129, 57] width 209 height 18
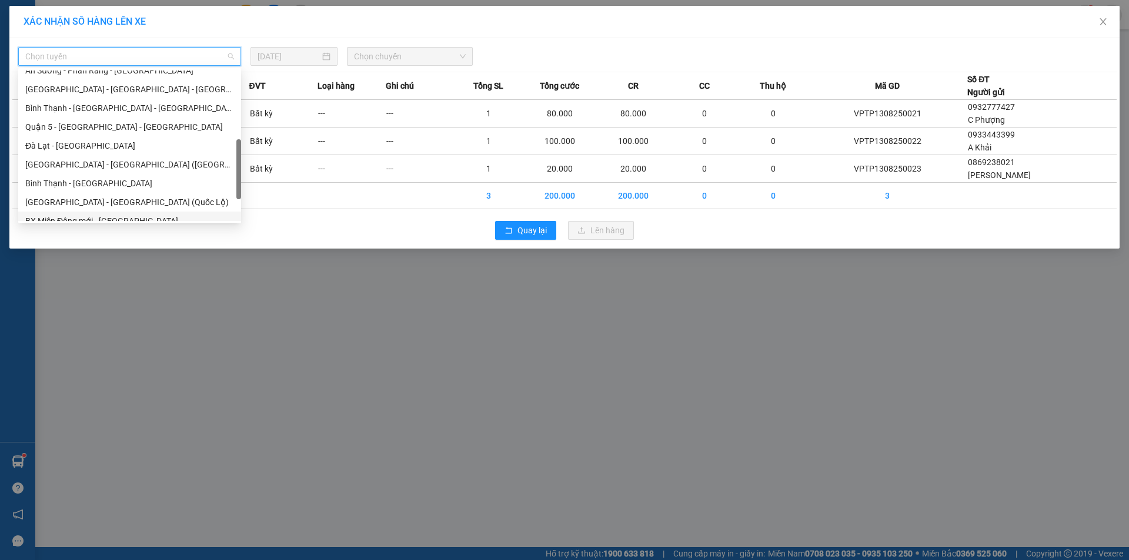
scroll to position [320, 0]
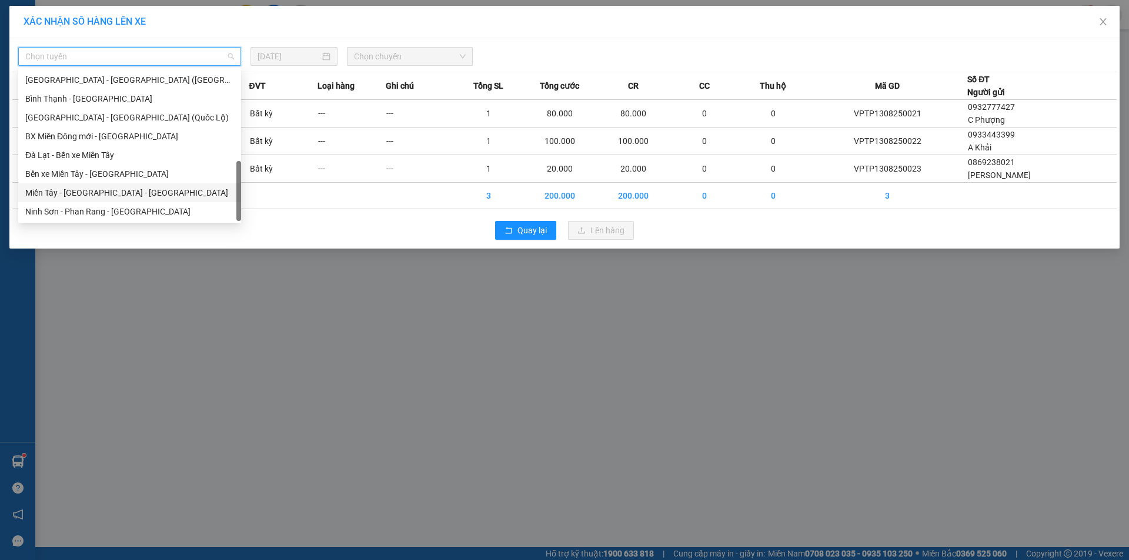
click at [99, 194] on div "Miền Tây - [GEOGRAPHIC_DATA] - [GEOGRAPHIC_DATA]" at bounding box center [129, 192] width 209 height 13
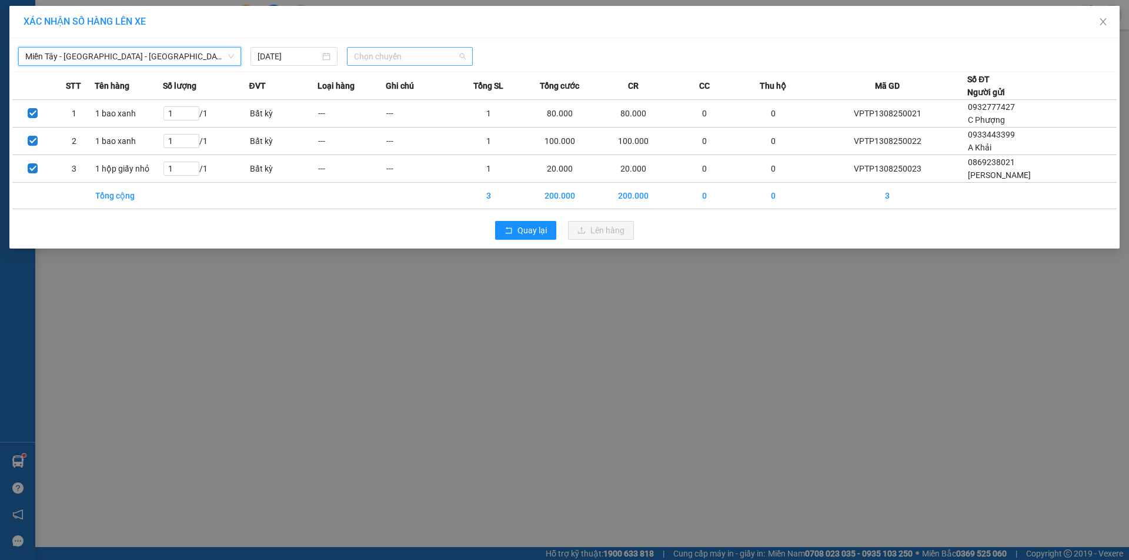
click at [409, 55] on span "Chọn chuyến" at bounding box center [410, 57] width 112 height 18
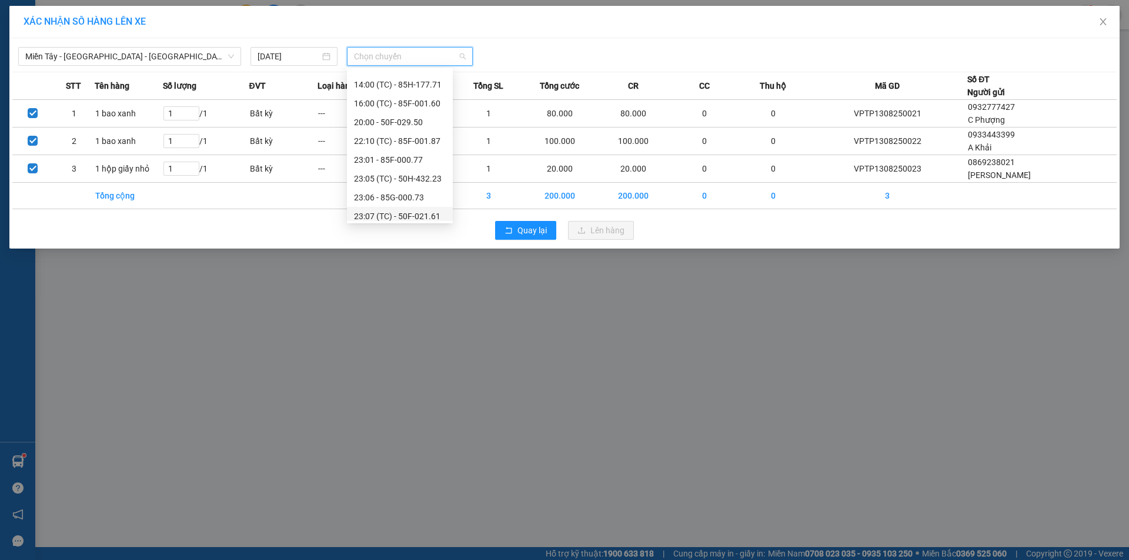
scroll to position [113, 0]
click at [425, 168] on div "23:07 (TC) - 50F-021.61" at bounding box center [400, 174] width 92 height 13
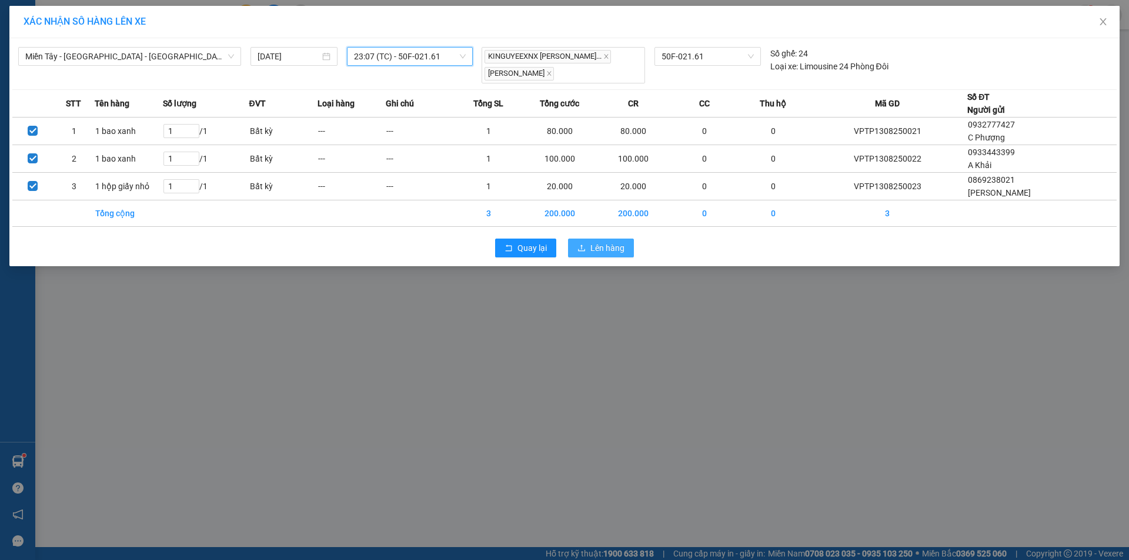
click at [594, 248] on span "Lên hàng" at bounding box center [607, 248] width 34 height 13
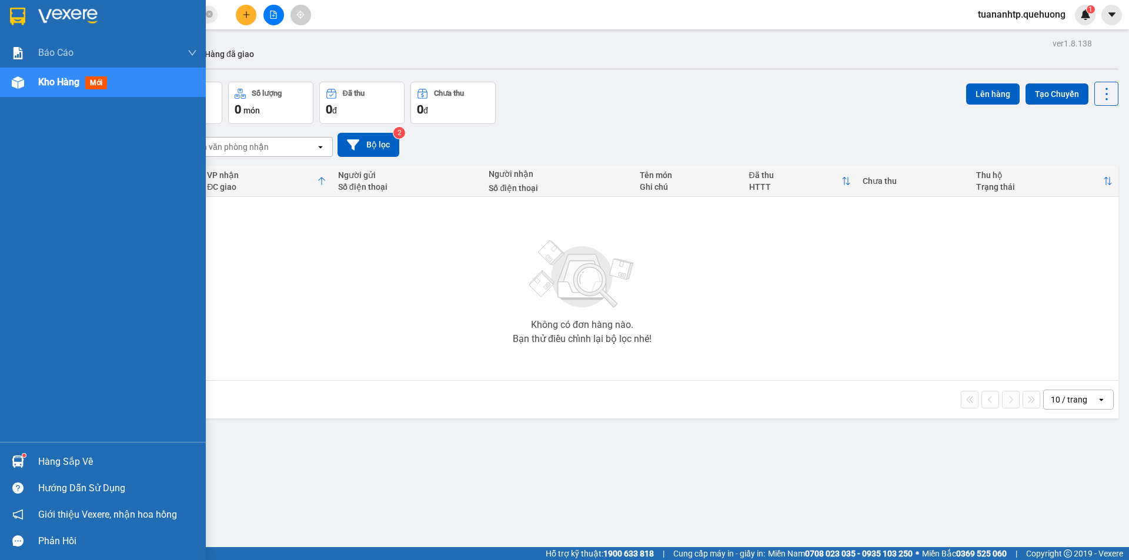
click at [60, 463] on div "Hàng sắp về" at bounding box center [117, 462] width 159 height 18
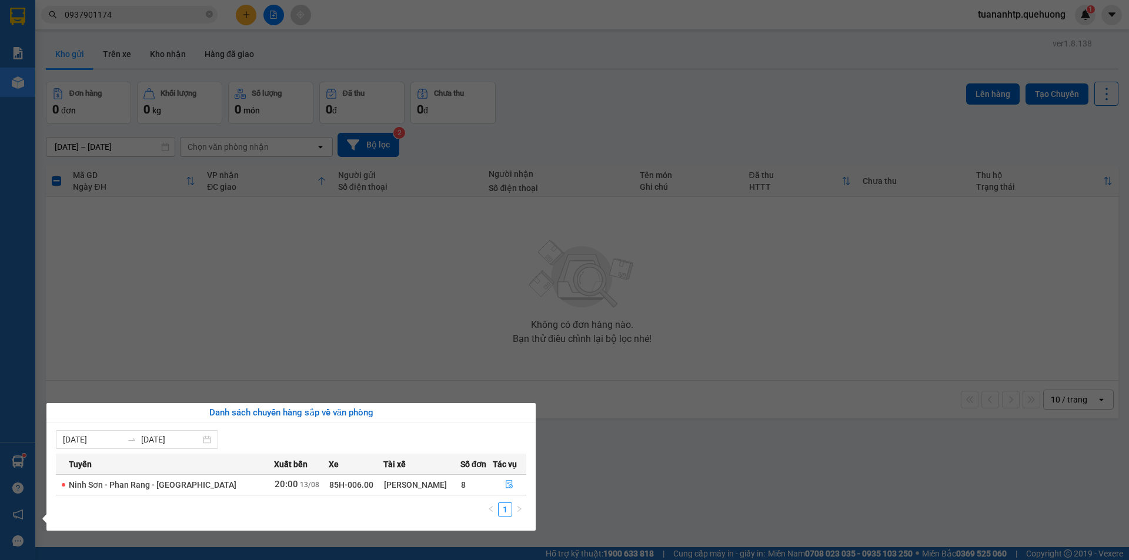
click at [192, 488] on span "Ninh Sơn - Phan Rang - [GEOGRAPHIC_DATA]" at bounding box center [153, 484] width 168 height 9
click at [505, 486] on icon "file-done" at bounding box center [509, 484] width 8 height 8
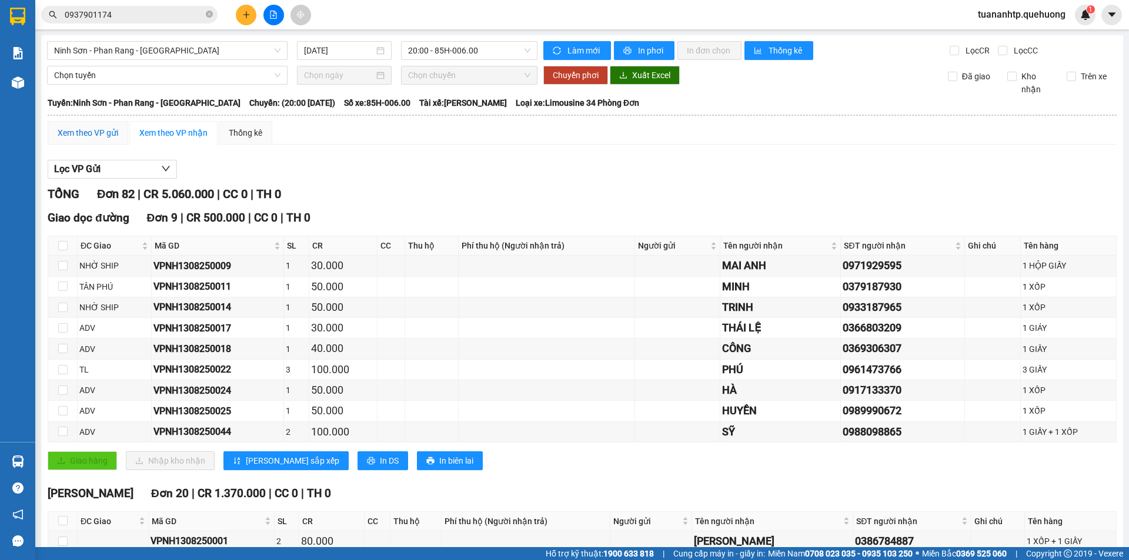
click at [92, 131] on div "Xem theo VP gửi" at bounding box center [88, 132] width 61 height 13
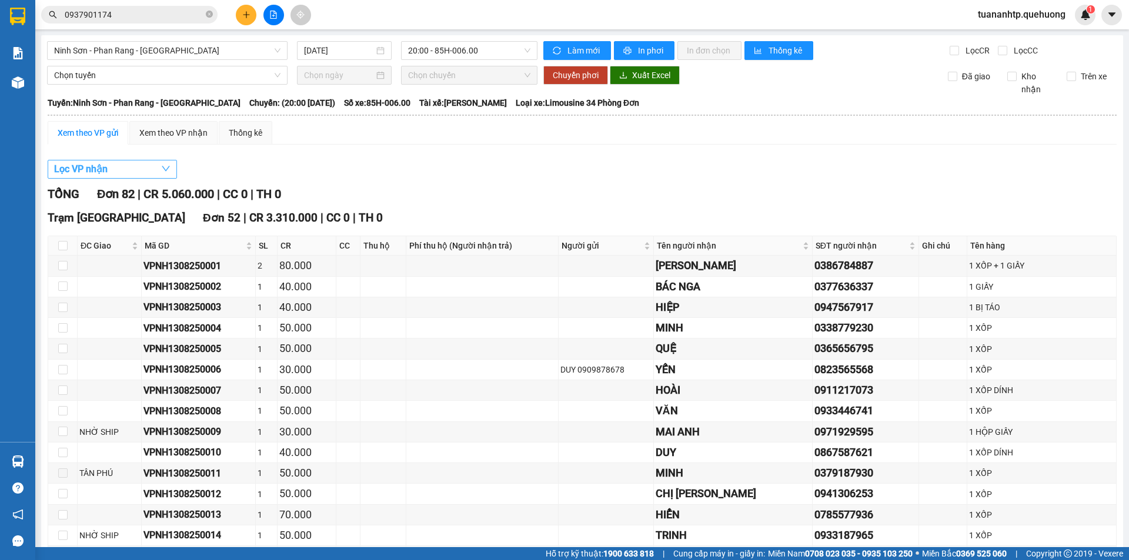
click at [161, 167] on button "Lọc VP nhận" at bounding box center [112, 169] width 129 height 19
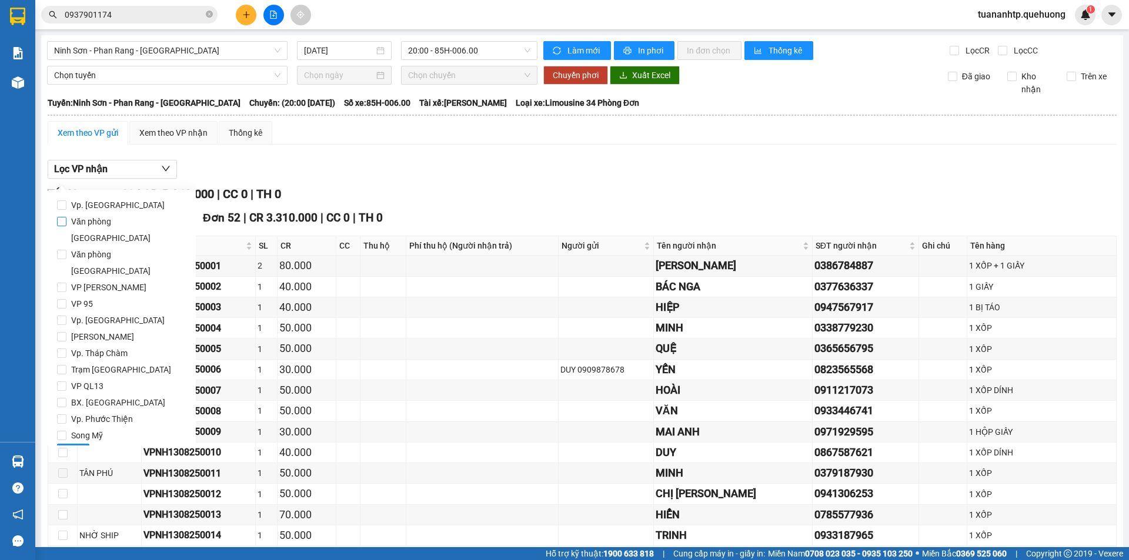
click at [126, 222] on span "Văn phòng [GEOGRAPHIC_DATA]" at bounding box center [126, 229] width 120 height 33
click at [66, 222] on input "Văn phòng [GEOGRAPHIC_DATA]" at bounding box center [61, 221] width 9 height 9
click at [67, 447] on span "Lọc" at bounding box center [73, 453] width 14 height 13
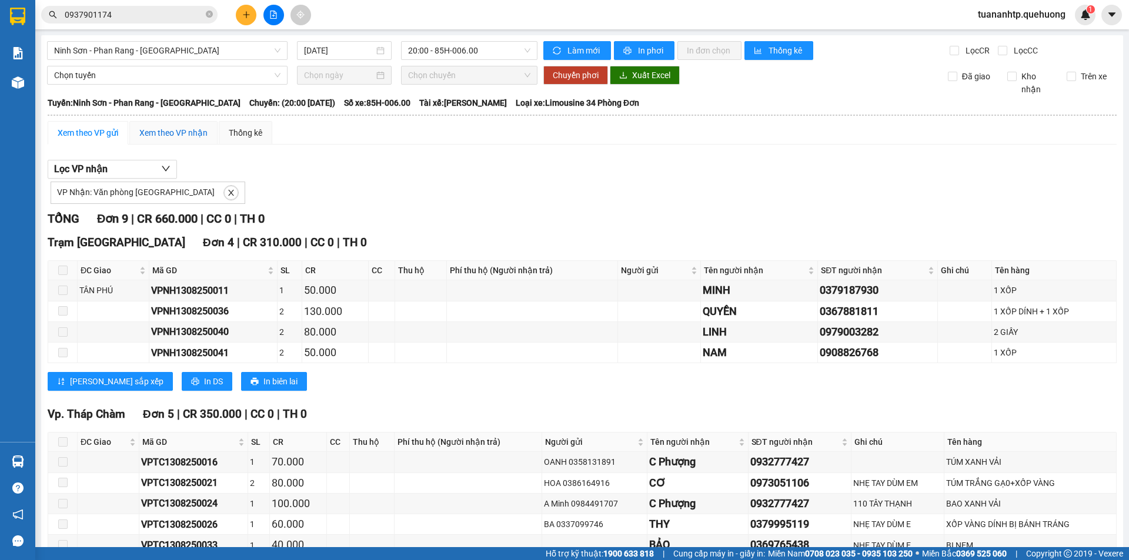
click at [160, 138] on div "Xem theo VP nhận" at bounding box center [173, 132] width 68 height 13
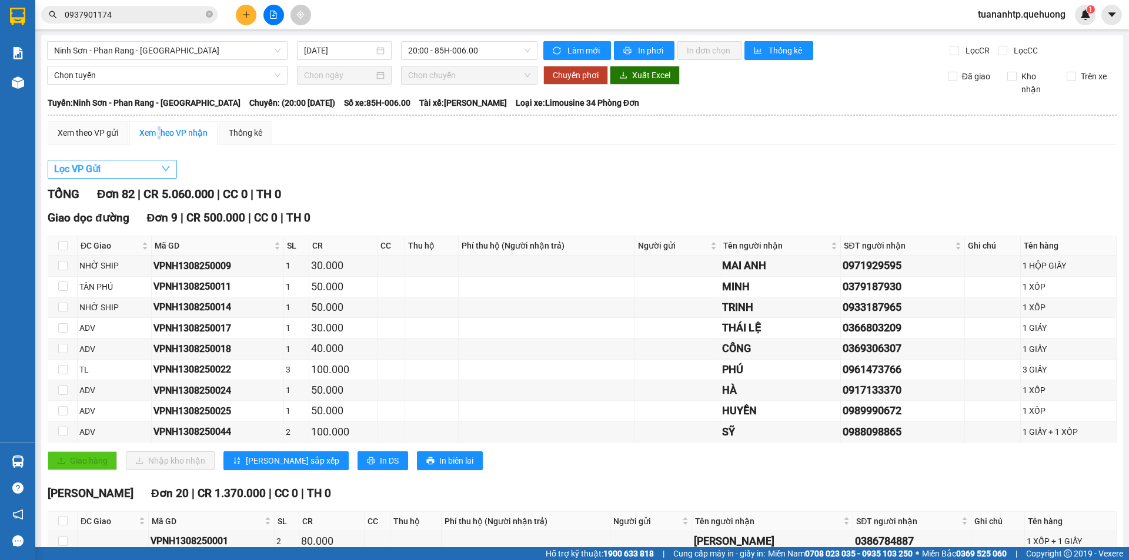
click at [116, 169] on button "Lọc VP Gửi" at bounding box center [112, 169] width 129 height 19
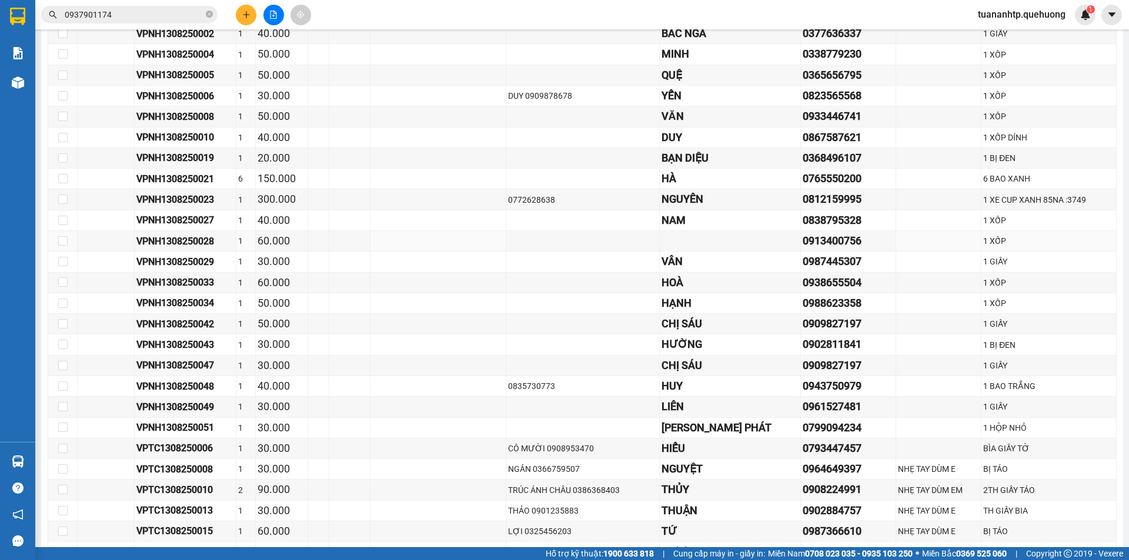
scroll to position [1823, 0]
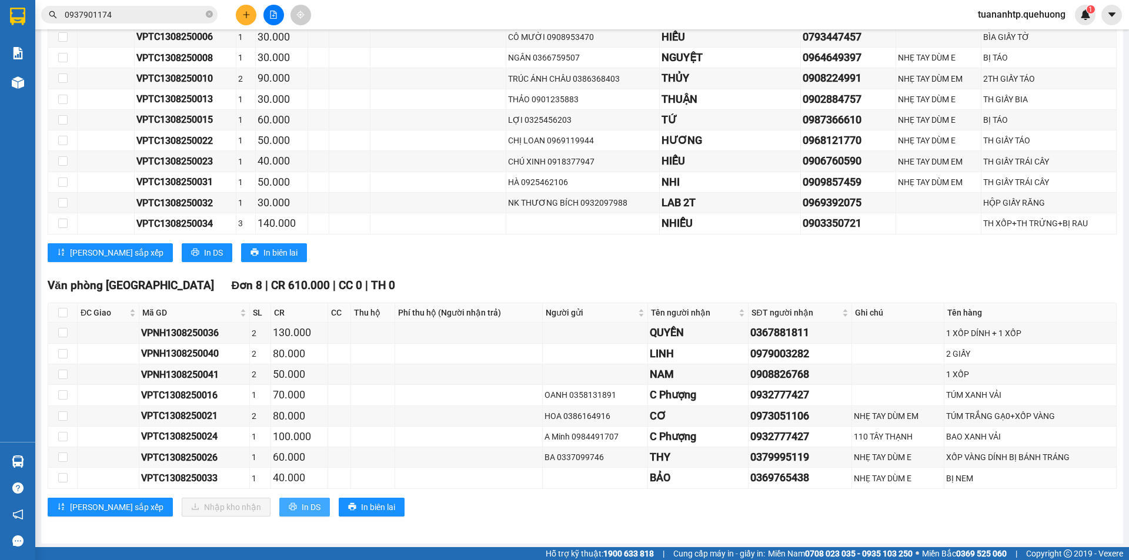
click at [302, 509] on span "In DS" at bounding box center [311, 507] width 19 height 13
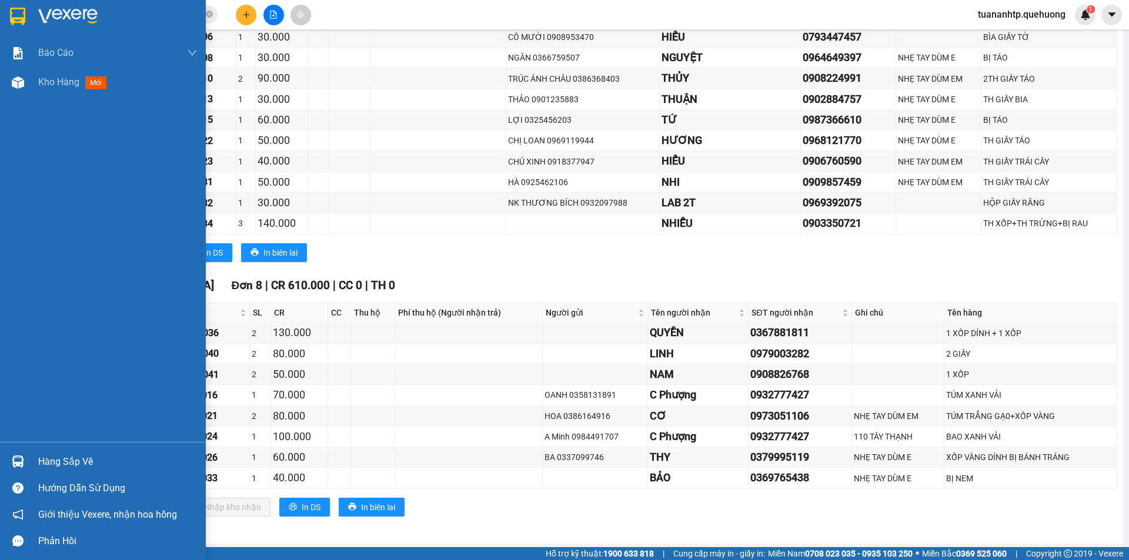
click at [65, 463] on div "Hàng sắp về" at bounding box center [117, 462] width 159 height 18
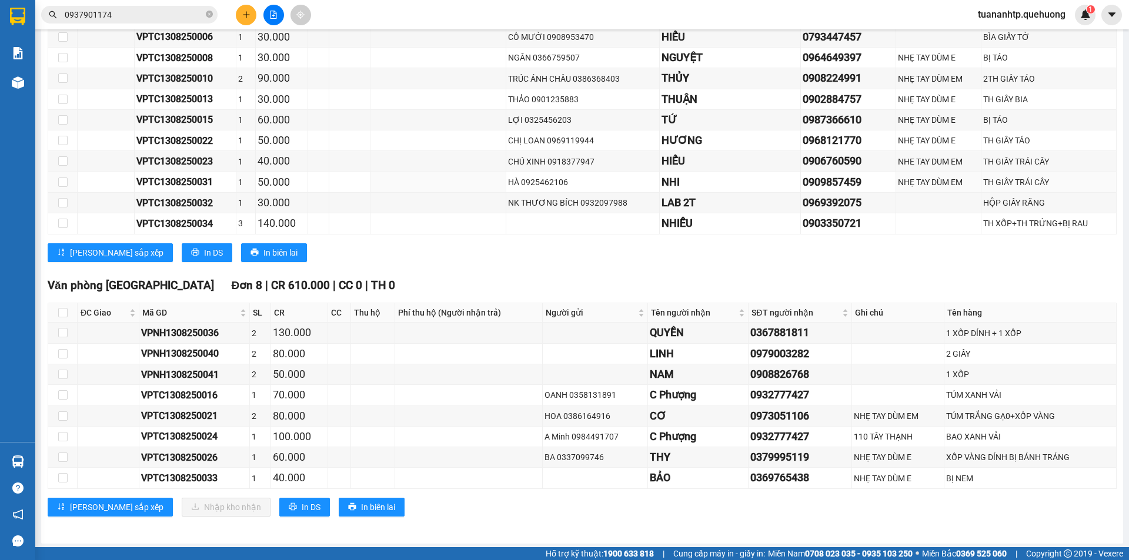
click at [406, 190] on section "Kết quả tìm kiếm ( 7 ) Bộ lọc Mã ĐH Trạng thái Món hàng Thu hộ Tổng cước Chưa c…" at bounding box center [564, 280] width 1129 height 560
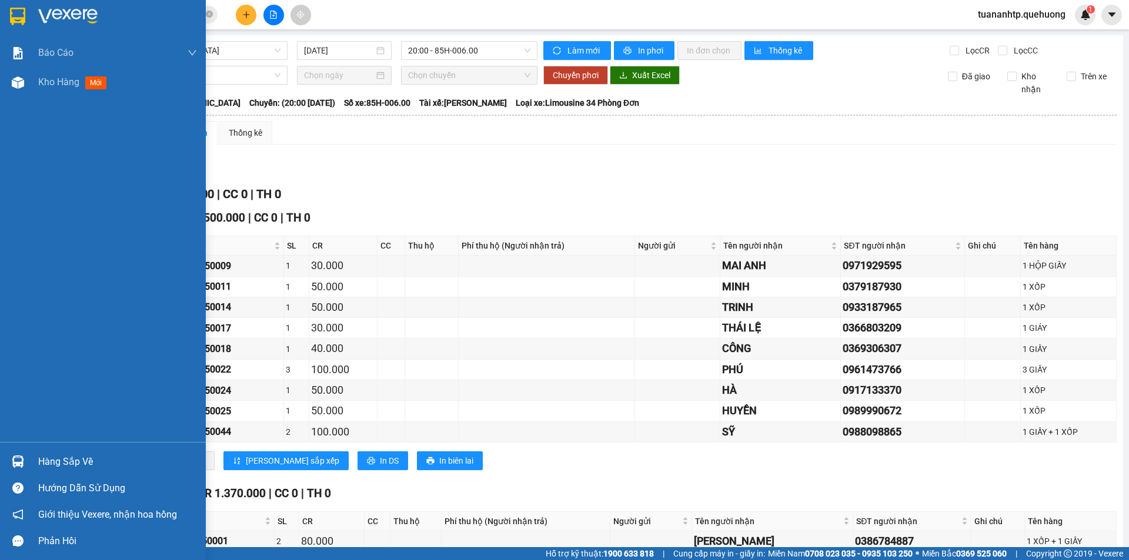
click at [72, 464] on div "Hàng sắp về" at bounding box center [117, 462] width 159 height 18
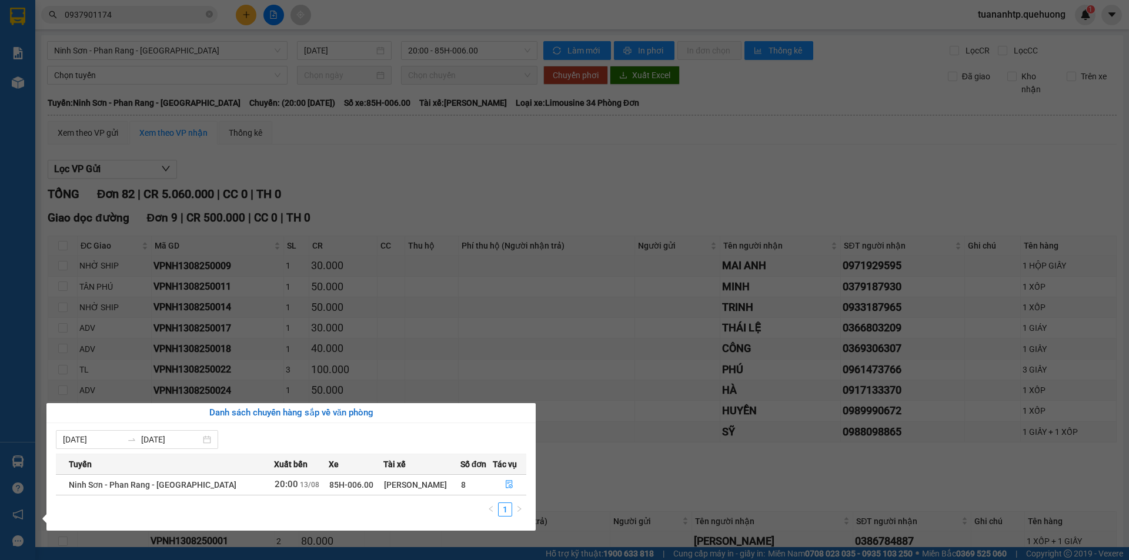
click at [594, 149] on section "Kết quả tìm kiếm ( 7 ) Bộ lọc Mã ĐH Trạng thái Món hàng Thu hộ Tổng cước Chưa c…" at bounding box center [564, 280] width 1129 height 560
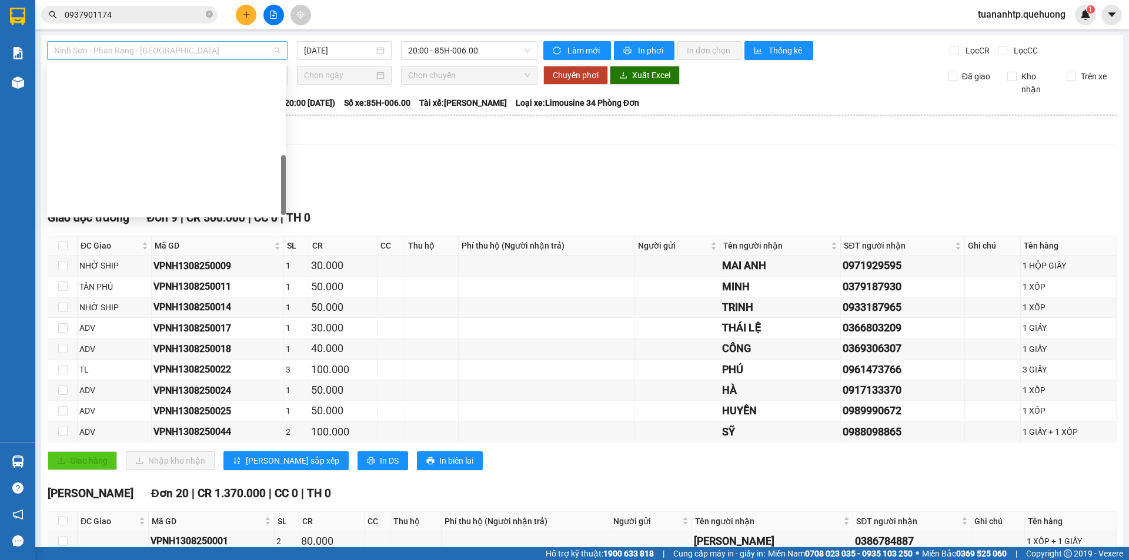
click at [155, 53] on span "Ninh Sơn - Phan Rang - [GEOGRAPHIC_DATA]" at bounding box center [167, 51] width 226 height 18
